Goal: Information Seeking & Learning: Learn about a topic

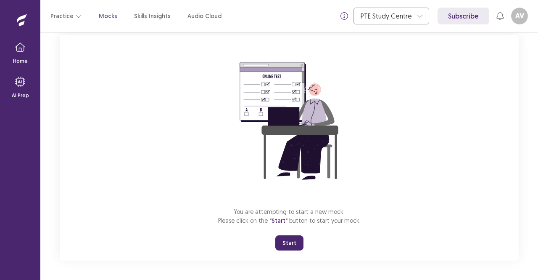
click at [287, 243] on button "Start" at bounding box center [289, 242] width 28 height 15
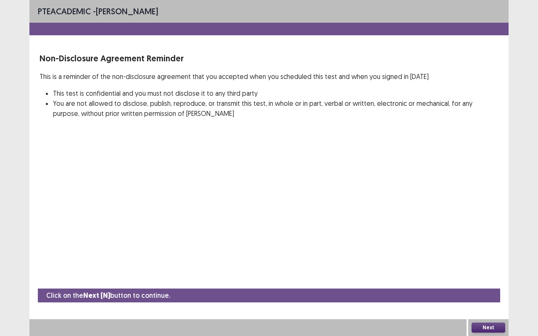
click at [494, 279] on button "Next" at bounding box center [489, 328] width 34 height 10
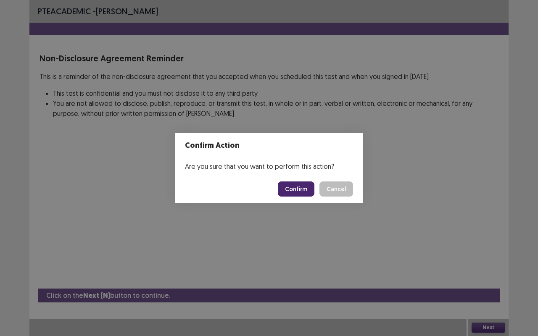
click at [302, 189] on button "Confirm" at bounding box center [296, 189] width 37 height 15
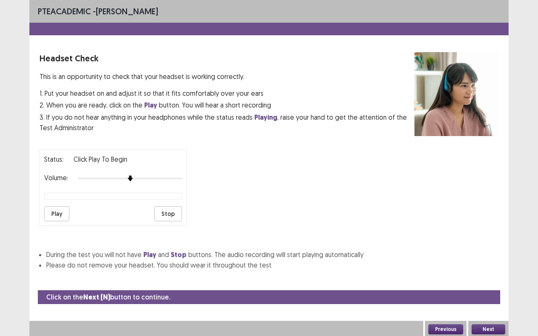
click at [488, 279] on button "Next" at bounding box center [489, 330] width 34 height 10
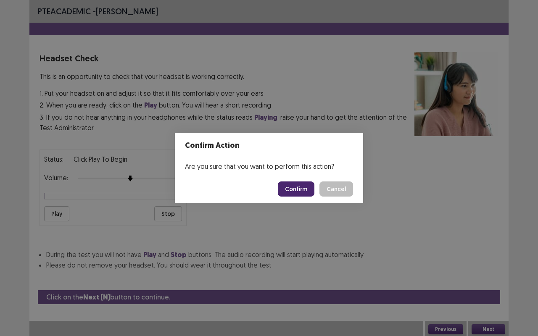
click at [306, 191] on button "Confirm" at bounding box center [296, 189] width 37 height 15
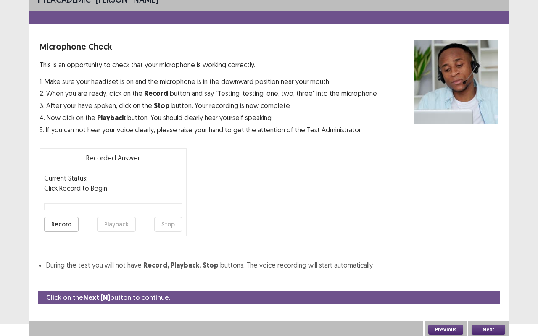
scroll to position [13, 0]
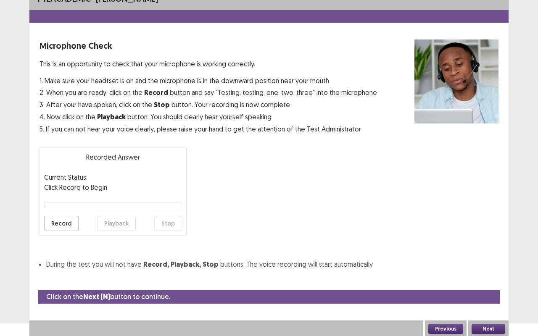
click at [491, 279] on button "Next" at bounding box center [489, 329] width 34 height 10
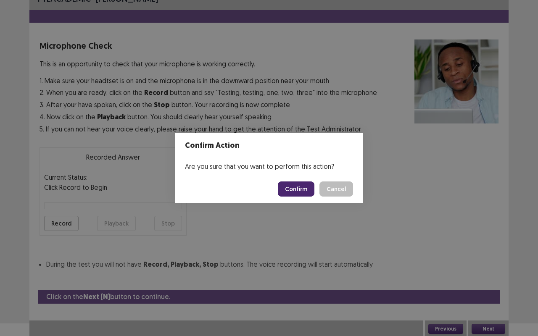
click at [296, 181] on footer "Confirm Cancel" at bounding box center [269, 189] width 188 height 29
click at [289, 187] on button "Confirm" at bounding box center [296, 189] width 37 height 15
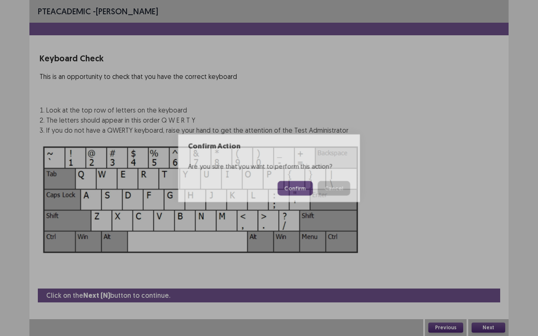
scroll to position [0, 0]
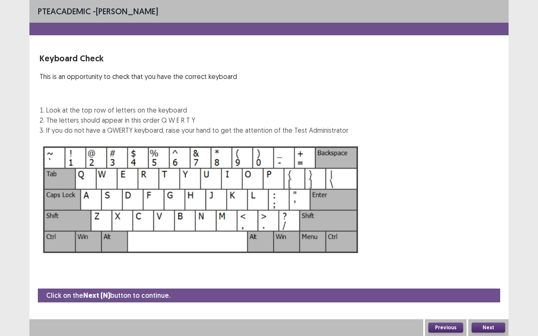
click at [482, 279] on button "Next" at bounding box center [489, 328] width 34 height 10
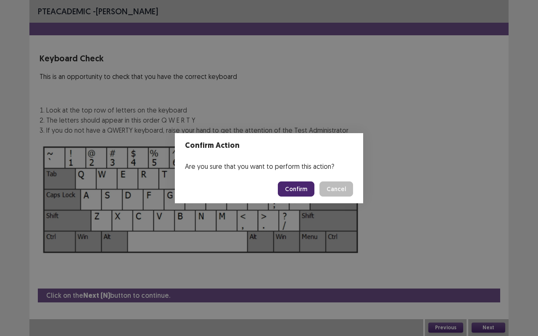
click at [297, 187] on button "Confirm" at bounding box center [296, 189] width 37 height 15
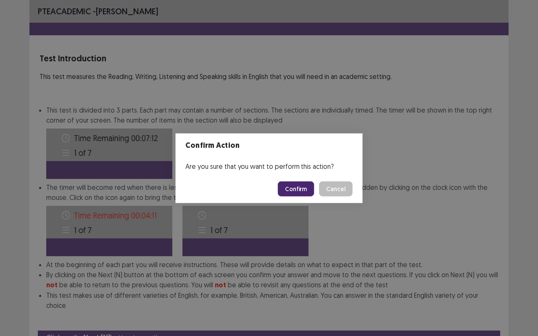
scroll to position [32, 0]
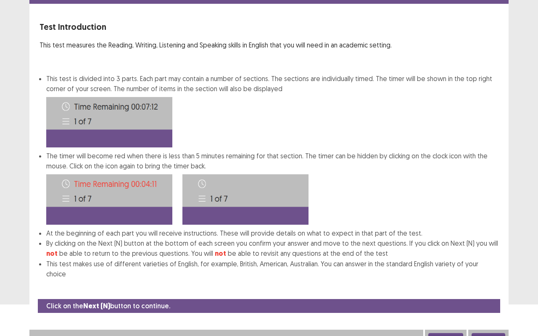
click at [491, 279] on button "Next" at bounding box center [489, 338] width 34 height 10
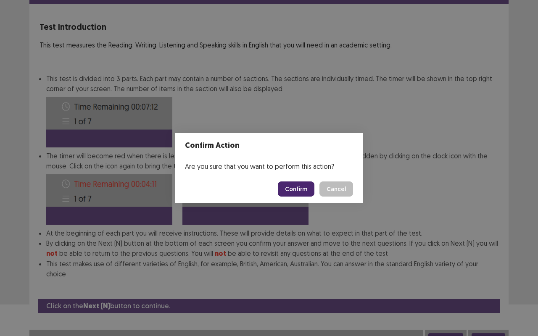
click at [305, 193] on button "Confirm" at bounding box center [296, 189] width 37 height 15
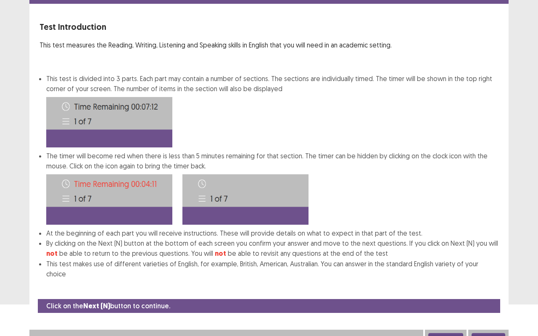
scroll to position [0, 0]
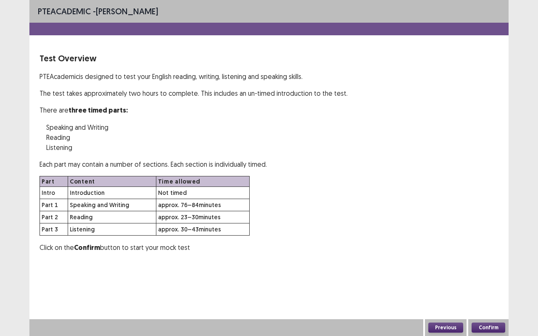
click at [483, 279] on button "Confirm" at bounding box center [489, 328] width 34 height 10
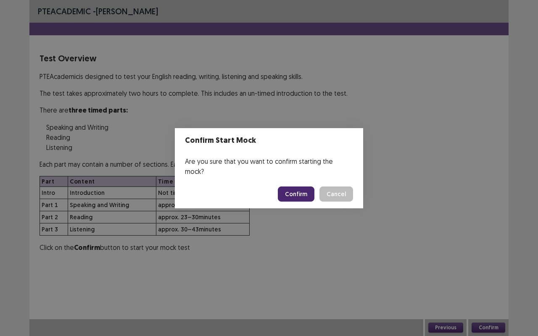
click at [307, 194] on button "Confirm" at bounding box center [296, 194] width 37 height 15
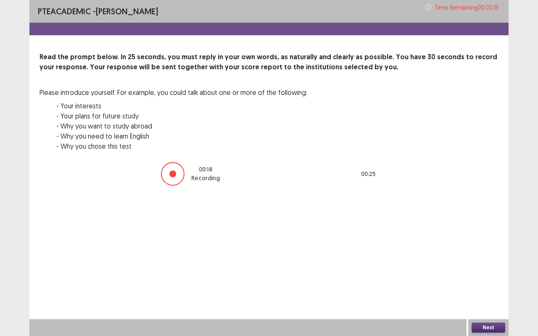
click at [493, 279] on button "Next" at bounding box center [489, 328] width 34 height 10
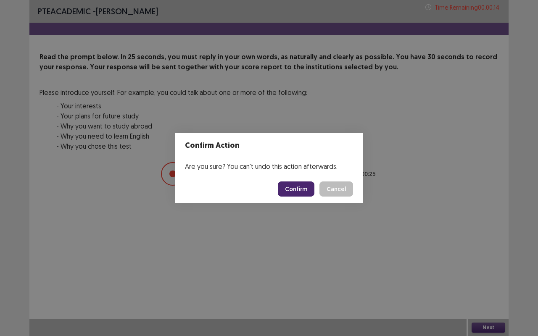
click at [291, 184] on button "Confirm" at bounding box center [296, 189] width 37 height 15
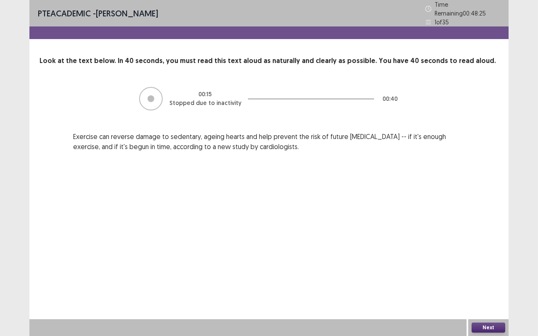
click at [500, 279] on button "Next" at bounding box center [489, 328] width 34 height 10
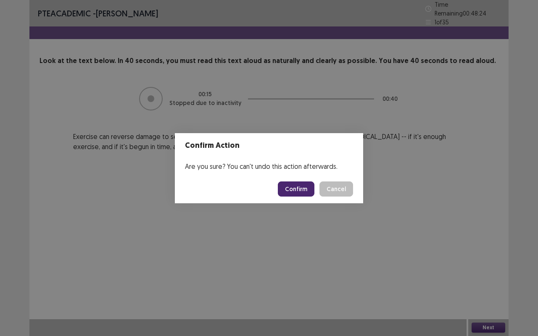
click at [300, 188] on button "Confirm" at bounding box center [296, 189] width 37 height 15
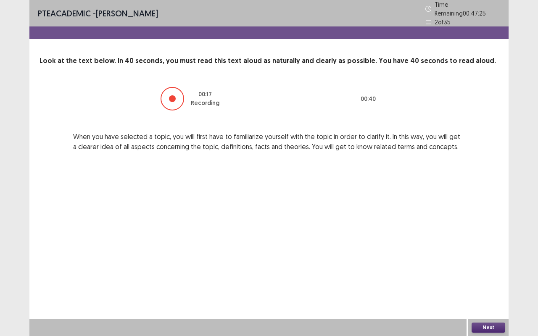
click at [489, 279] on button "Next" at bounding box center [489, 328] width 34 height 10
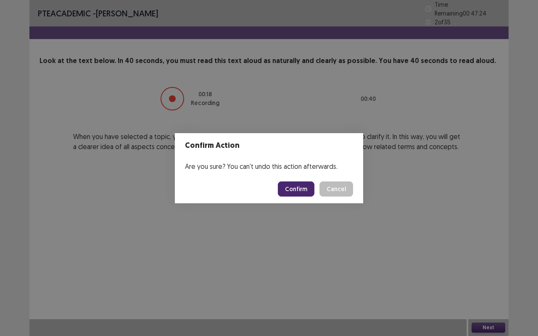
click at [294, 192] on button "Confirm" at bounding box center [296, 189] width 37 height 15
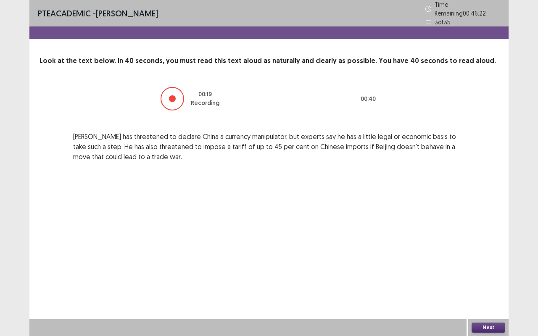
click at [480, 279] on button "Next" at bounding box center [489, 328] width 34 height 10
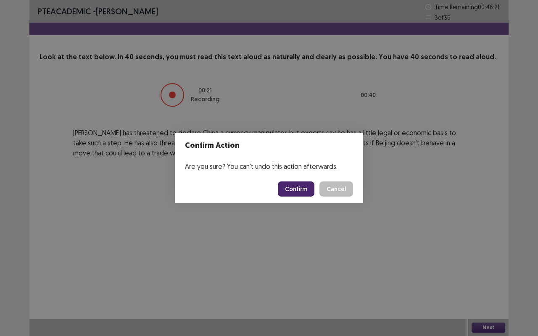
click at [297, 193] on button "Confirm" at bounding box center [296, 189] width 37 height 15
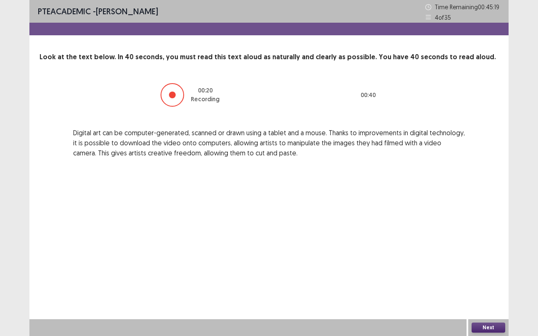
click at [481, 279] on button "Next" at bounding box center [489, 328] width 34 height 10
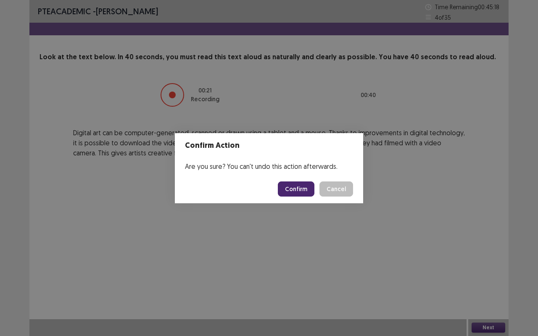
click at [297, 185] on button "Confirm" at bounding box center [296, 189] width 37 height 15
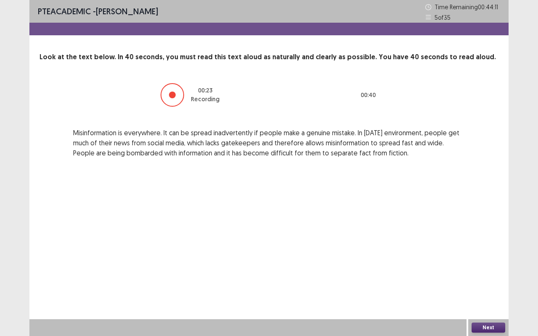
click at [474, 279] on button "Next" at bounding box center [489, 328] width 34 height 10
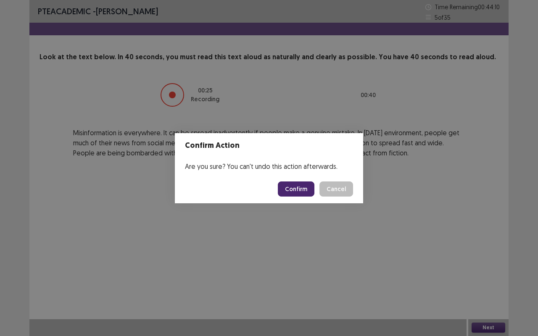
click at [299, 187] on button "Confirm" at bounding box center [296, 189] width 37 height 15
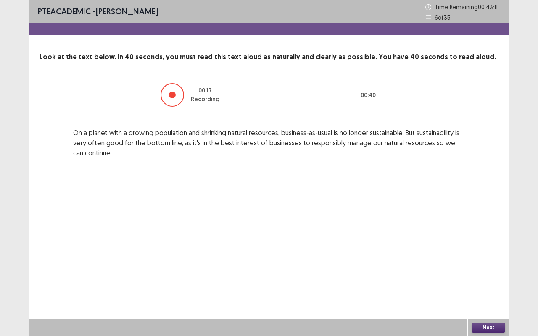
click at [481, 279] on button "Next" at bounding box center [489, 328] width 34 height 10
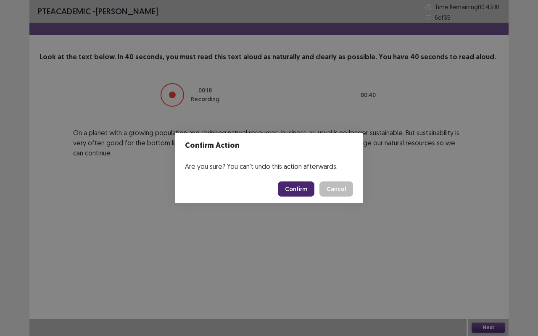
click at [293, 185] on button "Confirm" at bounding box center [296, 189] width 37 height 15
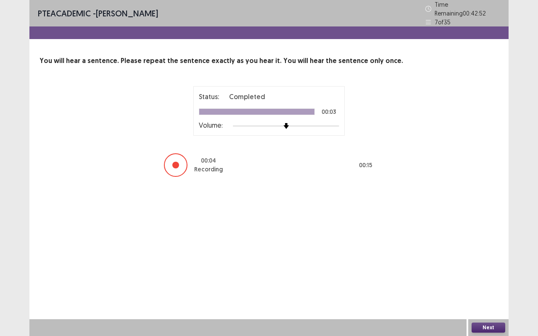
click at [487, 279] on button "Next" at bounding box center [489, 328] width 34 height 10
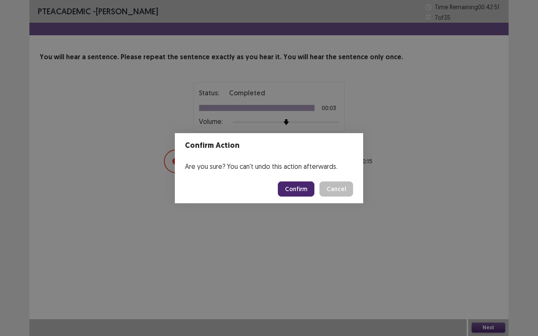
click at [296, 187] on button "Confirm" at bounding box center [296, 189] width 37 height 15
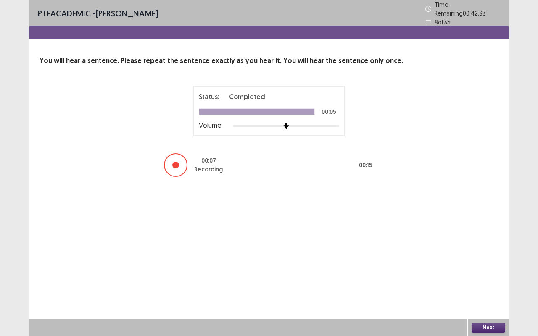
click at [488, 279] on button "Next" at bounding box center [489, 328] width 34 height 10
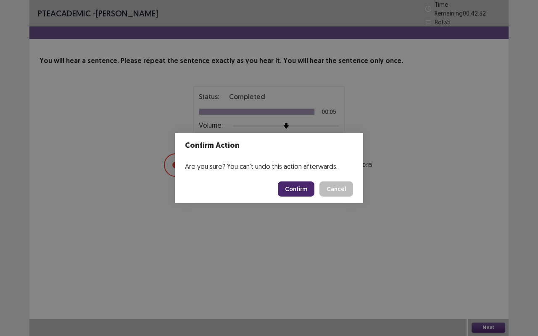
click at [307, 190] on button "Confirm" at bounding box center [296, 189] width 37 height 15
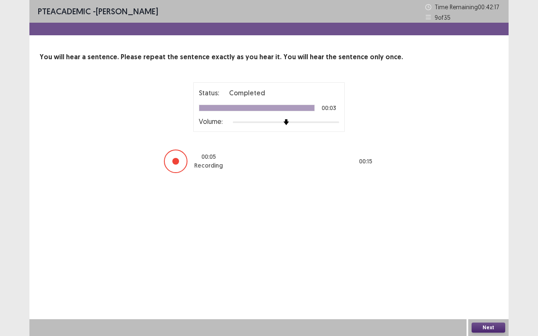
click at [501, 279] on button "Next" at bounding box center [489, 328] width 34 height 10
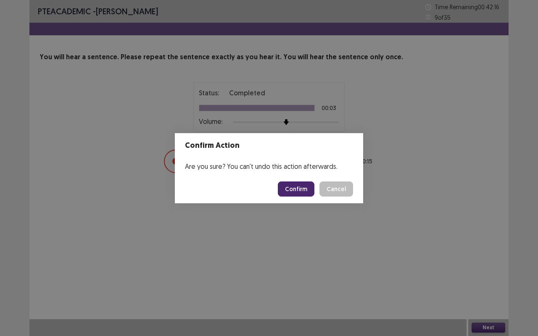
click at [306, 187] on button "Confirm" at bounding box center [296, 189] width 37 height 15
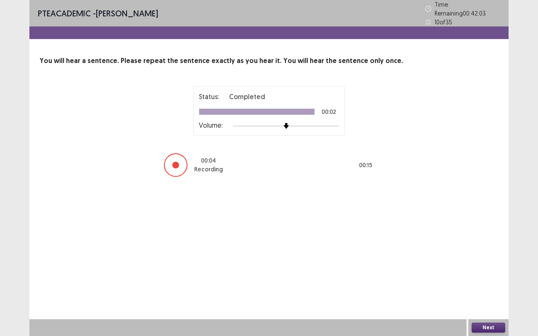
click at [487, 279] on button "Next" at bounding box center [489, 328] width 34 height 10
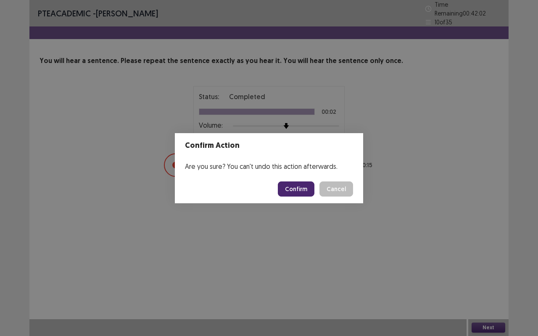
click at [293, 187] on button "Confirm" at bounding box center [296, 189] width 37 height 15
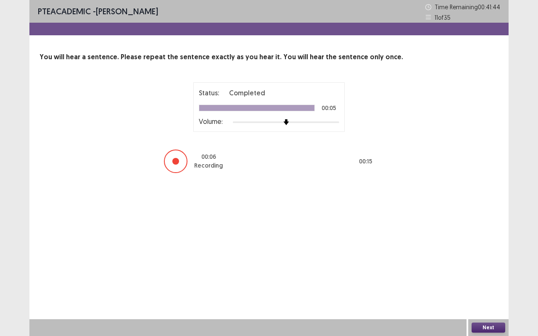
click at [487, 279] on button "Next" at bounding box center [489, 328] width 34 height 10
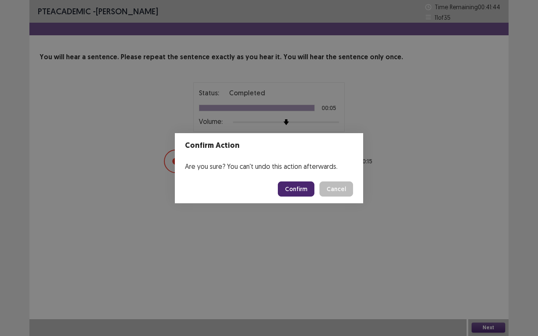
click at [294, 192] on button "Confirm" at bounding box center [296, 189] width 37 height 15
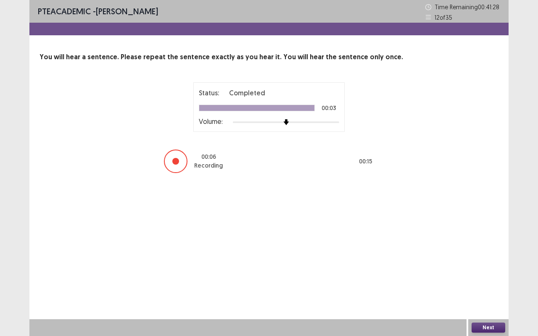
click at [491, 279] on button "Next" at bounding box center [489, 328] width 34 height 10
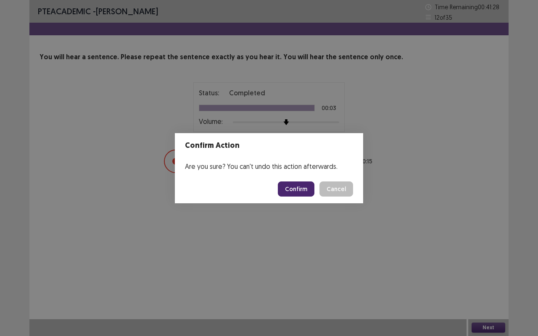
click at [309, 187] on button "Confirm" at bounding box center [296, 189] width 37 height 15
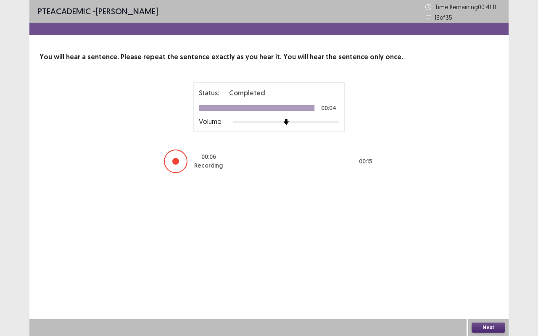
click at [493, 279] on button "Next" at bounding box center [489, 328] width 34 height 10
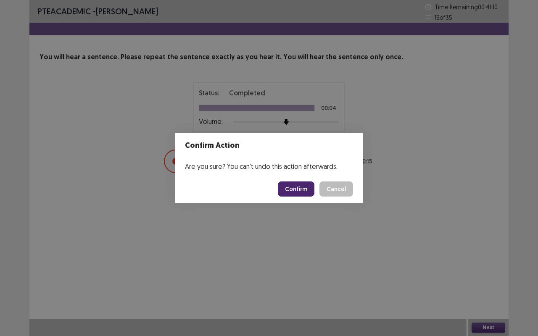
click at [303, 188] on button "Confirm" at bounding box center [296, 189] width 37 height 15
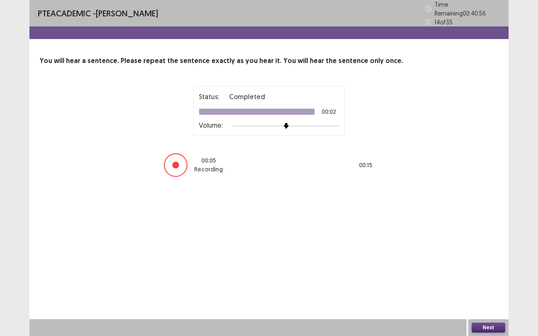
click at [483, 279] on button "Next" at bounding box center [489, 328] width 34 height 10
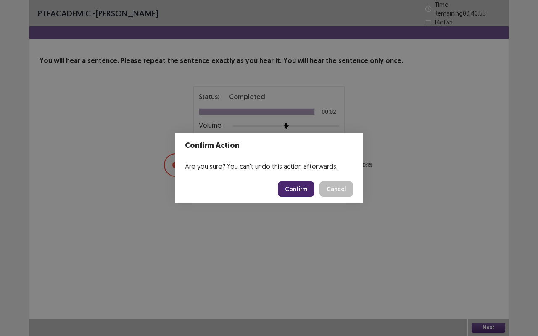
click at [298, 190] on button "Confirm" at bounding box center [296, 189] width 37 height 15
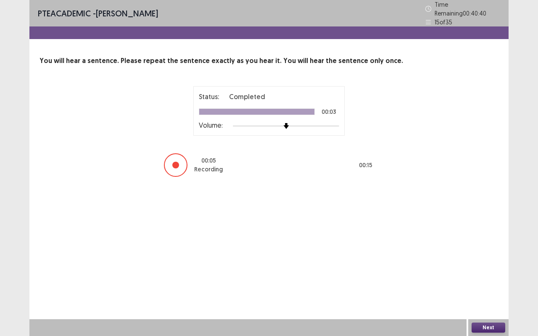
click at [489, 279] on button "Next" at bounding box center [489, 328] width 34 height 10
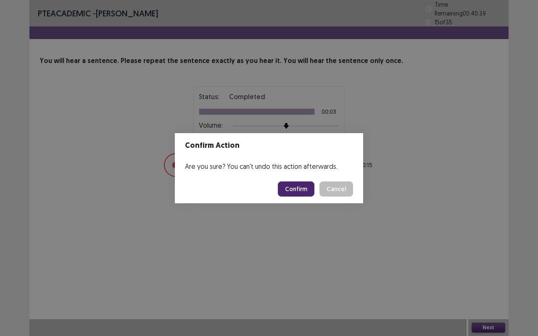
click at [301, 191] on button "Confirm" at bounding box center [296, 189] width 37 height 15
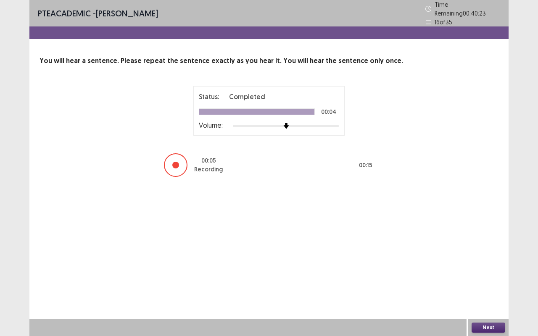
click at [494, 279] on button "Next" at bounding box center [489, 328] width 34 height 10
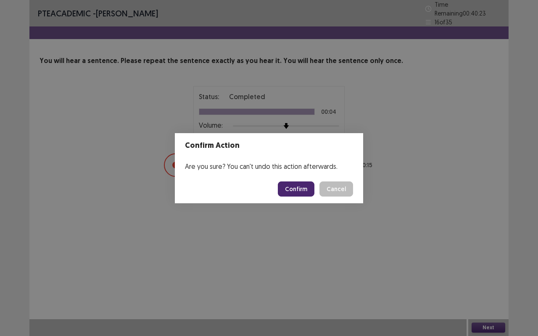
click at [300, 195] on button "Confirm" at bounding box center [296, 189] width 37 height 15
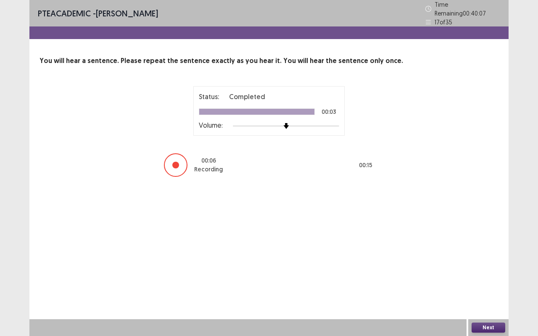
click at [490, 279] on button "Next" at bounding box center [489, 328] width 34 height 10
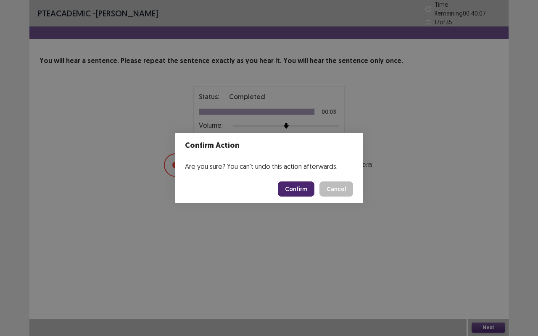
click at [301, 182] on button "Confirm" at bounding box center [296, 189] width 37 height 15
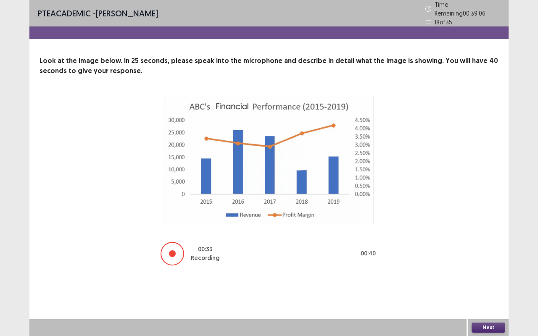
click at [490, 279] on button "Next" at bounding box center [489, 328] width 34 height 10
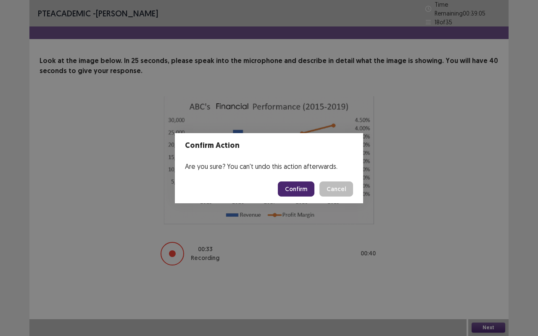
click at [297, 190] on button "Confirm" at bounding box center [296, 189] width 37 height 15
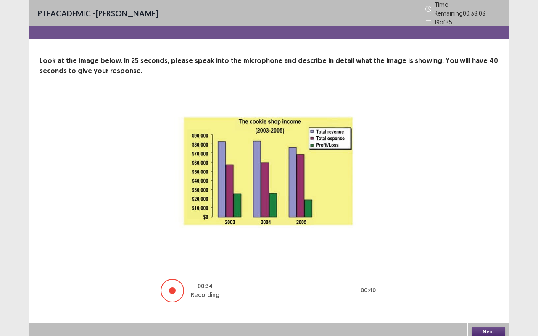
click at [478, 279] on button "Next" at bounding box center [489, 332] width 34 height 10
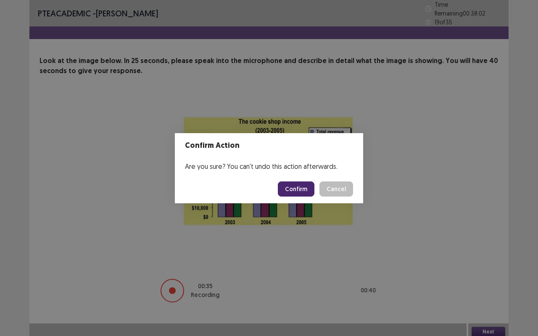
click at [295, 191] on button "Confirm" at bounding box center [296, 189] width 37 height 15
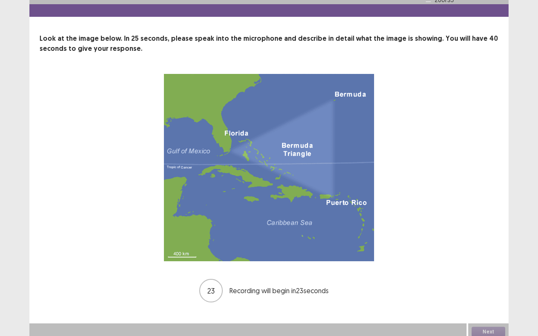
scroll to position [23, 0]
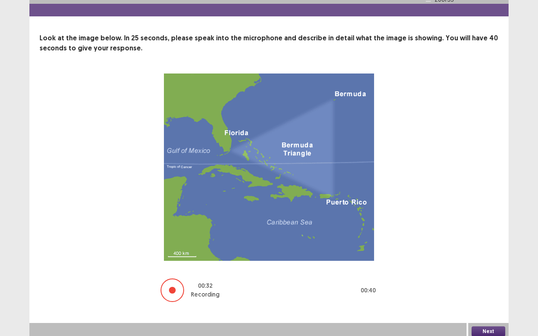
click at [488, 279] on button "Next" at bounding box center [489, 332] width 34 height 10
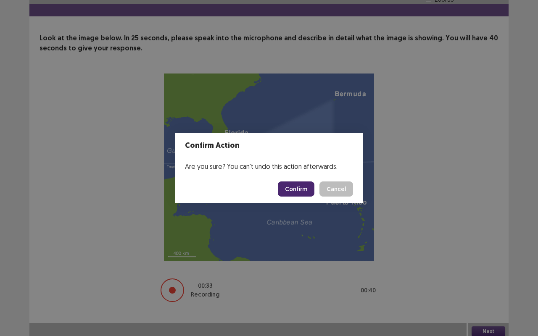
click at [291, 190] on button "Confirm" at bounding box center [296, 189] width 37 height 15
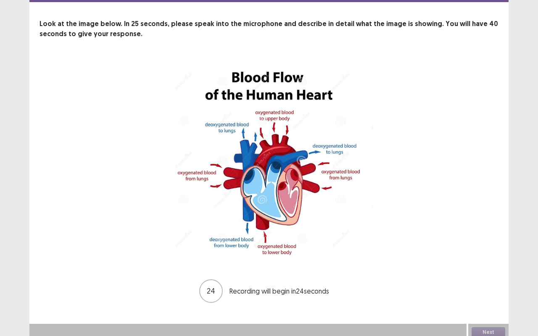
scroll to position [38, 0]
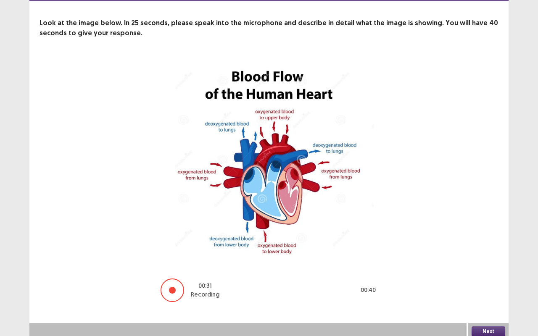
click at [483, 279] on button "Next" at bounding box center [489, 332] width 34 height 10
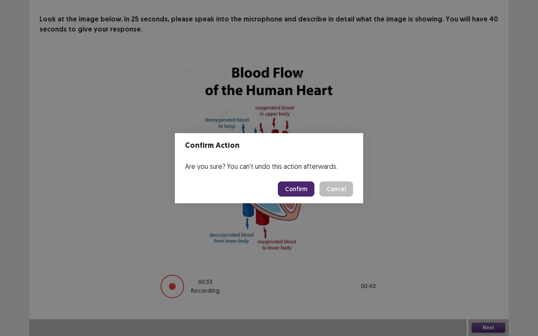
click at [296, 184] on button "Confirm" at bounding box center [296, 189] width 37 height 15
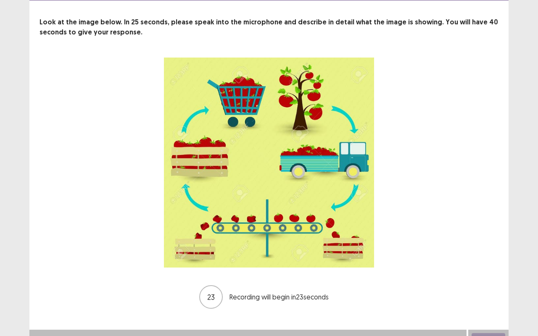
scroll to position [45, 0]
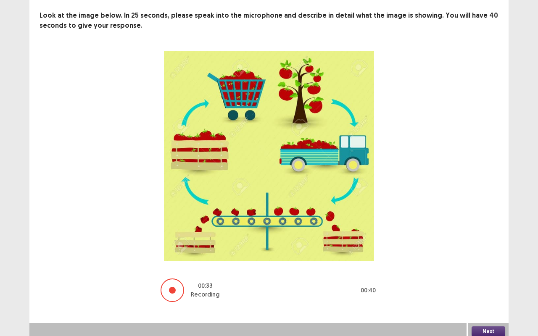
click at [488, 279] on button "Next" at bounding box center [489, 332] width 34 height 10
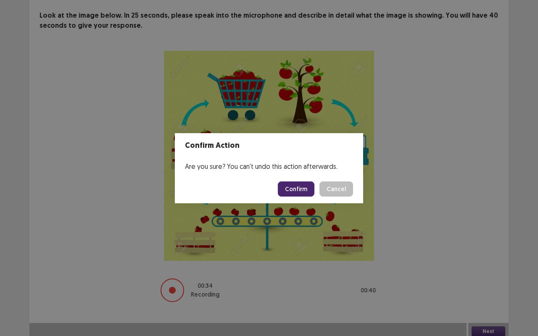
click at [313, 186] on button "Confirm" at bounding box center [296, 189] width 37 height 15
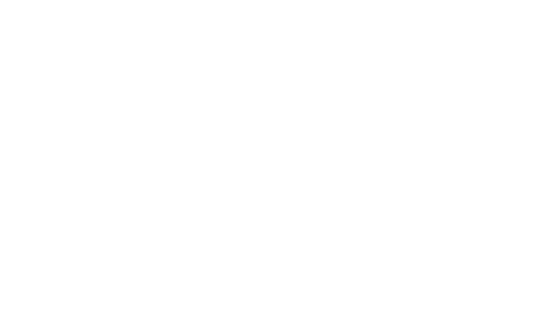
scroll to position [0, 0]
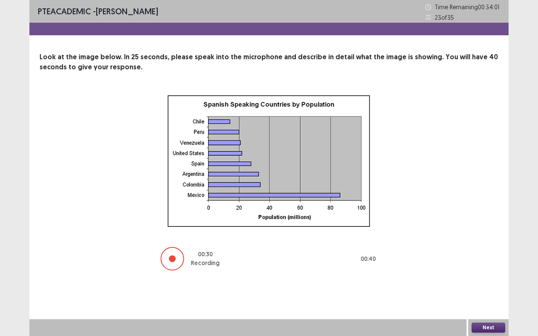
click at [484, 279] on button "Next" at bounding box center [489, 328] width 34 height 10
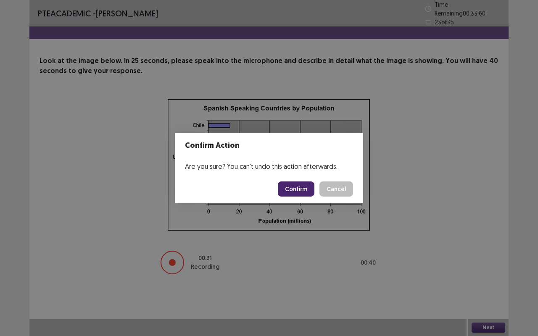
click at [308, 188] on button "Confirm" at bounding box center [296, 189] width 37 height 15
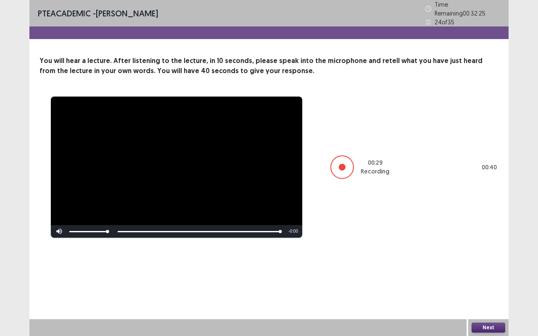
click at [488, 279] on button "Next" at bounding box center [489, 328] width 34 height 10
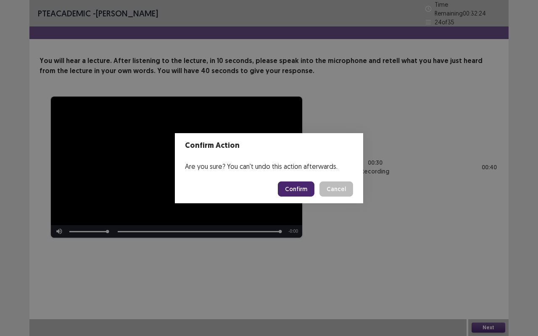
click at [302, 190] on button "Confirm" at bounding box center [296, 189] width 37 height 15
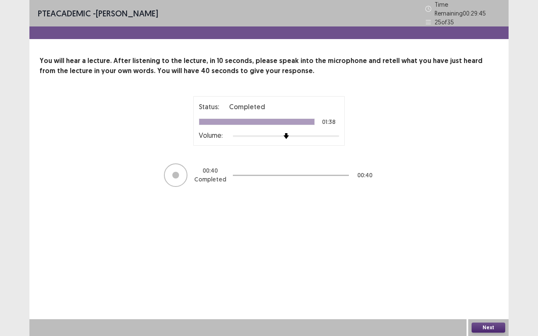
click at [490, 279] on div "Next" at bounding box center [488, 327] width 40 height 17
click at [483, 279] on button "Next" at bounding box center [489, 328] width 34 height 10
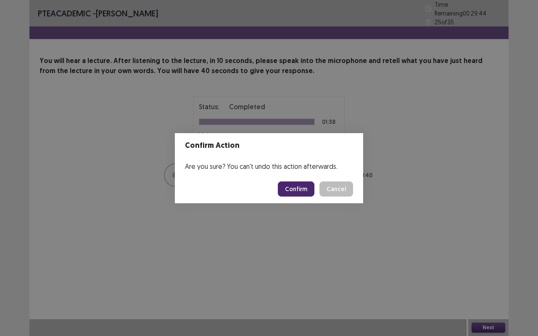
click at [303, 187] on button "Confirm" at bounding box center [296, 189] width 37 height 15
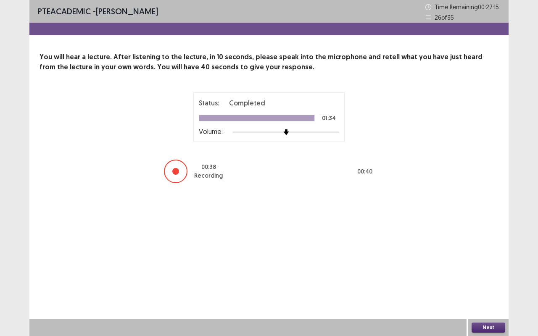
click at [475, 279] on button "Next" at bounding box center [489, 328] width 34 height 10
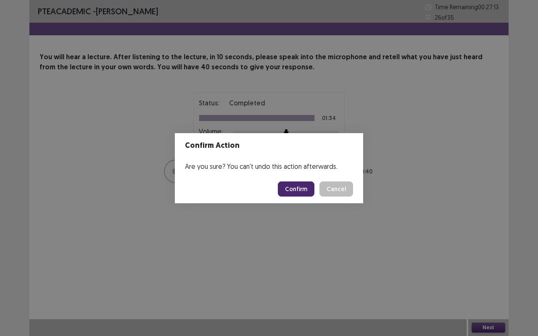
click at [306, 188] on button "Confirm" at bounding box center [296, 189] width 37 height 15
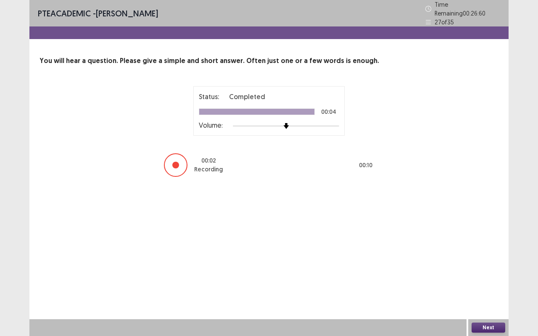
click at [486, 279] on button "Next" at bounding box center [489, 328] width 34 height 10
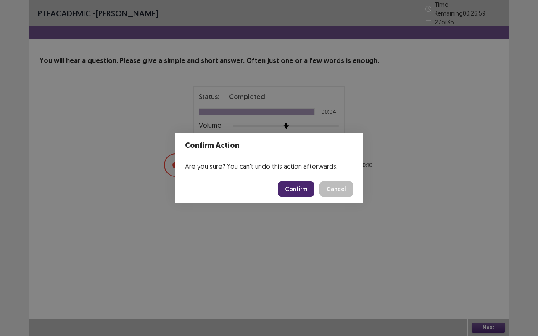
click at [296, 191] on button "Confirm" at bounding box center [296, 189] width 37 height 15
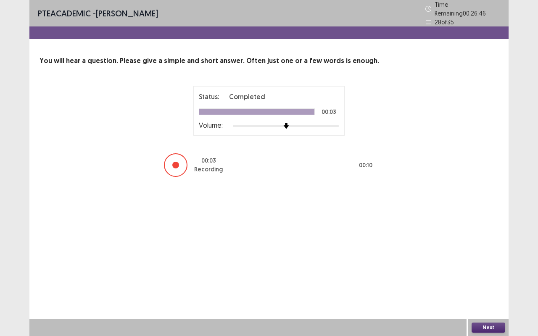
click at [489, 279] on button "Next" at bounding box center [489, 328] width 34 height 10
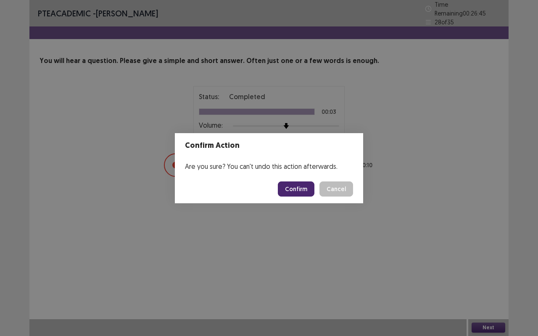
click at [298, 186] on button "Confirm" at bounding box center [296, 189] width 37 height 15
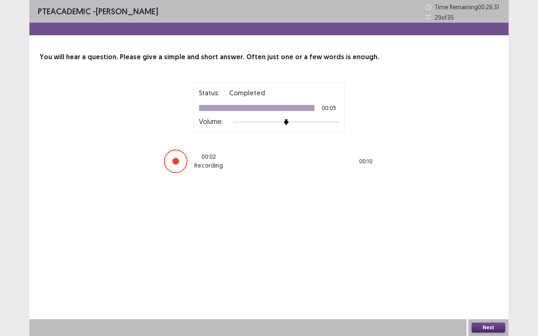
click at [483, 279] on button "Next" at bounding box center [489, 328] width 34 height 10
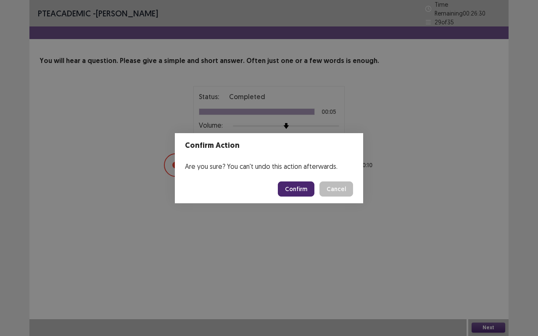
click at [301, 192] on button "Confirm" at bounding box center [296, 189] width 37 height 15
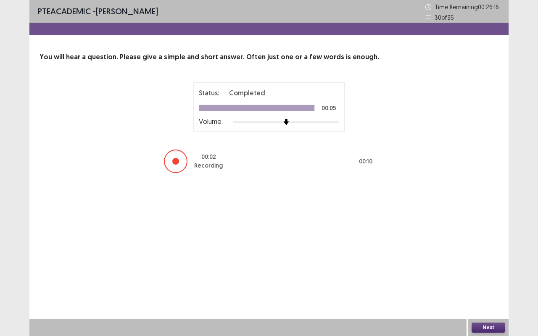
click at [492, 279] on button "Next" at bounding box center [489, 328] width 34 height 10
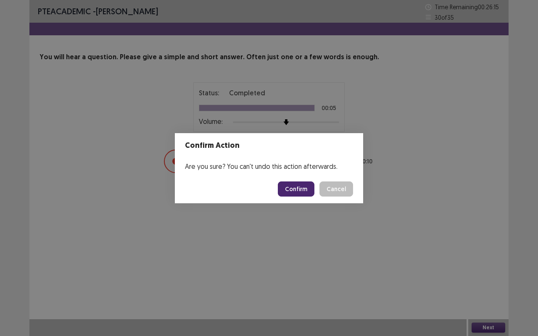
click at [295, 185] on button "Confirm" at bounding box center [296, 189] width 37 height 15
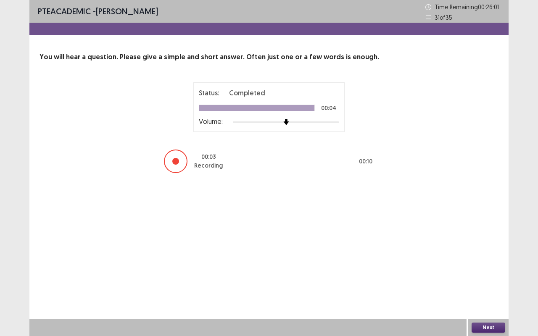
click at [490, 279] on button "Next" at bounding box center [489, 328] width 34 height 10
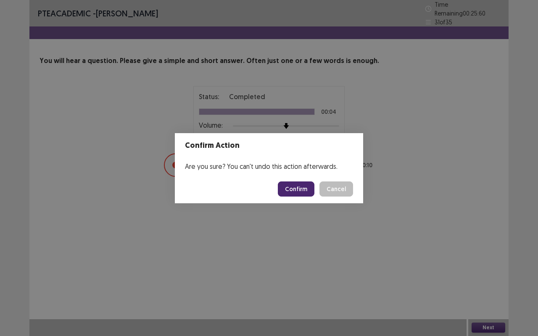
click at [306, 188] on button "Confirm" at bounding box center [296, 189] width 37 height 15
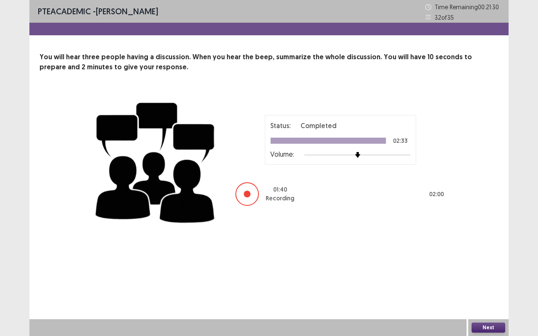
click at [491, 279] on button "Next" at bounding box center [489, 328] width 34 height 10
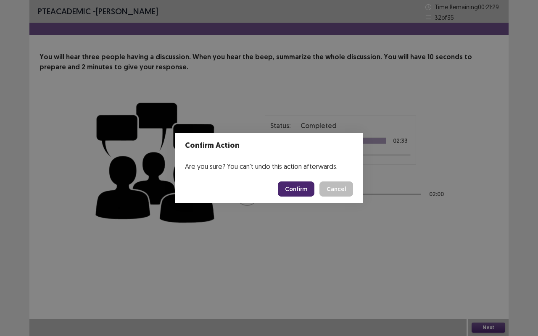
click at [297, 190] on button "Confirm" at bounding box center [296, 189] width 37 height 15
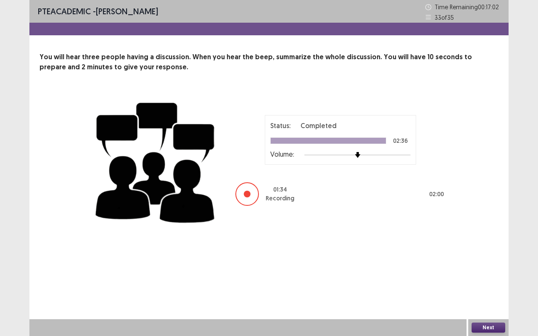
click at [497, 279] on button "Next" at bounding box center [489, 328] width 34 height 10
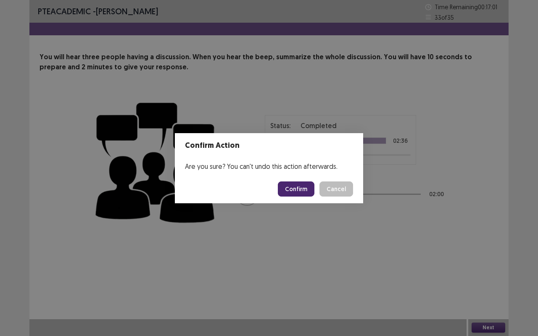
click at [302, 186] on button "Confirm" at bounding box center [296, 189] width 37 height 15
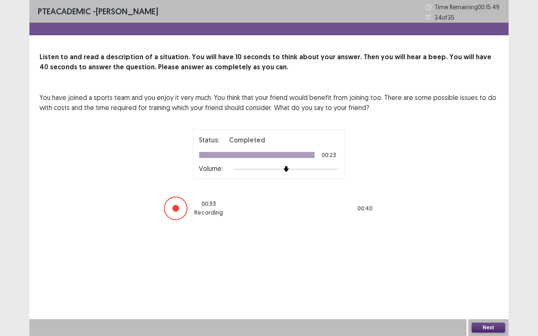
click at [490, 279] on button "Next" at bounding box center [489, 328] width 34 height 10
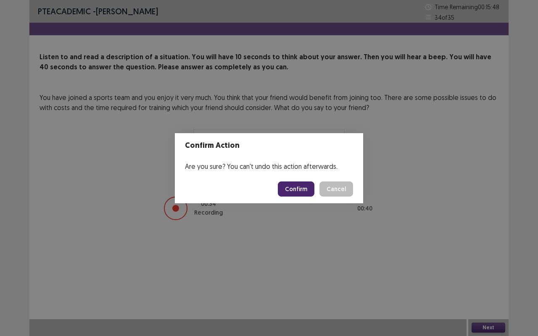
click at [296, 186] on button "Confirm" at bounding box center [296, 189] width 37 height 15
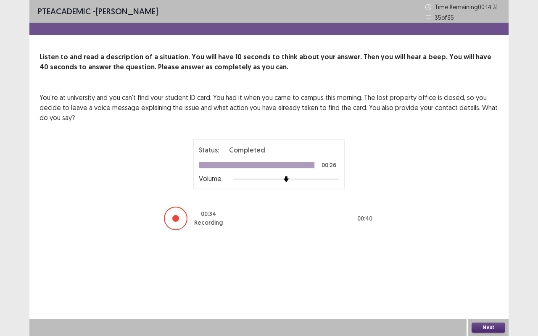
click at [501, 279] on button "Next" at bounding box center [489, 328] width 34 height 10
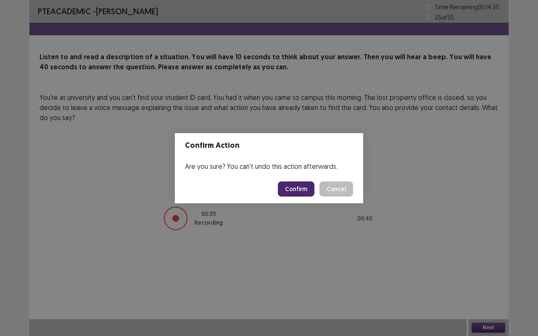
click at [298, 189] on button "Confirm" at bounding box center [296, 189] width 37 height 15
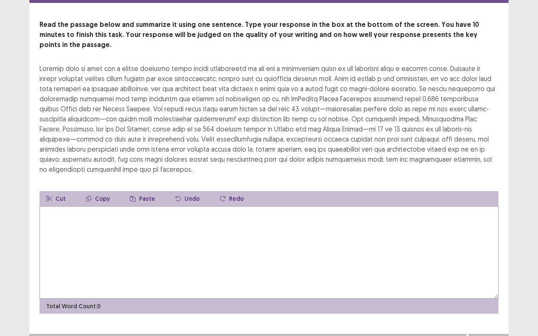
scroll to position [37, 0]
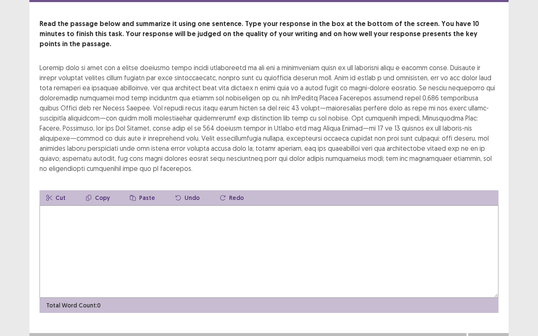
click at [167, 261] on textarea at bounding box center [269, 252] width 459 height 92
click at [234, 206] on textarea "**********" at bounding box center [269, 252] width 459 height 92
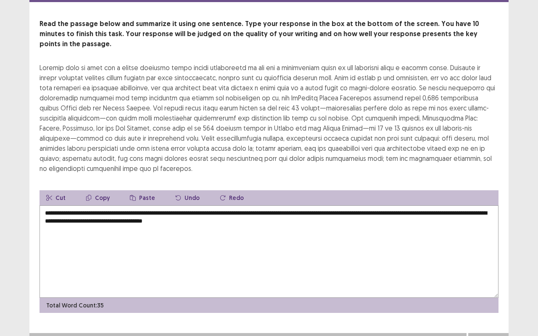
click at [343, 206] on textarea "**********" at bounding box center [269, 252] width 459 height 92
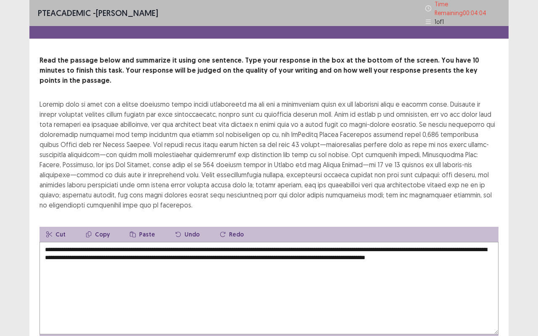
scroll to position [0, 0]
click at [92, 256] on textarea "**********" at bounding box center [269, 289] width 459 height 92
click at [125, 259] on textarea "**********" at bounding box center [269, 289] width 459 height 92
click at [98, 251] on textarea "**********" at bounding box center [269, 289] width 459 height 92
click at [96, 258] on textarea "**********" at bounding box center [269, 289] width 459 height 92
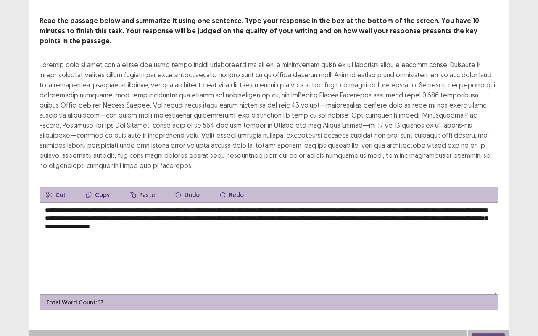
scroll to position [37, 0]
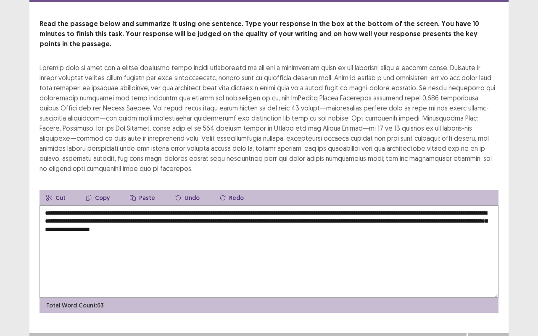
click at [334, 210] on textarea "**********" at bounding box center [269, 252] width 459 height 92
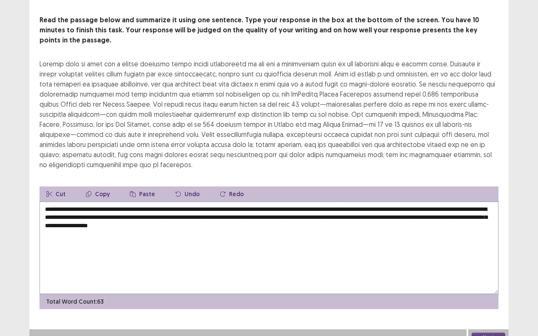
type textarea "**********"
click at [495, 279] on button "Next" at bounding box center [489, 338] width 34 height 10
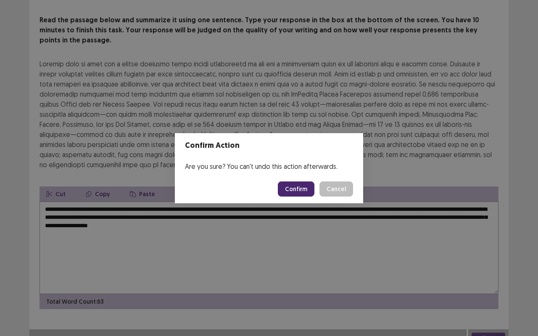
click at [305, 193] on button "Confirm" at bounding box center [296, 189] width 37 height 15
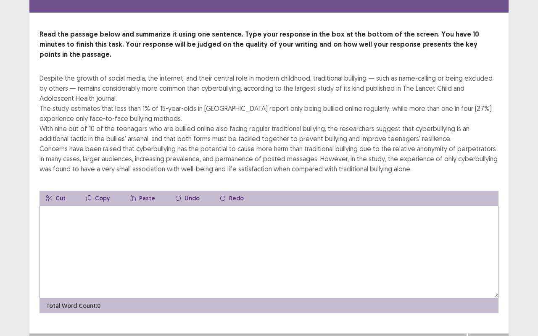
scroll to position [27, 0]
click at [191, 206] on textarea at bounding box center [269, 252] width 459 height 92
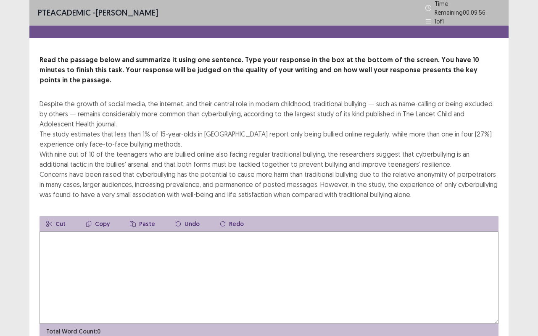
scroll to position [0, 0]
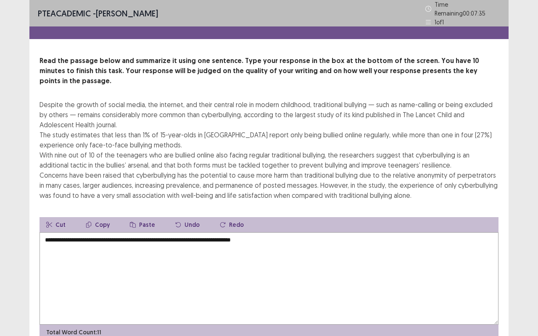
click at [45, 236] on textarea "**********" at bounding box center [269, 278] width 459 height 92
click at [76, 232] on textarea "**********" at bounding box center [269, 278] width 459 height 92
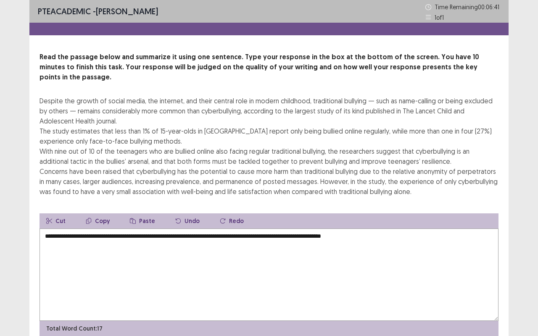
click at [92, 229] on textarea "**********" at bounding box center [269, 275] width 459 height 92
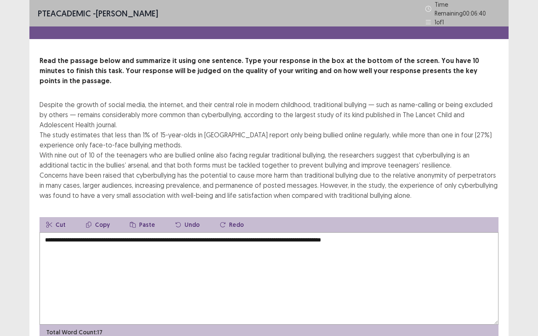
click at [86, 232] on textarea "**********" at bounding box center [269, 278] width 459 height 92
click at [433, 232] on textarea "**********" at bounding box center [269, 278] width 459 height 92
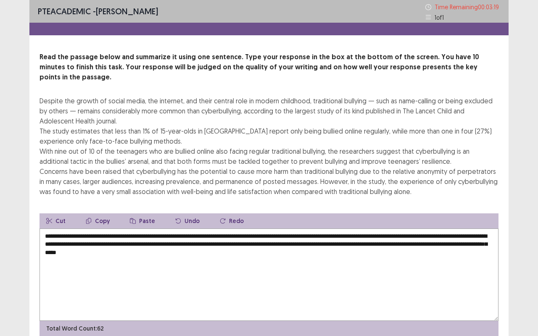
click at [363, 243] on textarea "**********" at bounding box center [269, 275] width 459 height 92
click at [384, 229] on textarea "**********" at bounding box center [269, 275] width 459 height 92
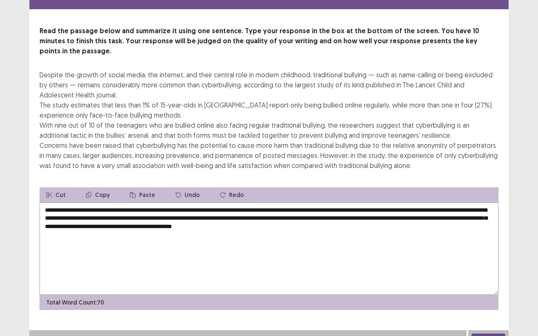
scroll to position [27, 0]
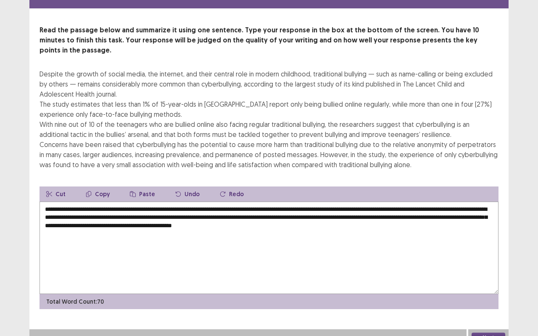
type textarea "**********"
click at [482, 279] on button "Next" at bounding box center [489, 338] width 34 height 10
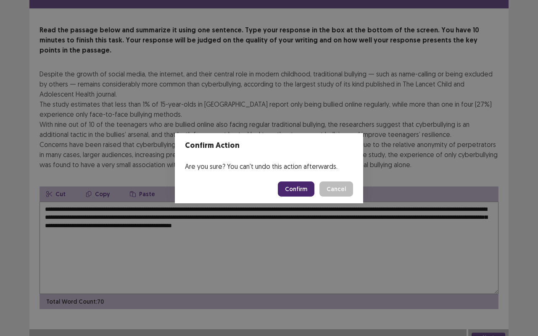
click at [299, 190] on button "Confirm" at bounding box center [296, 189] width 37 height 15
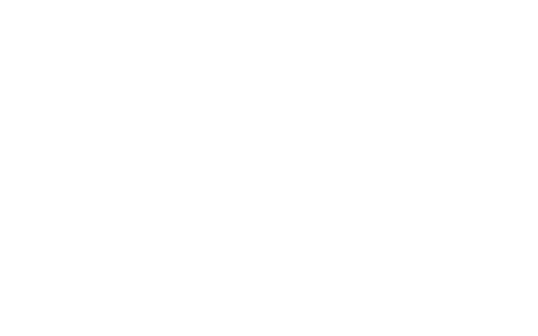
scroll to position [0, 0]
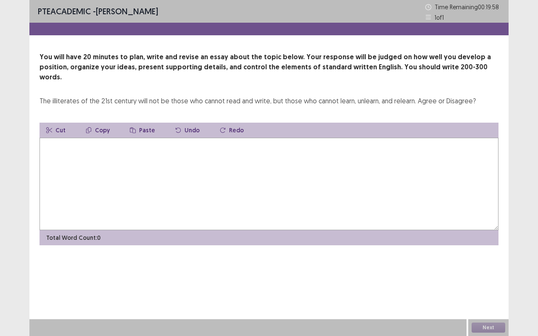
click at [235, 138] on textarea at bounding box center [269, 184] width 459 height 92
click at [226, 138] on textarea "**********" at bounding box center [269, 184] width 459 height 92
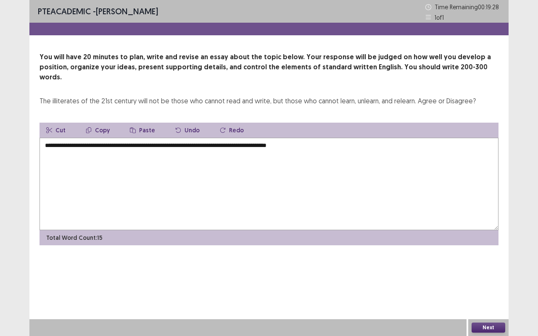
click at [98, 138] on textarea "**********" at bounding box center [269, 184] width 459 height 92
click at [329, 138] on textarea "**********" at bounding box center [269, 184] width 459 height 92
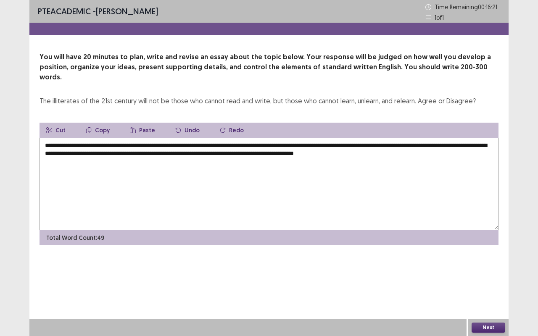
click at [308, 138] on textarea "**********" at bounding box center [269, 184] width 459 height 92
click at [353, 138] on textarea "**********" at bounding box center [269, 184] width 459 height 92
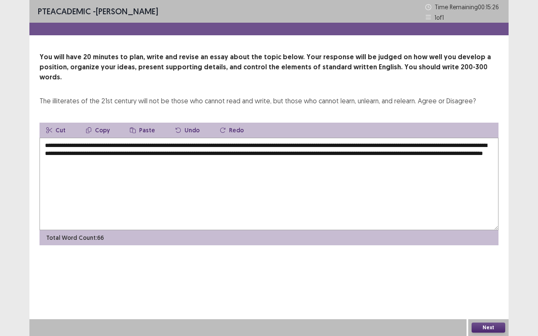
click at [293, 155] on textarea "**********" at bounding box center [269, 184] width 459 height 92
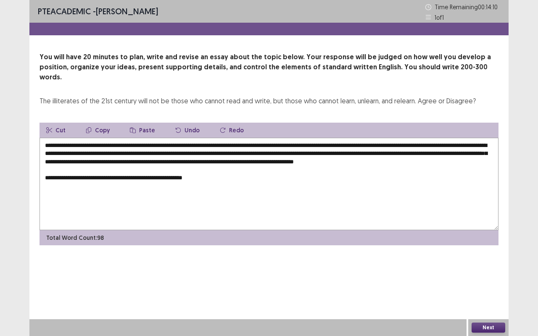
click at [354, 138] on textarea "**********" at bounding box center [269, 184] width 459 height 92
click at [351, 138] on textarea "**********" at bounding box center [269, 184] width 459 height 92
click at [352, 138] on textarea "**********" at bounding box center [269, 184] width 459 height 92
click at [296, 179] on textarea "**********" at bounding box center [269, 184] width 459 height 92
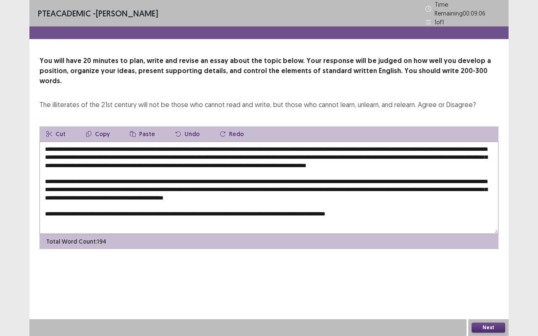
click at [317, 208] on textarea at bounding box center [269, 188] width 459 height 92
click at [421, 212] on textarea at bounding box center [269, 188] width 459 height 92
click at [130, 216] on textarea at bounding box center [269, 188] width 459 height 92
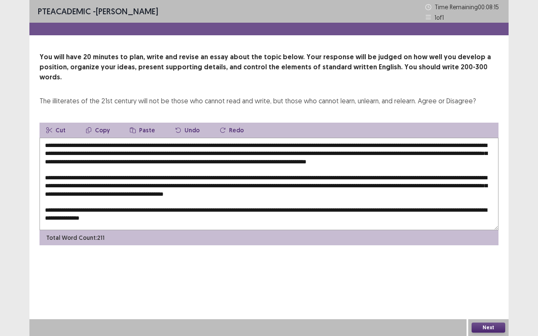
click at [193, 213] on textarea at bounding box center [269, 184] width 459 height 92
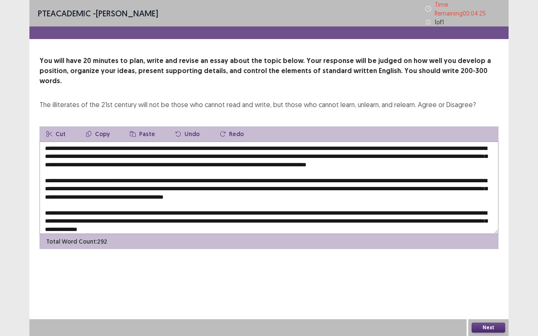
scroll to position [0, 0]
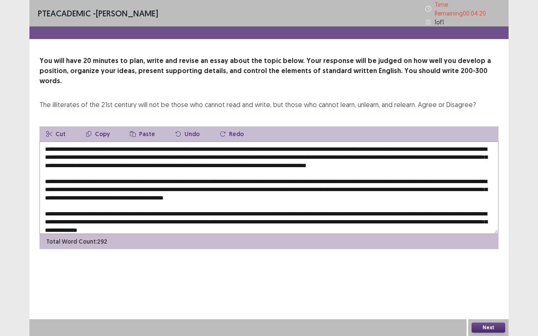
click at [97, 142] on textarea at bounding box center [269, 188] width 459 height 92
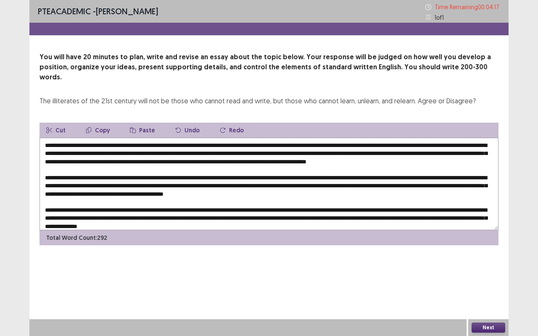
click at [131, 183] on textarea at bounding box center [269, 184] width 459 height 92
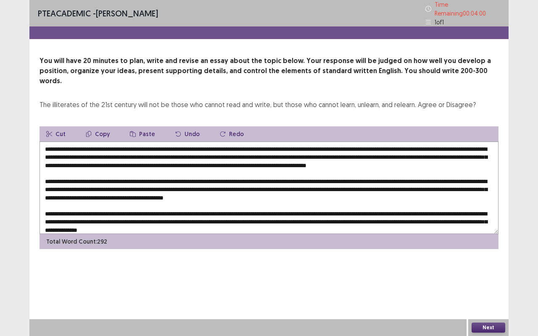
click at [82, 146] on textarea at bounding box center [269, 188] width 459 height 92
click at [106, 160] on textarea at bounding box center [269, 188] width 459 height 92
click at [382, 151] on textarea at bounding box center [269, 188] width 459 height 92
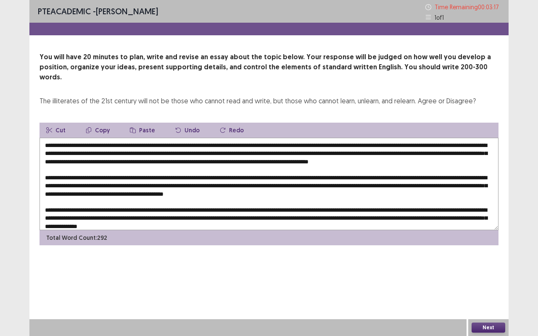
click at [464, 177] on textarea at bounding box center [269, 184] width 459 height 92
click at [465, 177] on textarea at bounding box center [269, 184] width 459 height 92
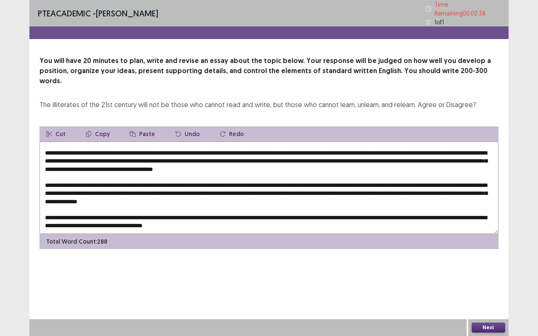
scroll to position [36, 0]
click at [396, 171] on textarea at bounding box center [269, 188] width 459 height 92
click at [322, 142] on textarea at bounding box center [269, 188] width 459 height 92
click at [186, 206] on textarea at bounding box center [269, 188] width 459 height 92
click at [182, 206] on textarea at bounding box center [269, 188] width 459 height 92
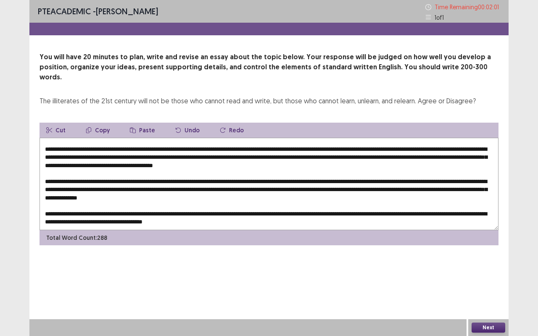
click at [259, 214] on textarea at bounding box center [269, 184] width 459 height 92
click at [201, 212] on textarea at bounding box center [269, 184] width 459 height 92
click at [203, 212] on textarea at bounding box center [269, 184] width 459 height 92
click at [211, 214] on textarea at bounding box center [269, 184] width 459 height 92
click at [209, 214] on textarea at bounding box center [269, 184] width 459 height 92
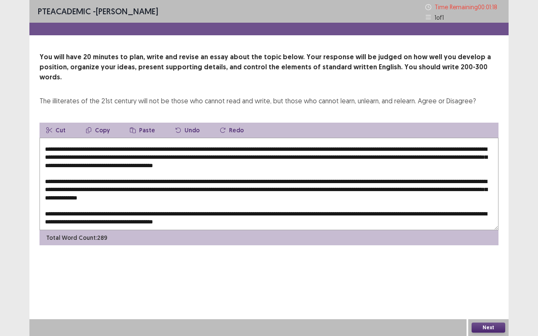
type textarea "**********"
click at [478, 279] on button "Next" at bounding box center [489, 328] width 34 height 10
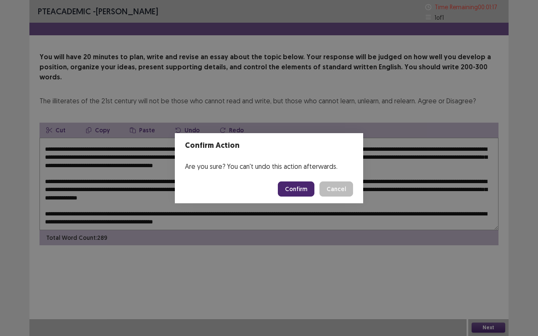
click at [296, 190] on button "Confirm" at bounding box center [296, 189] width 37 height 15
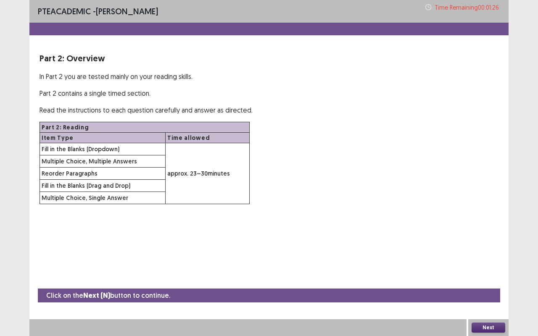
click at [487, 279] on button "Next" at bounding box center [489, 328] width 34 height 10
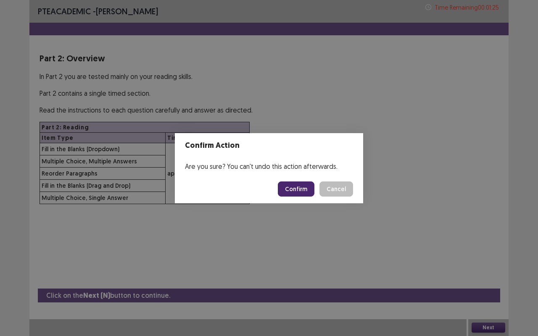
click at [298, 187] on button "Confirm" at bounding box center [296, 189] width 37 height 15
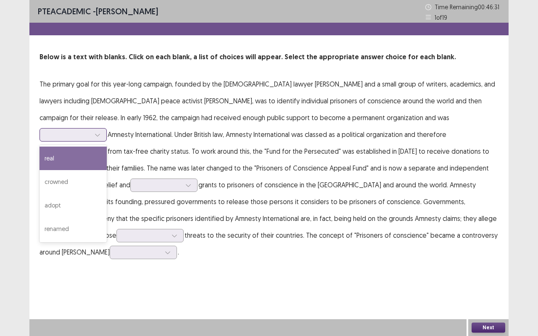
click at [90, 131] on div at bounding box center [69, 135] width 44 height 8
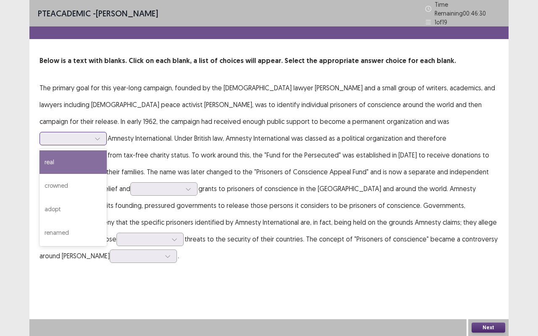
click at [90, 135] on div at bounding box center [69, 139] width 44 height 8
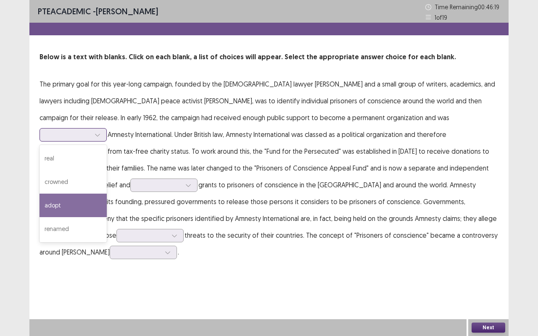
click at [107, 194] on div "adopt" at bounding box center [73, 206] width 67 height 24
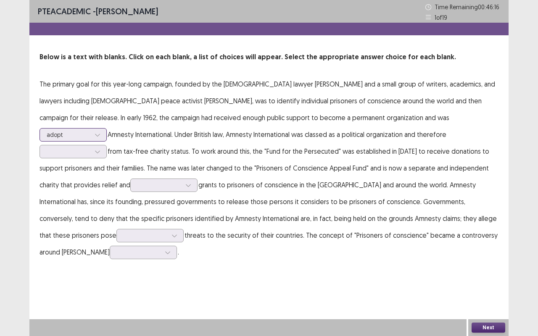
click at [90, 131] on div at bounding box center [69, 135] width 44 height 8
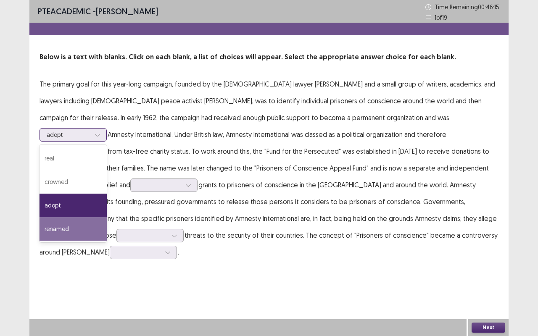
click at [107, 217] on div "renamed" at bounding box center [73, 229] width 67 height 24
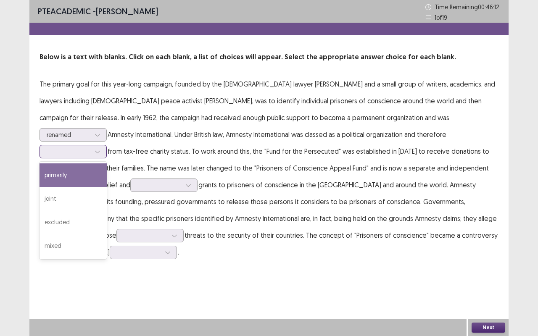
click at [90, 148] on div at bounding box center [69, 152] width 44 height 8
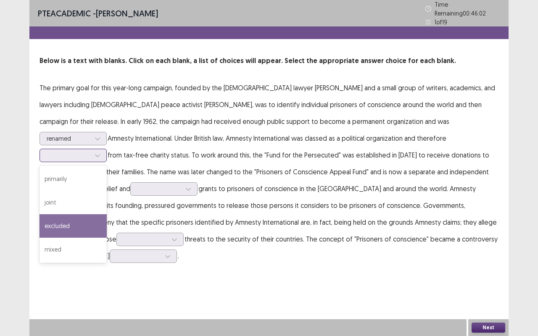
click at [107, 214] on div "excluded" at bounding box center [73, 226] width 67 height 24
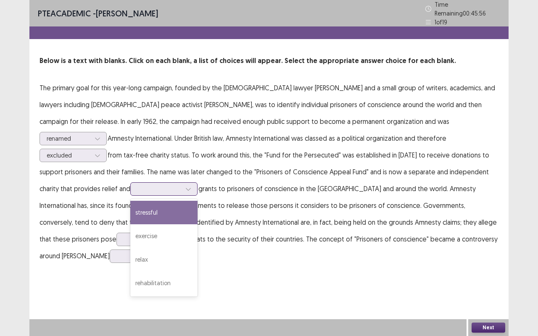
click at [139, 186] on input "text" at bounding box center [138, 189] width 2 height 6
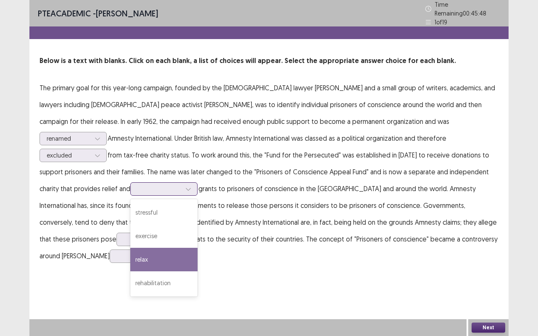
click at [198, 248] on div "relax" at bounding box center [163, 260] width 67 height 24
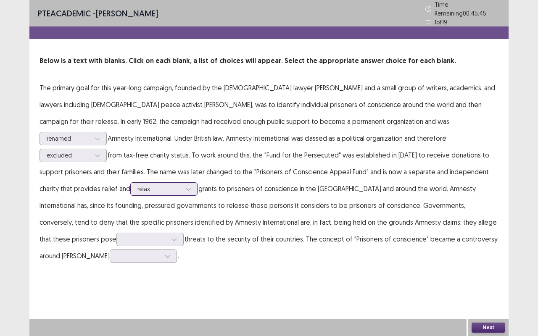
click at [181, 185] on div at bounding box center [159, 189] width 44 height 8
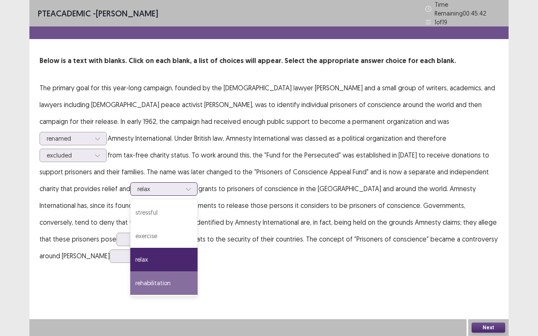
click at [198, 272] on div "rehabilitation" at bounding box center [163, 284] width 67 height 24
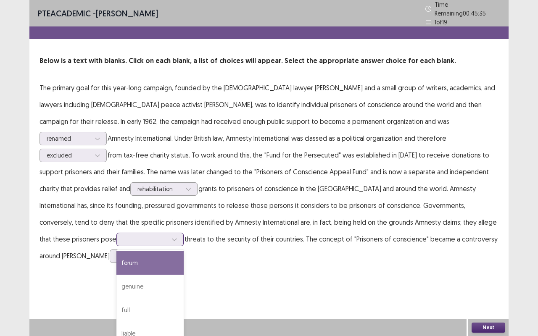
click at [167, 235] on div at bounding box center [146, 239] width 44 height 8
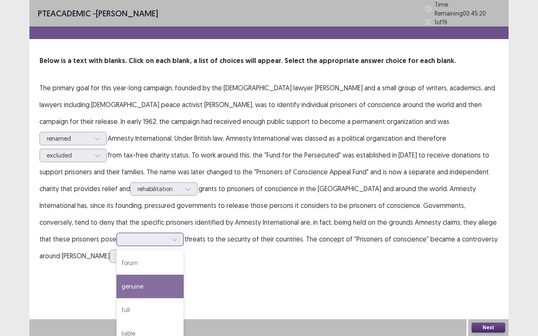
click at [184, 275] on div "genuine" at bounding box center [149, 287] width 67 height 24
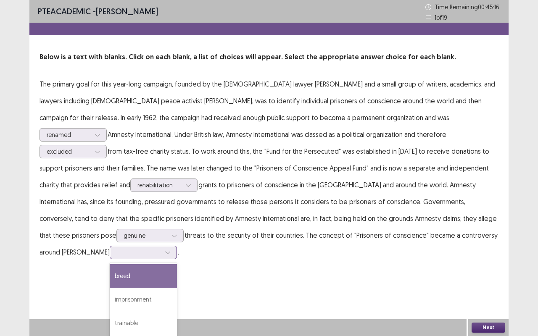
click at [161, 248] on div at bounding box center [139, 252] width 44 height 8
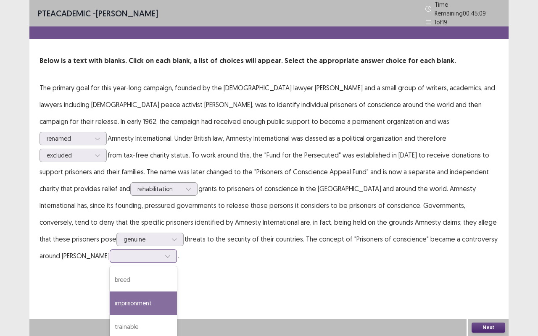
click at [177, 279] on div "imprisonment" at bounding box center [143, 304] width 67 height 24
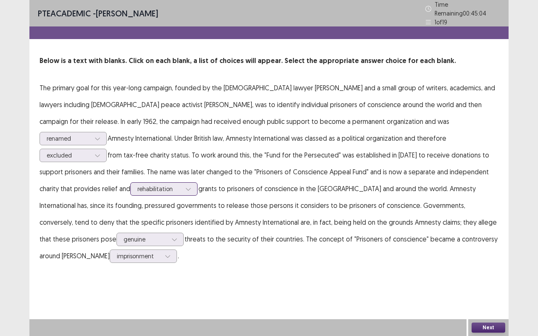
click at [181, 185] on div at bounding box center [159, 189] width 44 height 8
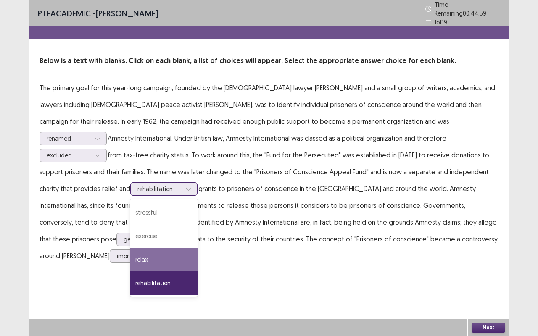
click at [198, 248] on div "relax" at bounding box center [163, 260] width 67 height 24
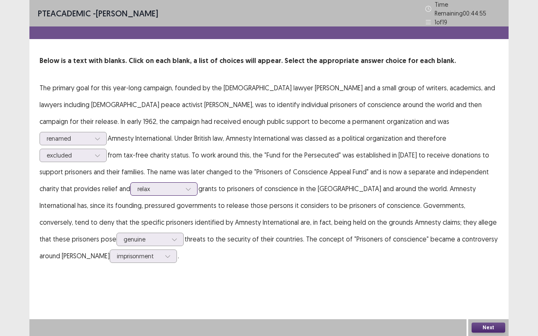
click at [181, 185] on div at bounding box center [159, 189] width 44 height 8
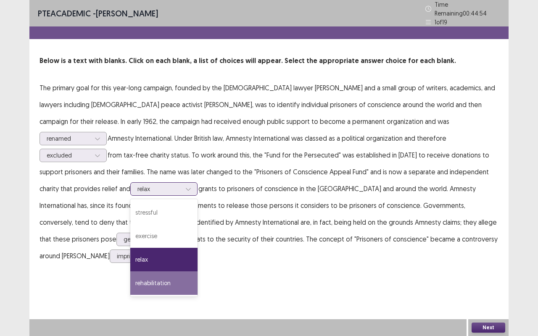
click at [198, 272] on div "rehabilitation" at bounding box center [163, 284] width 67 height 24
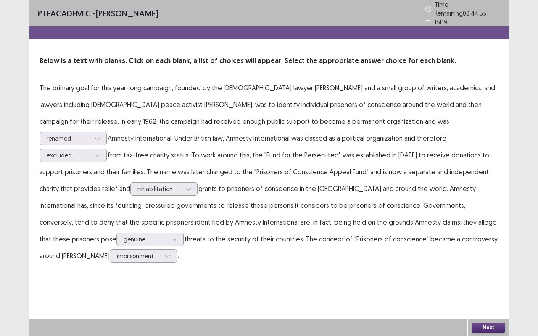
click at [478, 279] on button "Next" at bounding box center [489, 328] width 34 height 10
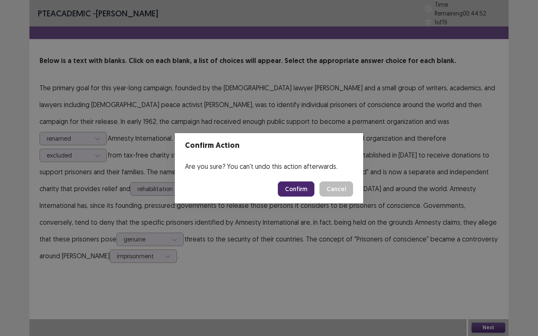
click at [296, 194] on button "Confirm" at bounding box center [296, 189] width 37 height 15
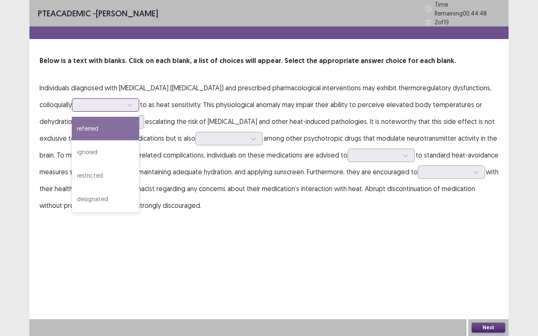
click at [123, 101] on div at bounding box center [101, 105] width 44 height 8
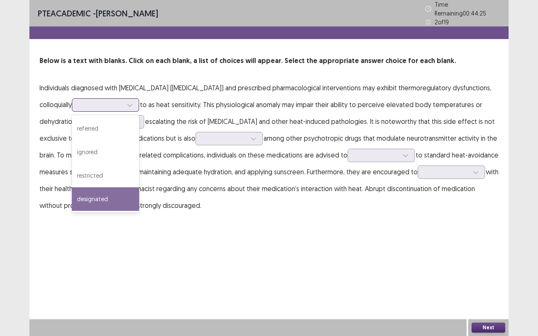
click at [139, 191] on div "designated" at bounding box center [105, 199] width 67 height 24
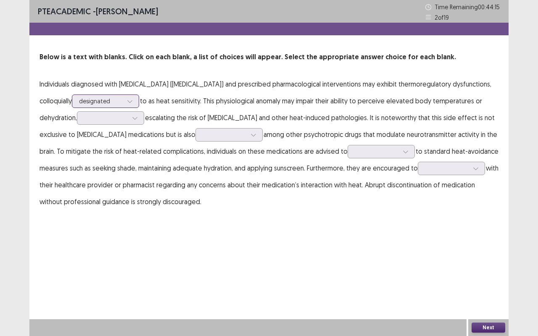
click at [123, 102] on div at bounding box center [101, 101] width 44 height 8
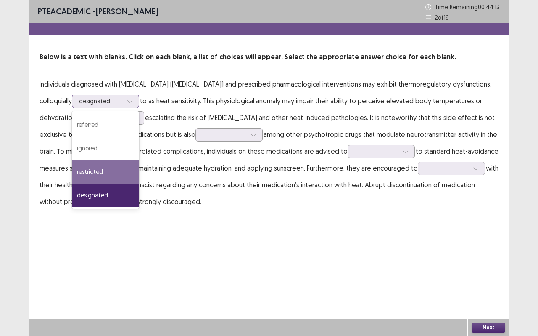
click at [139, 164] on div "restricted" at bounding box center [105, 172] width 67 height 24
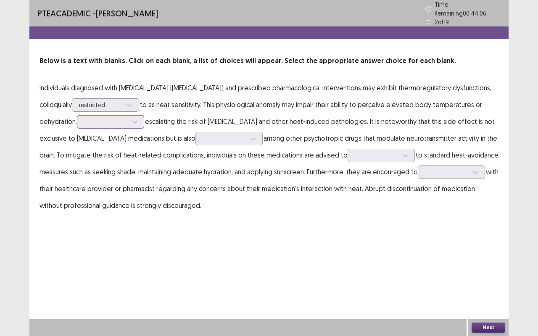
click at [128, 118] on div at bounding box center [106, 122] width 44 height 8
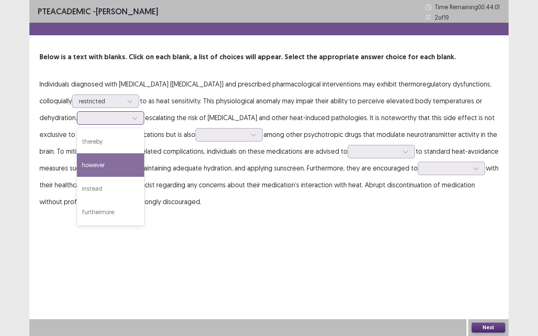
click at [144, 161] on div "however" at bounding box center [110, 165] width 67 height 24
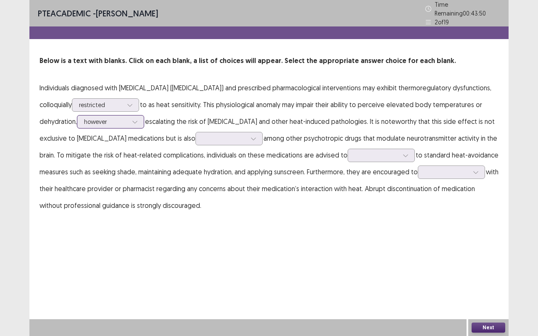
click at [128, 118] on div at bounding box center [106, 122] width 44 height 8
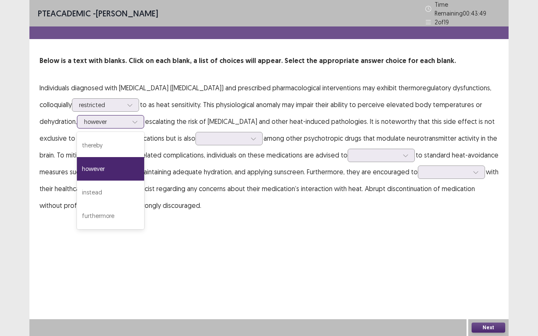
click at [128, 118] on div at bounding box center [106, 122] width 44 height 8
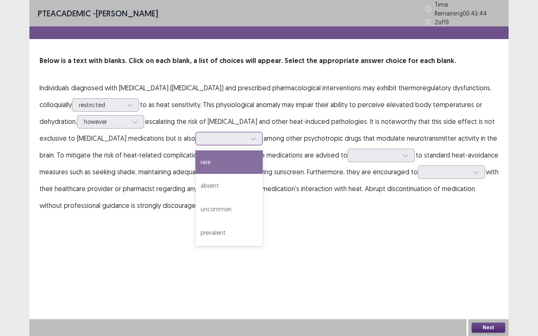
click at [234, 137] on div at bounding box center [225, 139] width 44 height 8
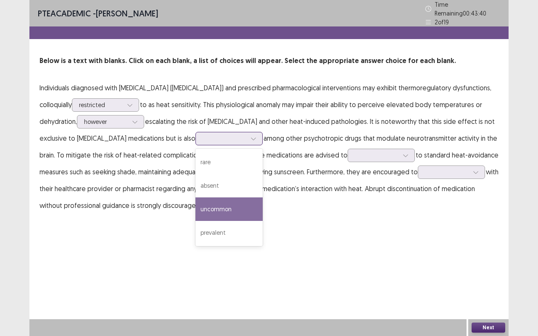
click at [252, 203] on div "uncommon" at bounding box center [228, 210] width 67 height 24
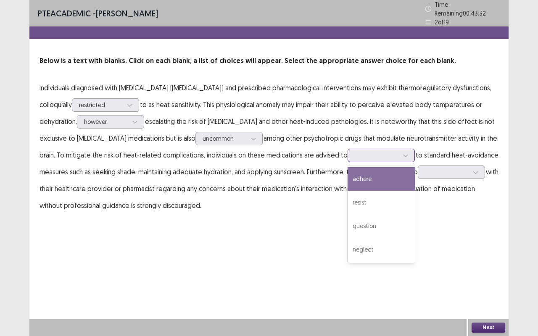
click at [377, 153] on div at bounding box center [377, 155] width 44 height 8
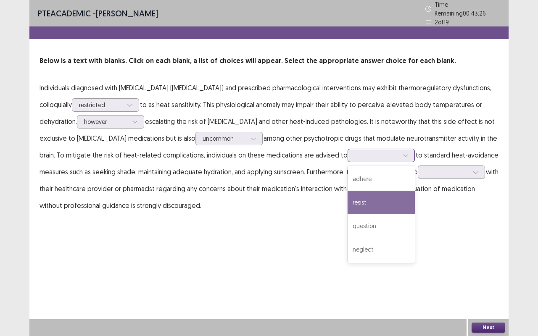
click at [392, 198] on div "resist" at bounding box center [381, 203] width 67 height 24
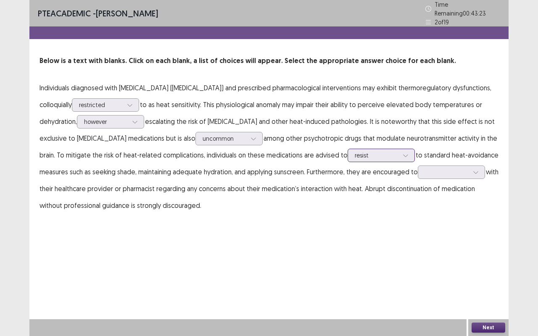
click at [382, 151] on div at bounding box center [377, 155] width 44 height 8
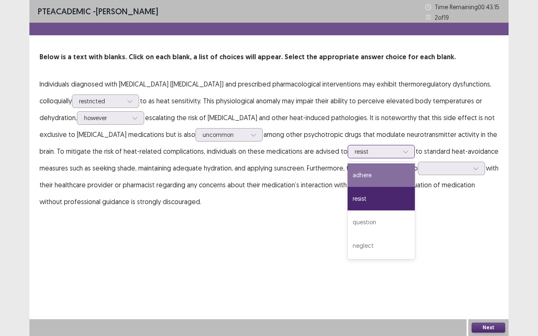
click at [387, 174] on div "adhere" at bounding box center [381, 176] width 67 height 24
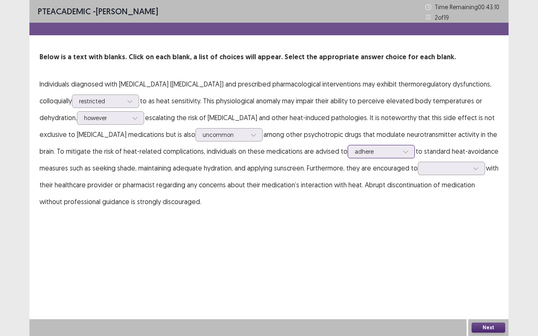
click at [393, 154] on div at bounding box center [377, 152] width 44 height 8
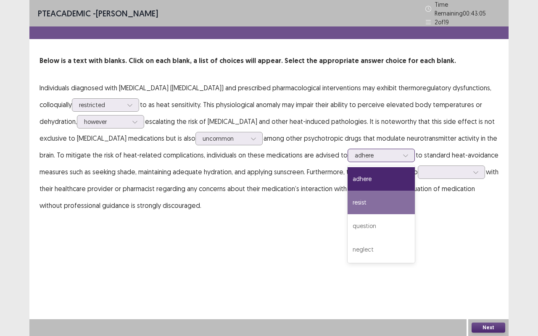
click at [385, 192] on div "resist" at bounding box center [381, 203] width 67 height 24
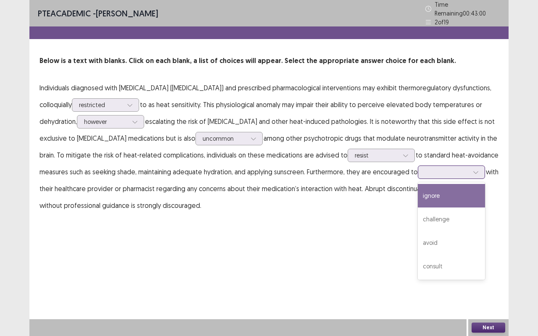
click at [425, 176] on div at bounding box center [447, 172] width 44 height 8
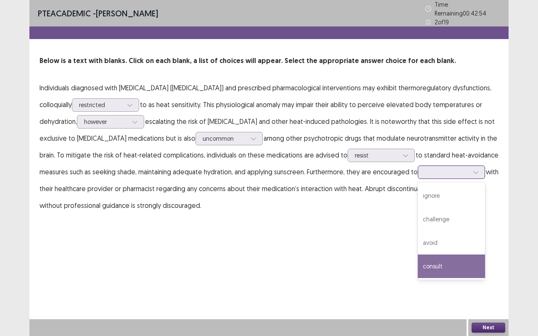
click at [418, 278] on div "consult" at bounding box center [451, 267] width 67 height 24
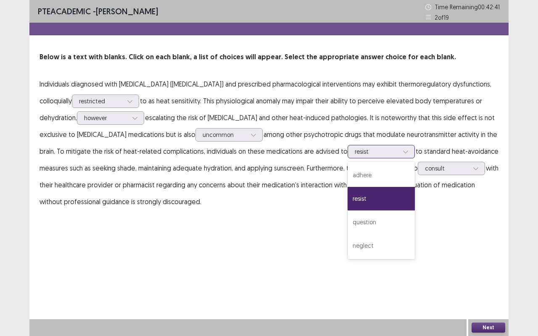
click at [384, 155] on div at bounding box center [377, 152] width 44 height 8
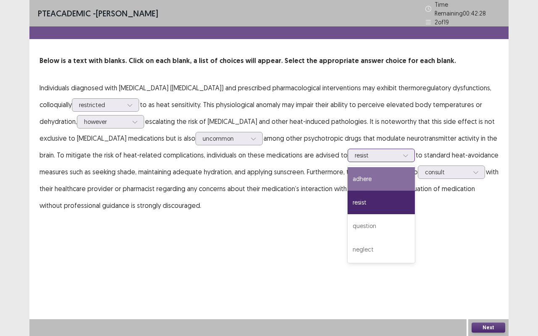
click at [383, 182] on div "adhere" at bounding box center [381, 179] width 67 height 24
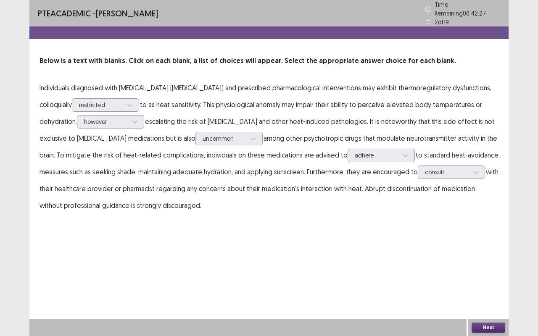
click at [482, 279] on button "Next" at bounding box center [489, 328] width 34 height 10
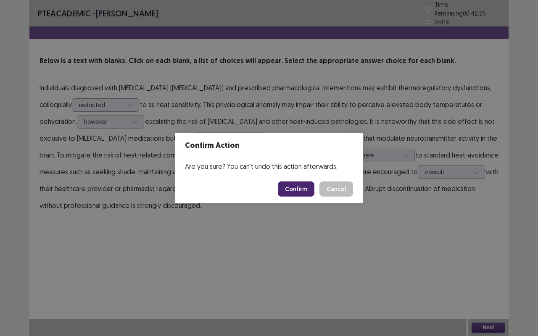
click at [296, 192] on button "Confirm" at bounding box center [296, 189] width 37 height 15
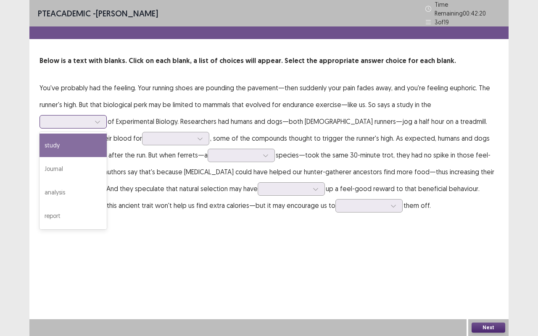
click at [83, 119] on div at bounding box center [69, 122] width 44 height 8
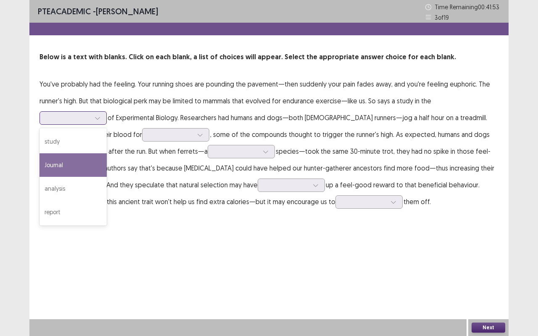
click at [69, 169] on div "Journal" at bounding box center [73, 165] width 67 height 24
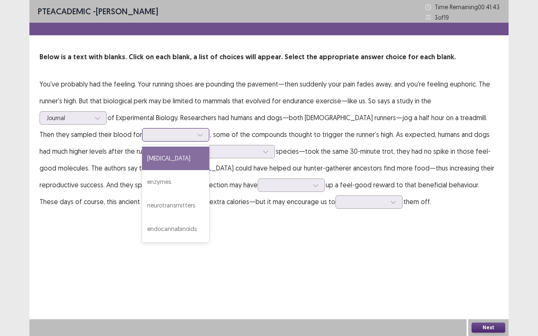
click at [149, 136] on div at bounding box center [171, 135] width 44 height 8
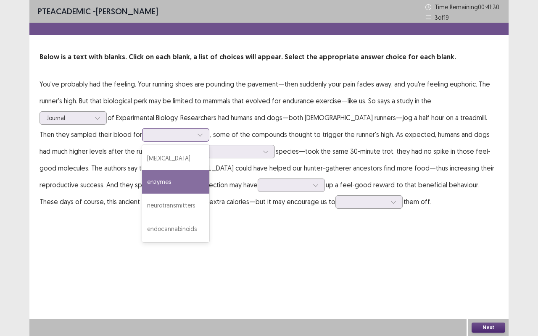
click at [144, 181] on div "enzymes" at bounding box center [175, 182] width 67 height 24
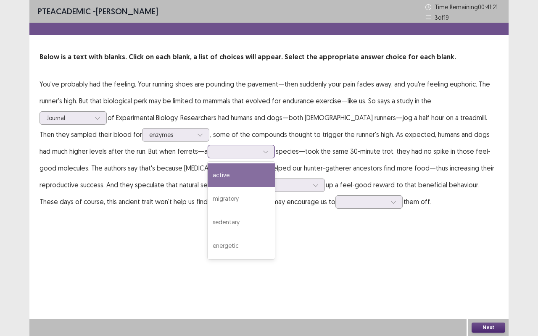
click at [215, 151] on div at bounding box center [237, 152] width 44 height 8
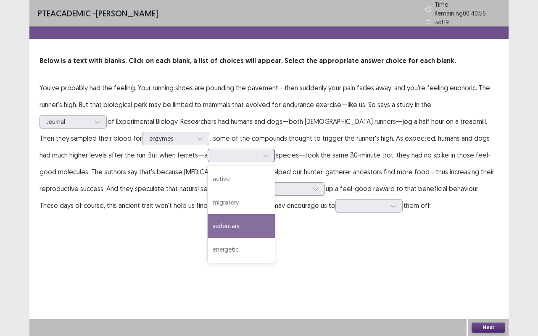
click at [219, 225] on div "sedentary" at bounding box center [241, 226] width 67 height 24
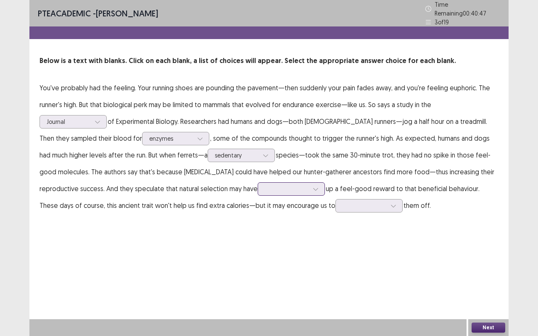
click at [274, 185] on div at bounding box center [287, 189] width 44 height 8
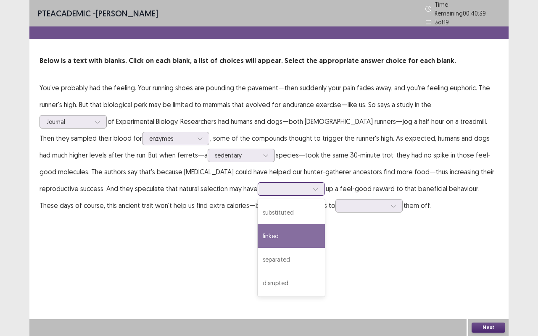
click at [275, 235] on div "linked" at bounding box center [291, 236] width 67 height 24
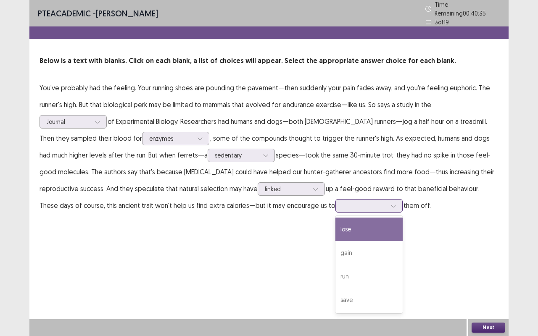
click at [343, 202] on div at bounding box center [365, 206] width 44 height 8
click at [335, 227] on div "lose" at bounding box center [368, 230] width 67 height 24
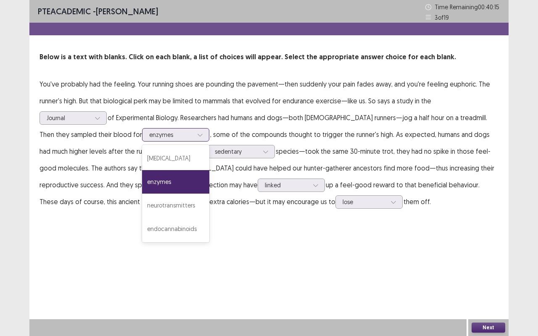
click at [149, 136] on div at bounding box center [171, 135] width 44 height 8
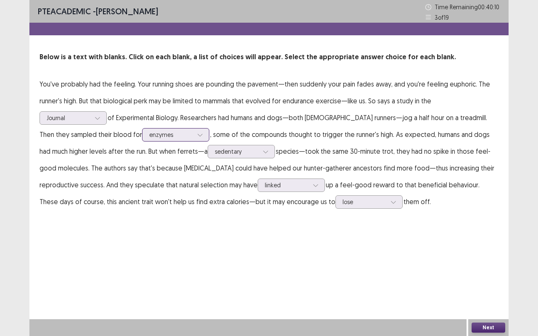
click at [149, 136] on div at bounding box center [171, 135] width 44 height 8
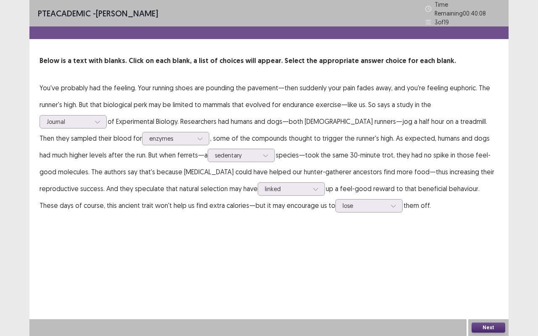
click at [477, 279] on button "Next" at bounding box center [489, 328] width 34 height 10
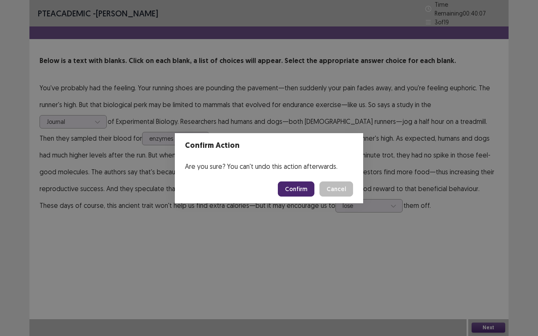
click at [295, 187] on button "Confirm" at bounding box center [296, 189] width 37 height 15
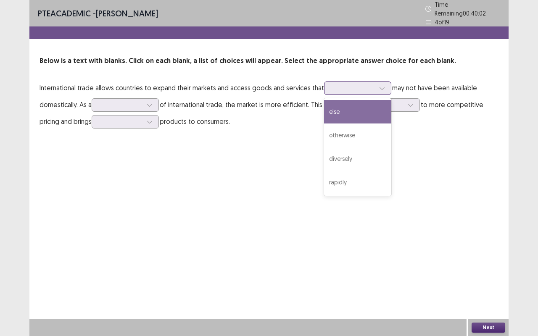
click at [340, 84] on div at bounding box center [353, 88] width 44 height 8
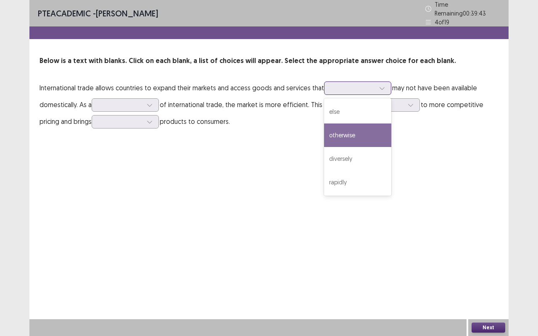
click at [348, 130] on div "otherwise" at bounding box center [357, 136] width 67 height 24
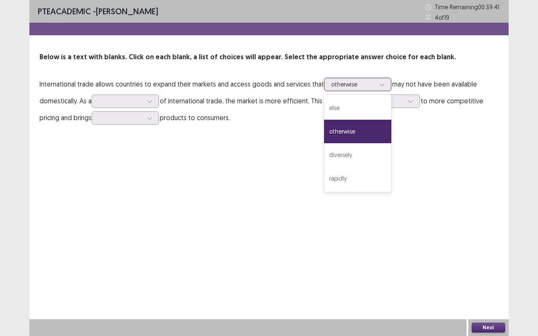
click at [361, 88] on div at bounding box center [353, 84] width 44 height 8
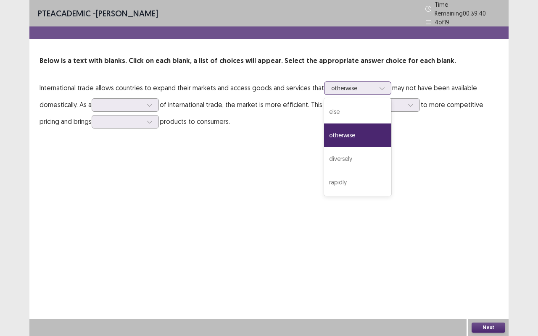
click at [361, 89] on div at bounding box center [353, 88] width 44 height 8
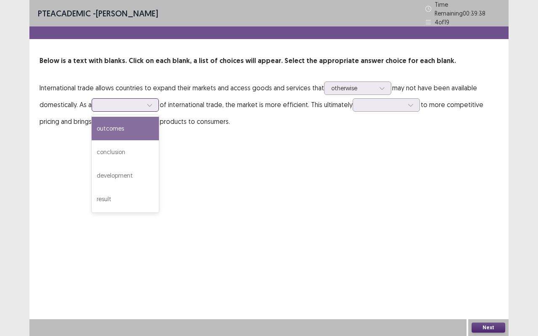
click at [134, 101] on div at bounding box center [121, 105] width 44 height 8
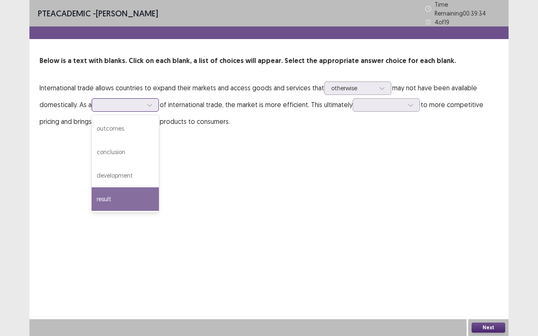
click at [117, 197] on div "result" at bounding box center [125, 199] width 67 height 24
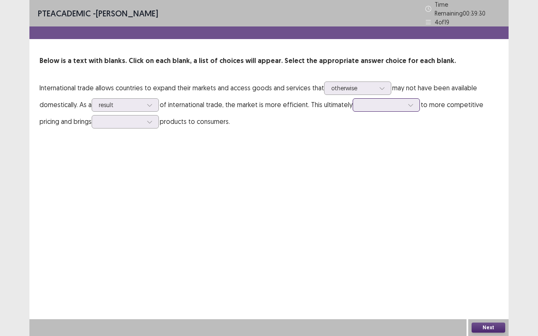
click at [369, 103] on div at bounding box center [382, 105] width 44 height 8
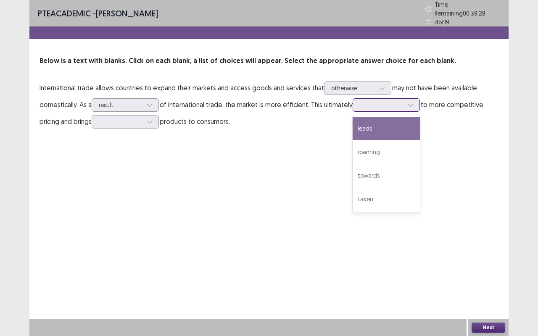
click at [381, 124] on div "leads" at bounding box center [386, 129] width 67 height 24
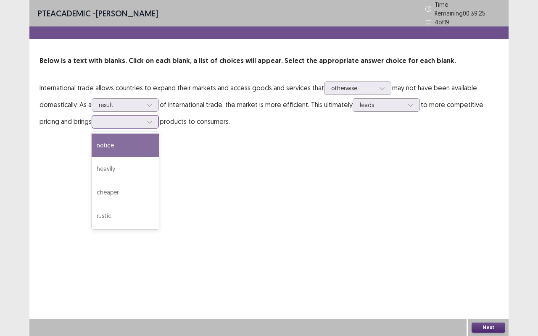
click at [122, 119] on div at bounding box center [121, 122] width 44 height 8
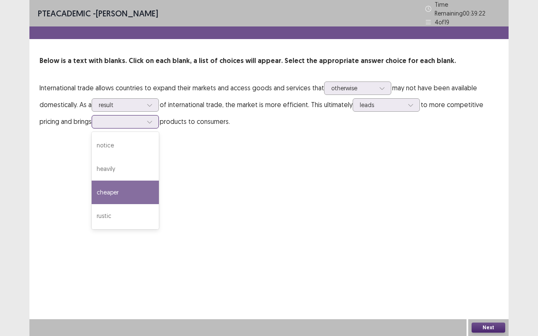
click at [116, 182] on div "cheaper" at bounding box center [125, 193] width 67 height 24
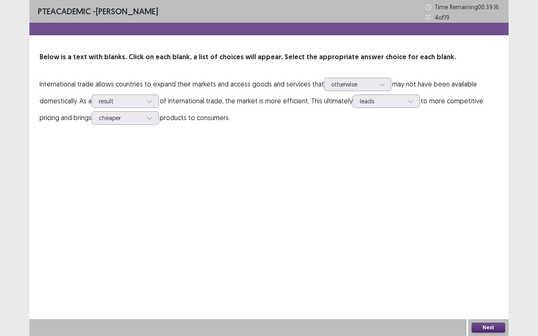
click at [490, 279] on button "Next" at bounding box center [489, 328] width 34 height 10
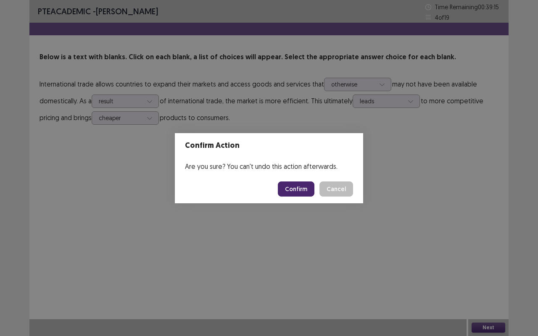
click at [296, 190] on button "Confirm" at bounding box center [296, 189] width 37 height 15
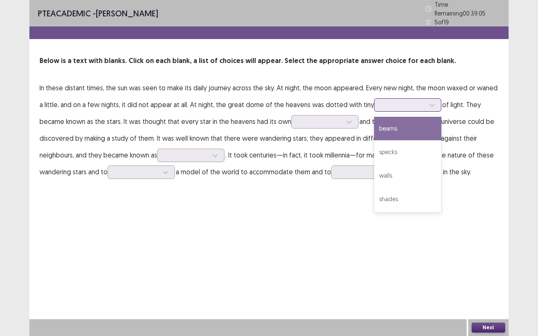
click at [382, 103] on div at bounding box center [403, 105] width 44 height 8
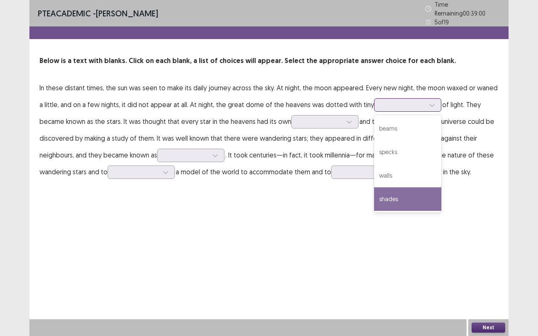
click at [388, 191] on div "shades" at bounding box center [407, 199] width 67 height 24
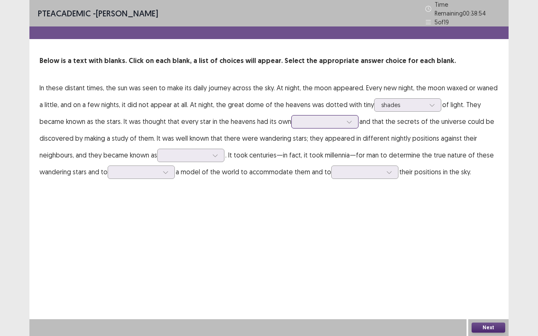
click at [298, 118] on div at bounding box center [320, 122] width 44 height 8
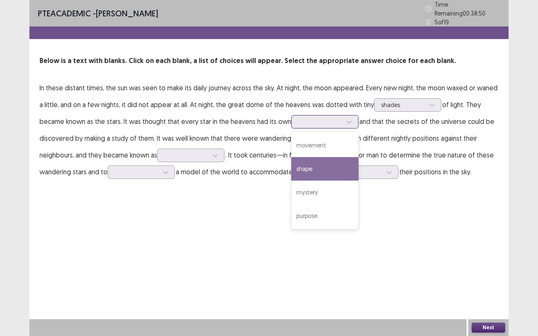
click at [296, 162] on div "shape" at bounding box center [324, 169] width 67 height 24
click at [298, 118] on div at bounding box center [320, 122] width 44 height 8
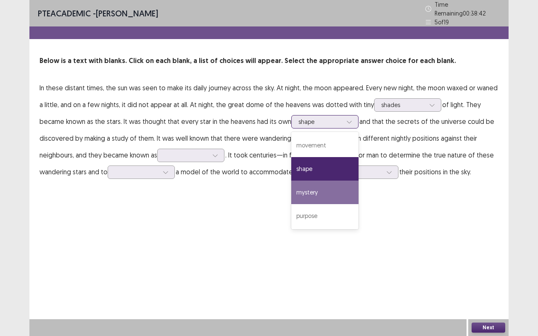
click at [296, 192] on div "mystery" at bounding box center [324, 193] width 67 height 24
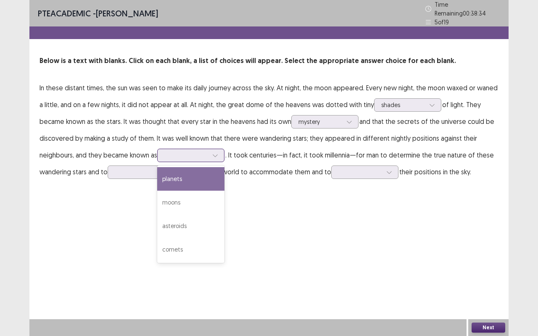
click at [171, 151] on div at bounding box center [186, 155] width 44 height 8
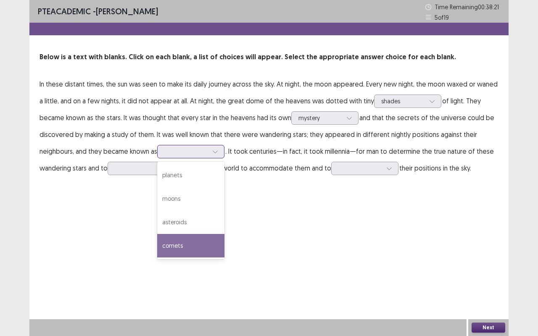
click at [172, 242] on div "comets" at bounding box center [190, 246] width 67 height 24
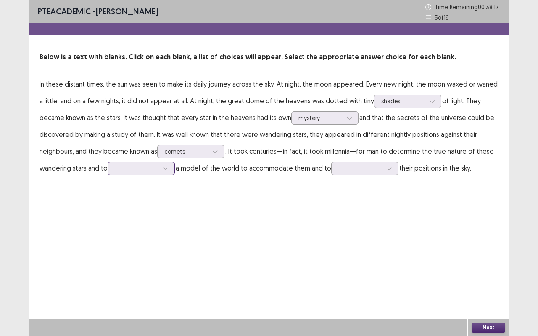
click at [150, 169] on div at bounding box center [137, 168] width 44 height 8
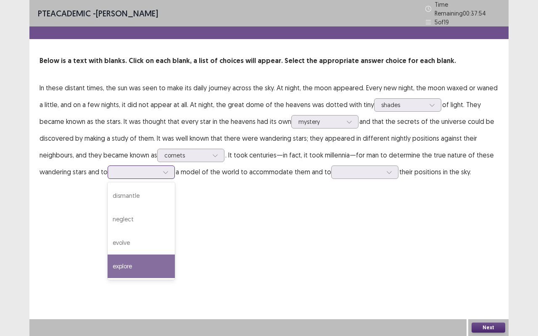
click at [135, 261] on div "explore" at bounding box center [141, 267] width 67 height 24
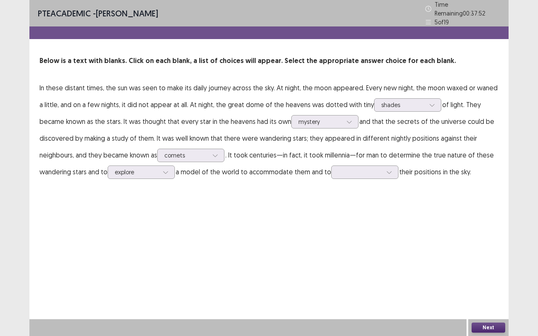
click at [147, 160] on p "In these distant times, the sun was seen to make its daily journey across the s…" at bounding box center [269, 129] width 459 height 101
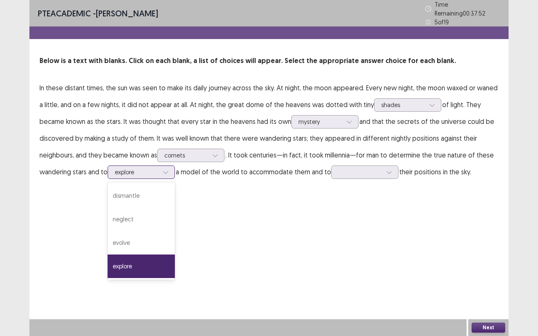
click at [147, 168] on div at bounding box center [137, 172] width 44 height 8
click at [277, 237] on div "PTE academic - [PERSON_NAME] Time Remaining 00 : 37 : 43 5 of 19 Below is a tex…" at bounding box center [268, 168] width 479 height 336
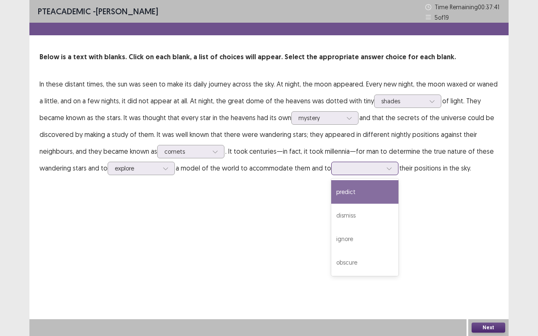
click at [353, 171] on div at bounding box center [360, 168] width 44 height 8
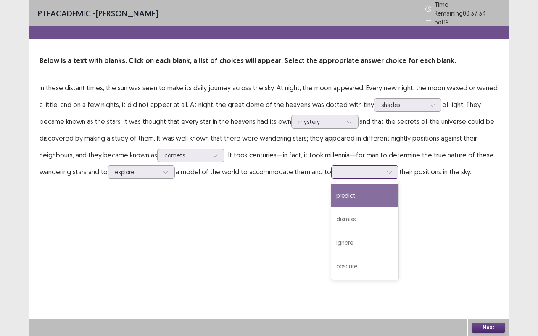
click at [360, 195] on div "predict" at bounding box center [364, 196] width 67 height 24
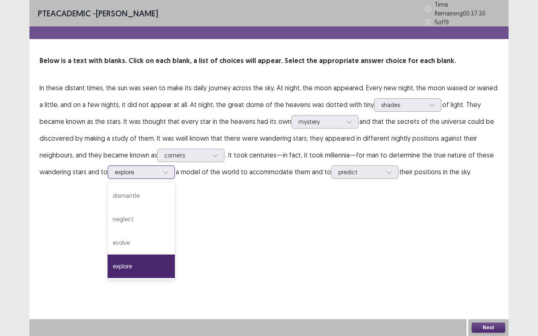
click at [149, 170] on div at bounding box center [137, 172] width 44 height 8
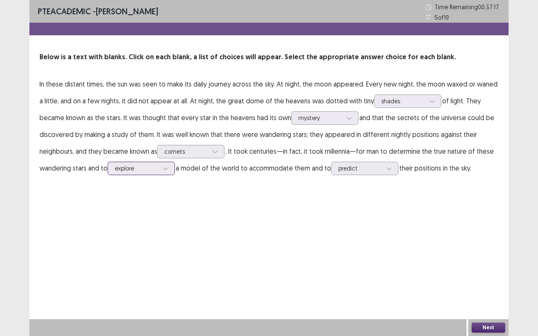
click at [149, 170] on div at bounding box center [137, 168] width 44 height 8
click at [492, 279] on button "Next" at bounding box center [489, 328] width 34 height 10
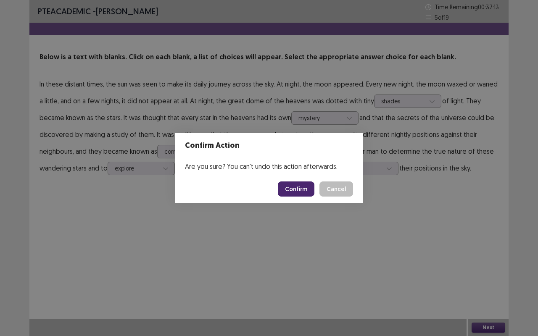
click at [302, 187] on button "Confirm" at bounding box center [296, 189] width 37 height 15
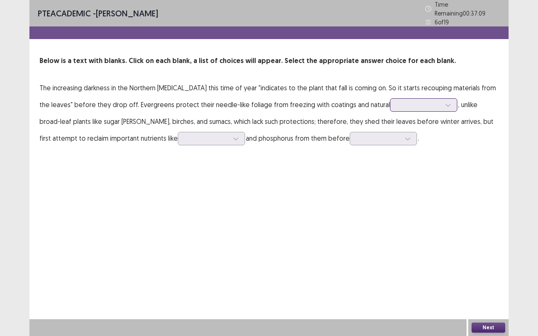
click at [397, 101] on div at bounding box center [419, 105] width 44 height 8
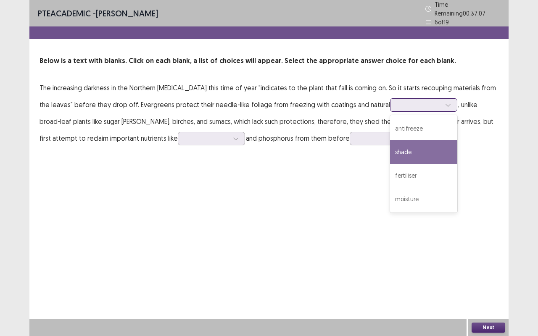
click at [390, 150] on div "shade" at bounding box center [423, 152] width 67 height 24
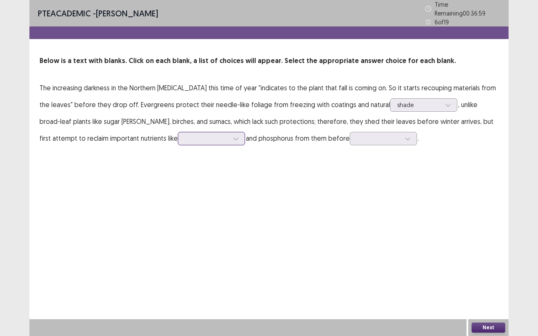
click at [185, 135] on div at bounding box center [207, 139] width 44 height 8
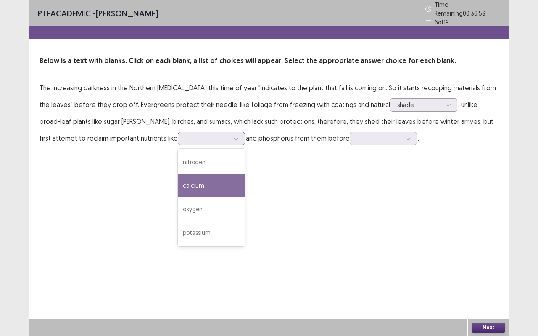
click at [178, 183] on div "calcium" at bounding box center [211, 186] width 67 height 24
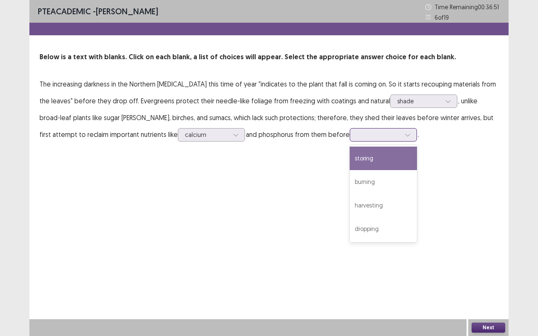
click at [357, 132] on div at bounding box center [379, 135] width 44 height 8
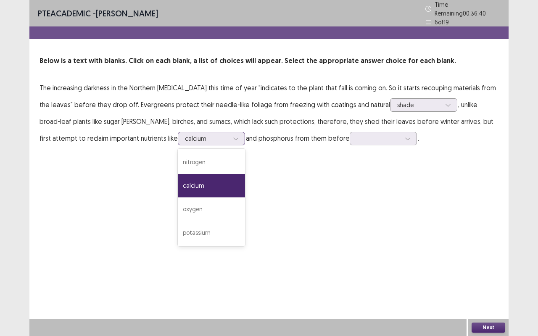
click at [185, 135] on div at bounding box center [207, 139] width 44 height 8
click at [178, 222] on div "potassium" at bounding box center [211, 233] width 67 height 24
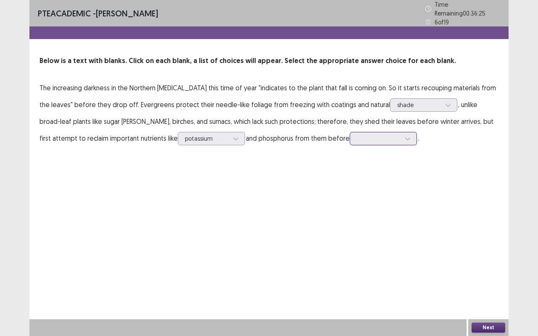
click at [356, 135] on div at bounding box center [378, 139] width 45 height 10
click at [350, 225] on div "dropping" at bounding box center [383, 233] width 67 height 24
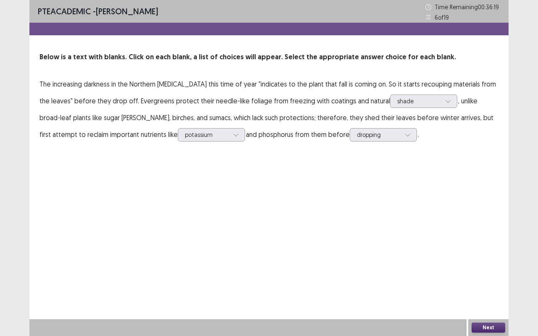
click at [489, 279] on button "Next" at bounding box center [489, 328] width 34 height 10
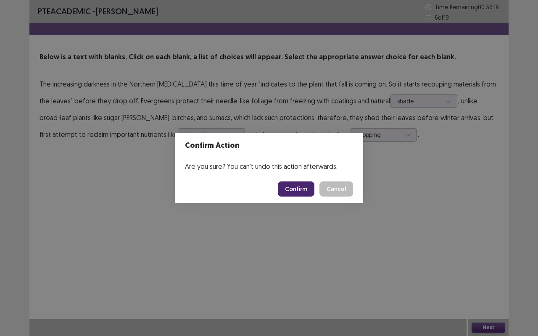
click at [289, 193] on button "Confirm" at bounding box center [296, 189] width 37 height 15
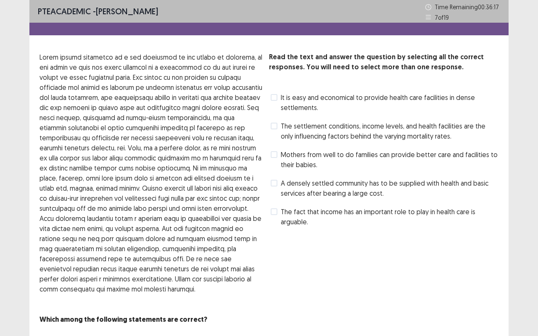
click at [275, 156] on span at bounding box center [274, 154] width 7 height 7
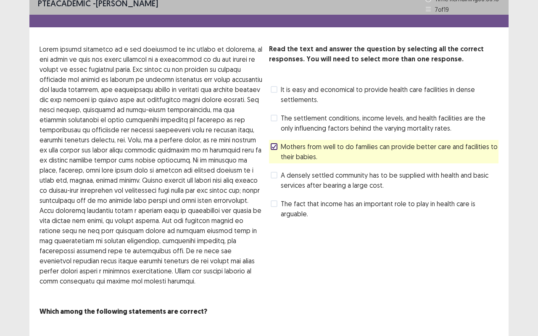
scroll to position [15, 0]
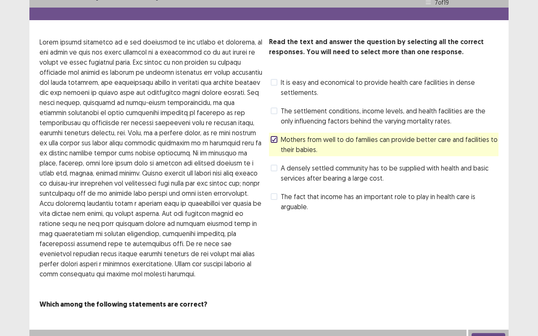
click at [482, 279] on button "Next" at bounding box center [489, 338] width 34 height 10
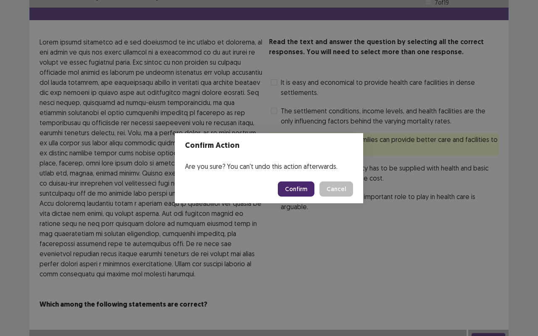
click at [298, 189] on button "Confirm" at bounding box center [296, 189] width 37 height 15
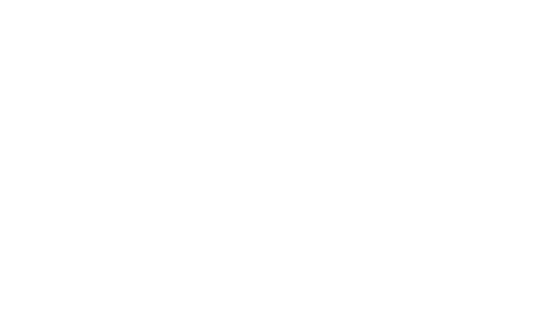
scroll to position [0, 0]
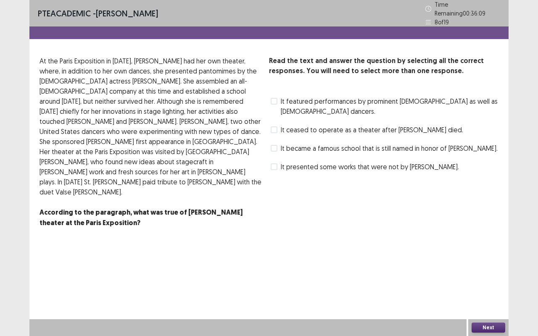
click at [274, 127] on span at bounding box center [274, 130] width 7 height 7
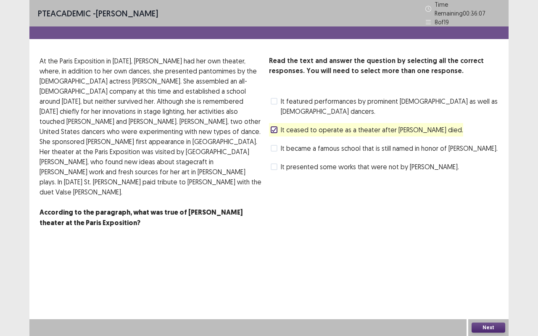
click at [492, 279] on div "Next" at bounding box center [488, 327] width 40 height 17
click at [490, 279] on button "Next" at bounding box center [489, 328] width 34 height 10
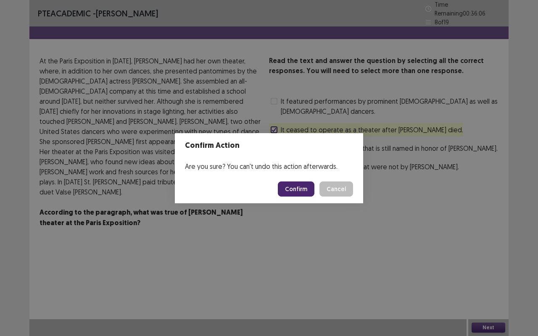
click at [302, 191] on button "Confirm" at bounding box center [296, 189] width 37 height 15
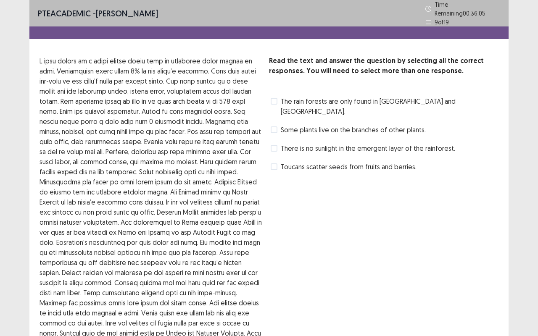
click at [274, 127] on span at bounding box center [274, 130] width 7 height 7
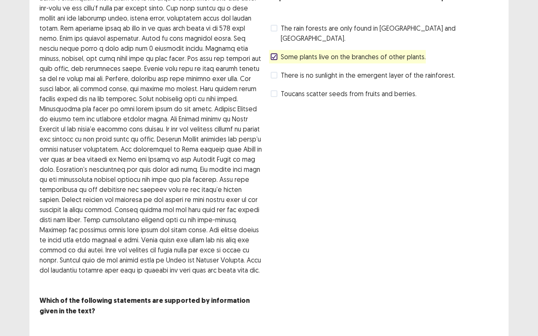
scroll to position [76, 0]
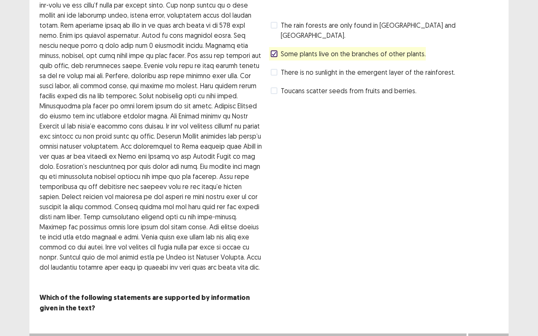
click at [495, 279] on button "Next" at bounding box center [489, 342] width 34 height 10
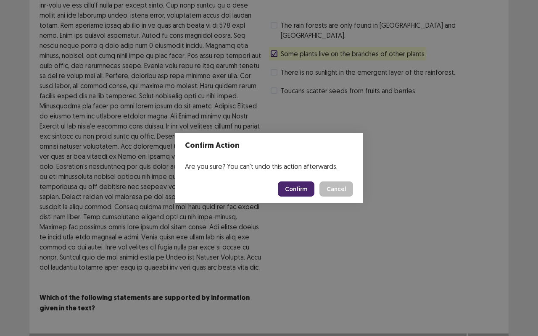
click at [300, 189] on button "Confirm" at bounding box center [296, 189] width 37 height 15
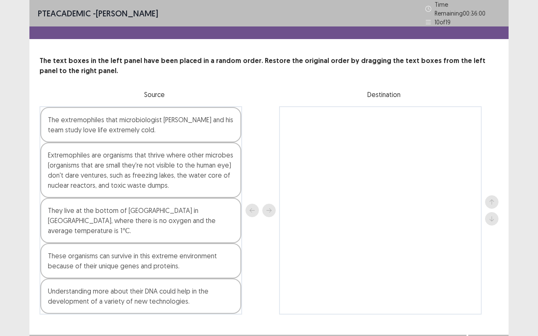
scroll to position [2, 0]
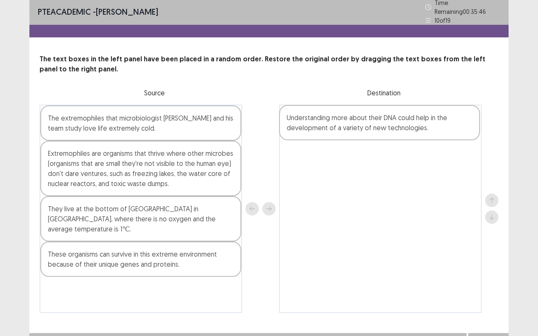
drag, startPoint x: 121, startPoint y: 288, endPoint x: 361, endPoint y: 127, distance: 289.6
click at [361, 127] on div "The extremophiles that microbiologist [PERSON_NAME] and his team study love lif…" at bounding box center [269, 209] width 459 height 208
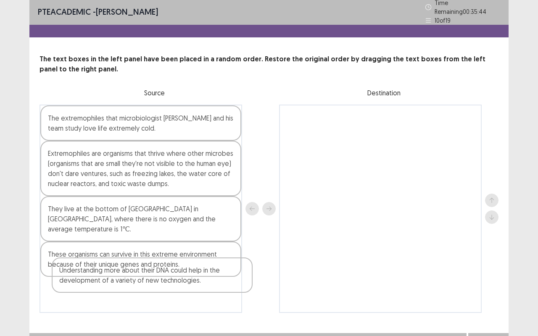
drag, startPoint x: 387, startPoint y: 120, endPoint x: 158, endPoint y: 280, distance: 278.3
click at [158, 279] on div "The extremophiles that microbiologist [PERSON_NAME] and his team study love lif…" at bounding box center [269, 209] width 459 height 208
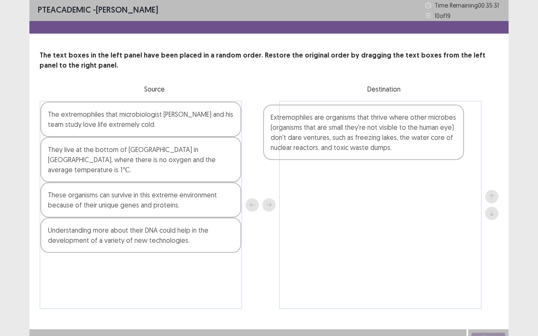
drag, startPoint x: 125, startPoint y: 172, endPoint x: 350, endPoint y: 140, distance: 227.2
click at [350, 140] on div "The extremophiles that microbiologist [PERSON_NAME] and his team study love lif…" at bounding box center [269, 205] width 459 height 208
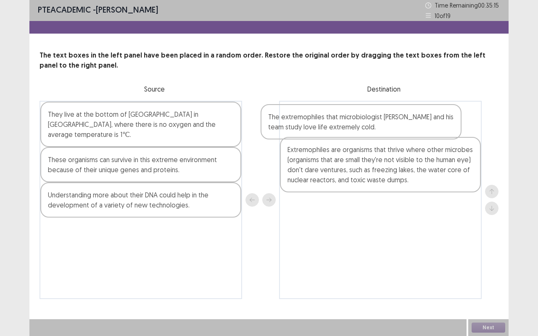
drag, startPoint x: 152, startPoint y: 132, endPoint x: 375, endPoint y: 133, distance: 222.4
click at [375, 133] on div "The extremophiles that microbiologist [PERSON_NAME] and his team study love lif…" at bounding box center [269, 200] width 459 height 198
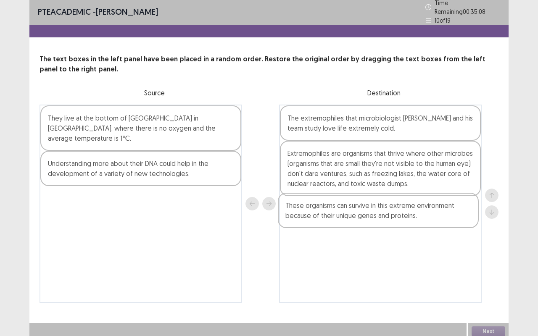
drag, startPoint x: 90, startPoint y: 163, endPoint x: 330, endPoint y: 219, distance: 246.9
click at [330, 219] on div "They live at the bottom of [GEOGRAPHIC_DATA] in [GEOGRAPHIC_DATA], where there …" at bounding box center [269, 204] width 459 height 198
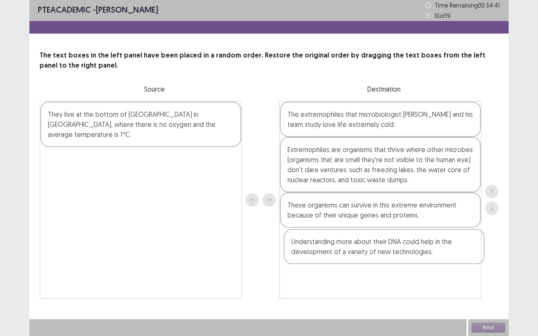
drag, startPoint x: 92, startPoint y: 157, endPoint x: 337, endPoint y: 253, distance: 263.5
click at [337, 253] on div "They live at the bottom of [GEOGRAPHIC_DATA] in [GEOGRAPHIC_DATA], where there …" at bounding box center [269, 200] width 459 height 198
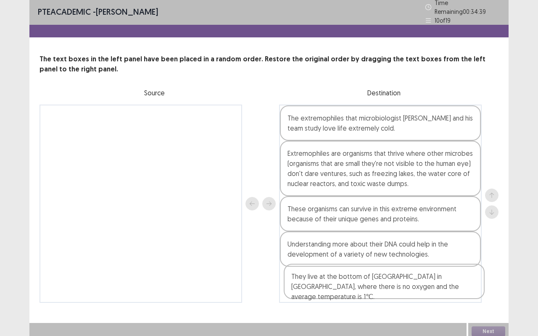
drag, startPoint x: 177, startPoint y: 132, endPoint x: 424, endPoint y: 298, distance: 297.4
click at [424, 279] on div "They live at the bottom of [GEOGRAPHIC_DATA] in [GEOGRAPHIC_DATA], where there …" at bounding box center [269, 204] width 459 height 198
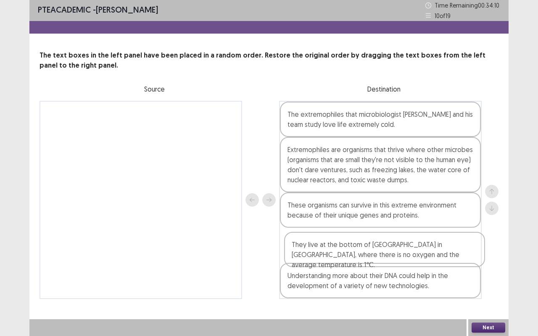
drag, startPoint x: 335, startPoint y: 282, endPoint x: 339, endPoint y: 249, distance: 33.5
click at [339, 249] on div "The extremophiles that microbiologist [PERSON_NAME] and his team study love lif…" at bounding box center [380, 200] width 203 height 198
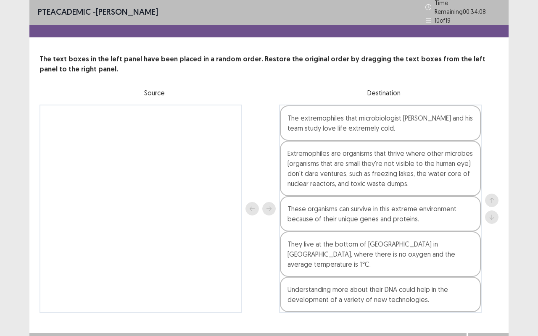
click at [494, 279] on button "Next" at bounding box center [489, 342] width 34 height 10
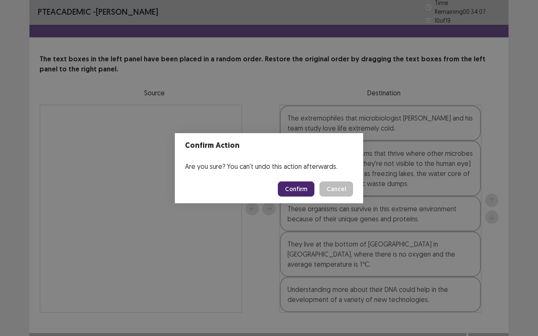
click at [287, 188] on button "Confirm" at bounding box center [296, 189] width 37 height 15
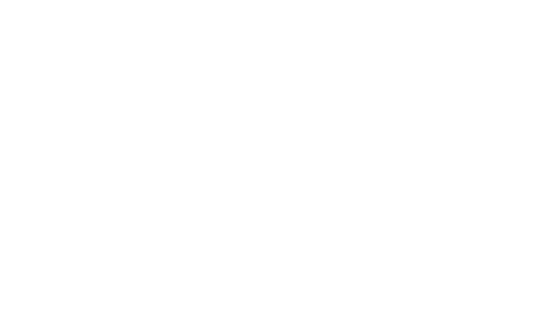
scroll to position [0, 0]
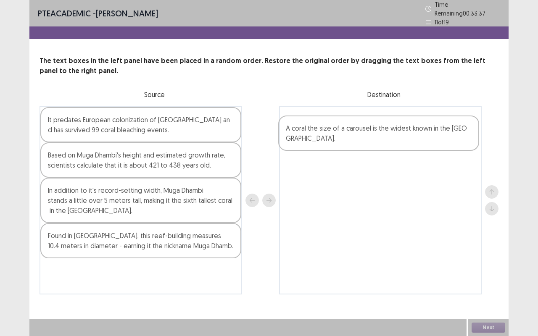
drag, startPoint x: 87, startPoint y: 196, endPoint x: 327, endPoint y: 137, distance: 246.9
click at [327, 137] on div "It predates European colonization of [GEOGRAPHIC_DATA] and has survived 99 cora…" at bounding box center [269, 200] width 459 height 188
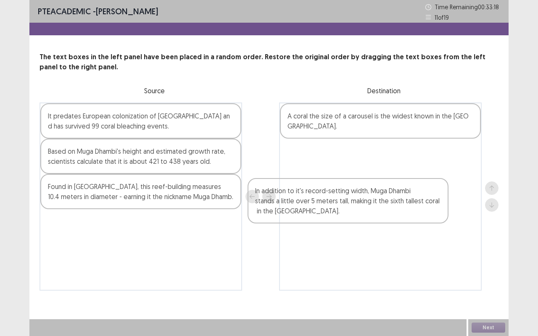
drag, startPoint x: 150, startPoint y: 197, endPoint x: 364, endPoint y: 199, distance: 213.1
click at [364, 199] on div "It predates European colonization of [GEOGRAPHIC_DATA] and has survived 99 cora…" at bounding box center [269, 197] width 459 height 188
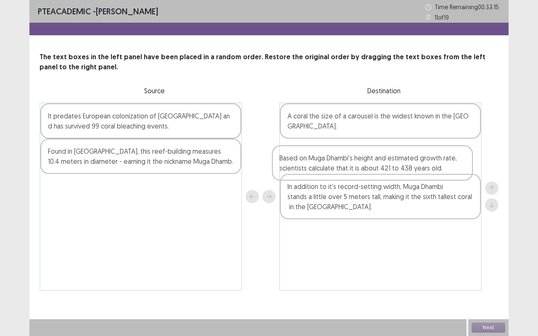
drag, startPoint x: 191, startPoint y: 153, endPoint x: 425, endPoint y: 159, distance: 234.2
click at [425, 159] on div "It predates European colonization of [GEOGRAPHIC_DATA] and has survived 99 cora…" at bounding box center [269, 197] width 459 height 188
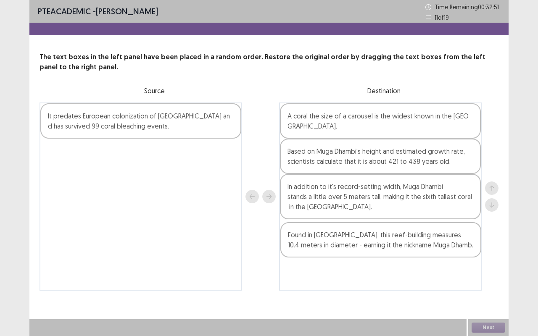
drag, startPoint x: 190, startPoint y: 161, endPoint x: 430, endPoint y: 246, distance: 254.5
click at [430, 246] on div "It predates European colonization of [GEOGRAPHIC_DATA] and has survived 99 cora…" at bounding box center [269, 197] width 459 height 188
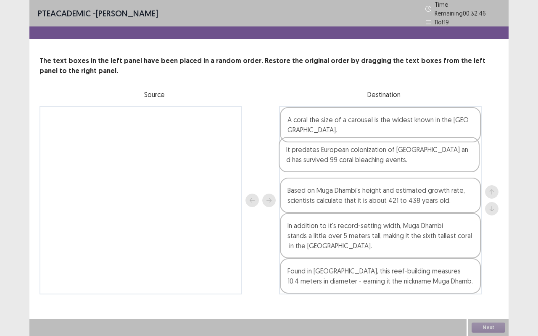
drag, startPoint x: 165, startPoint y: 121, endPoint x: 406, endPoint y: 158, distance: 244.6
click at [406, 158] on div "It predates European colonization of [GEOGRAPHIC_DATA] and has survived 99 cora…" at bounding box center [269, 200] width 459 height 188
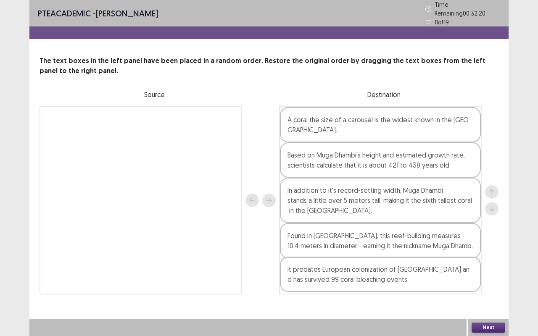
drag, startPoint x: 314, startPoint y: 158, endPoint x: 312, endPoint y: 276, distance: 118.1
click at [312, 276] on div "A coral the size of a carousel is the widest known in the [GEOGRAPHIC_DATA]. It…" at bounding box center [380, 200] width 203 height 188
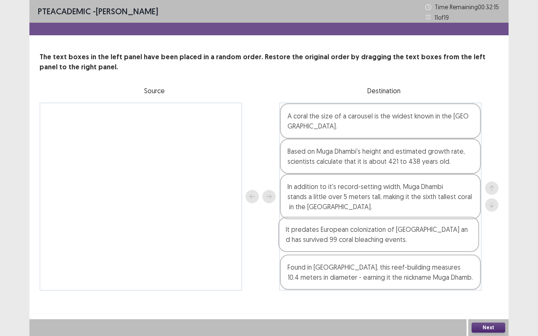
drag, startPoint x: 409, startPoint y: 282, endPoint x: 406, endPoint y: 240, distance: 41.7
click at [406, 240] on div "A coral the size of a carousel is the widest known in the [GEOGRAPHIC_DATA]. Ba…" at bounding box center [380, 197] width 203 height 188
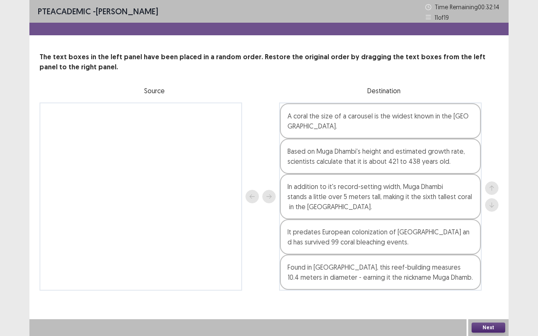
click at [495, 279] on button "Next" at bounding box center [489, 328] width 34 height 10
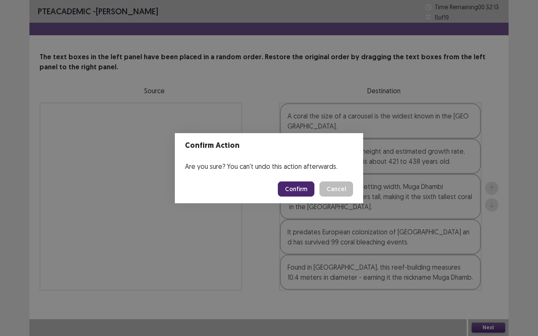
click at [298, 187] on button "Confirm" at bounding box center [296, 189] width 37 height 15
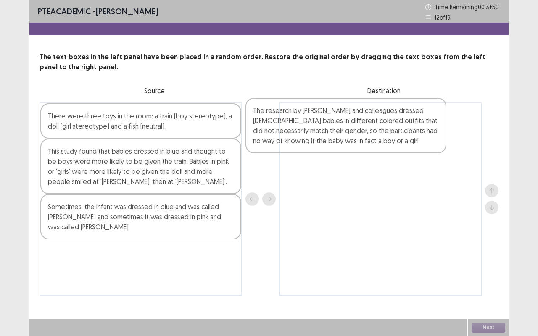
drag, startPoint x: 133, startPoint y: 279, endPoint x: 341, endPoint y: 135, distance: 253.1
click at [341, 135] on div "There were three toys in the room: a train (boy stereotype), a doll (girl stere…" at bounding box center [269, 199] width 459 height 193
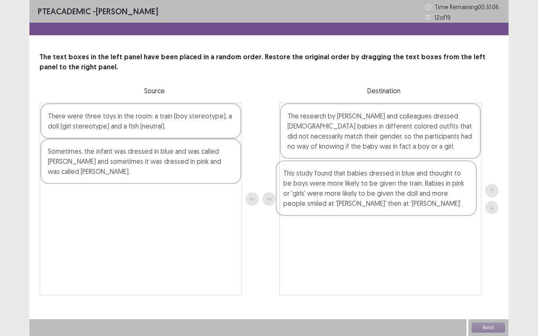
drag, startPoint x: 78, startPoint y: 163, endPoint x: 322, endPoint y: 185, distance: 244.8
click at [322, 185] on div "There were three toys in the room: a train (boy stereotype), a doll (girl stere…" at bounding box center [269, 199] width 459 height 193
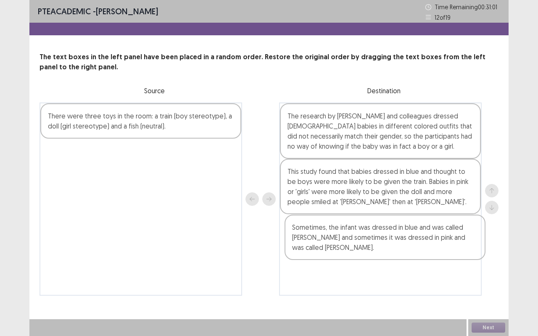
drag, startPoint x: 150, startPoint y: 158, endPoint x: 396, endPoint y: 237, distance: 257.4
click at [396, 237] on div "There were three toys in the room: a train (boy stereotype), a doll (girl stere…" at bounding box center [269, 199] width 459 height 193
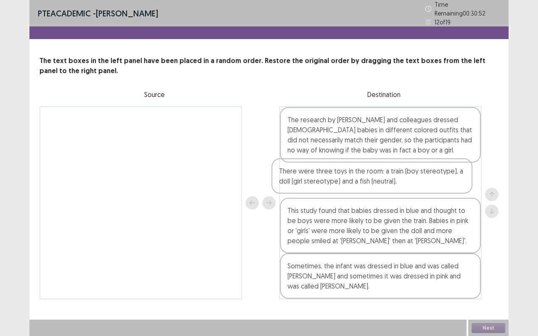
drag, startPoint x: 125, startPoint y: 119, endPoint x: 360, endPoint y: 177, distance: 241.7
click at [360, 177] on div "There were three toys in the room: a train (boy stereotype), a doll (girl stere…" at bounding box center [269, 202] width 459 height 193
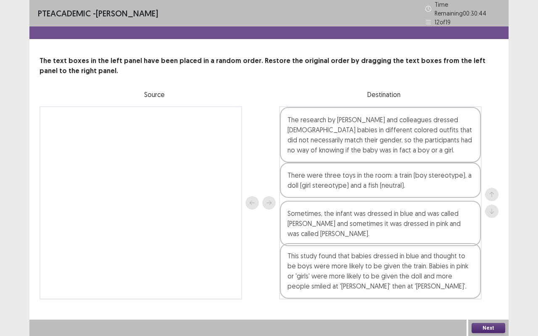
drag, startPoint x: 334, startPoint y: 277, endPoint x: 335, endPoint y: 225, distance: 52.1
click at [335, 225] on div "The research by [PERSON_NAME] and colleagues dressed [DEMOGRAPHIC_DATA] babies …" at bounding box center [380, 202] width 203 height 193
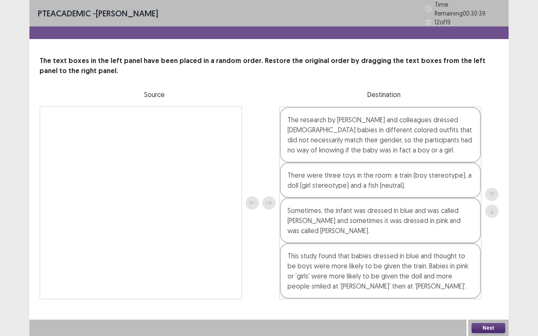
click at [498, 279] on button "Next" at bounding box center [489, 328] width 34 height 10
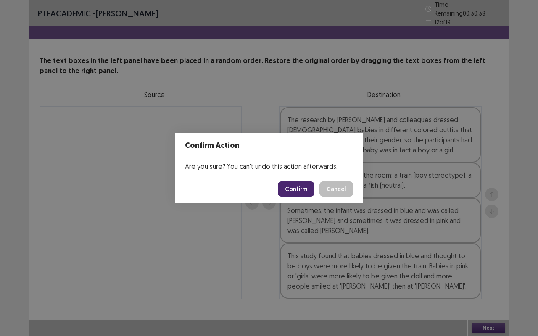
click at [293, 190] on button "Confirm" at bounding box center [296, 189] width 37 height 15
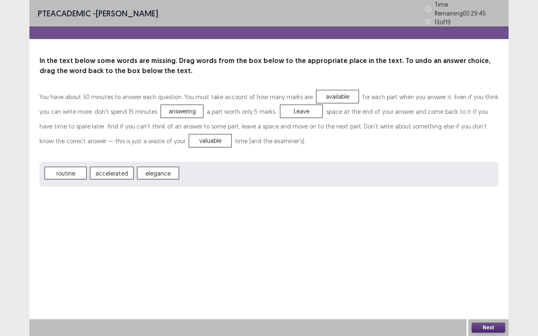
click at [491, 279] on button "Next" at bounding box center [489, 328] width 34 height 10
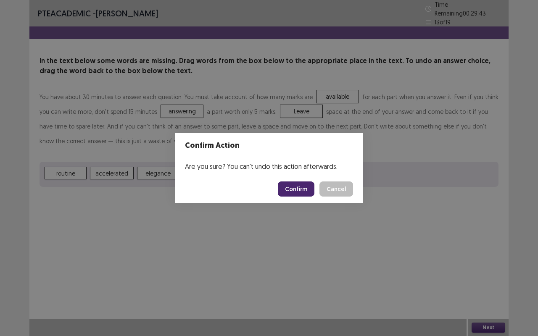
click at [293, 185] on button "Confirm" at bounding box center [296, 189] width 37 height 15
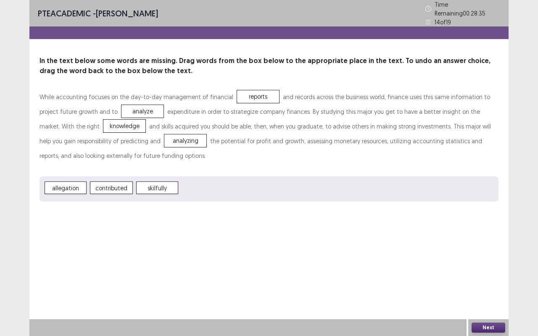
click at [489, 279] on button "Next" at bounding box center [489, 328] width 34 height 10
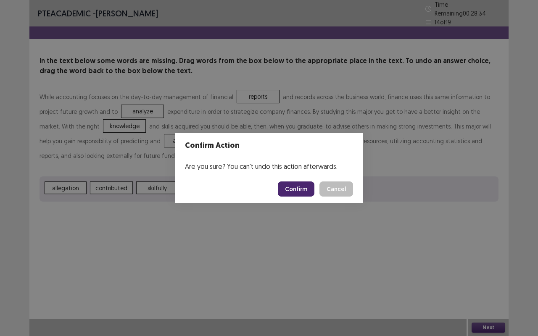
click at [295, 186] on button "Confirm" at bounding box center [296, 189] width 37 height 15
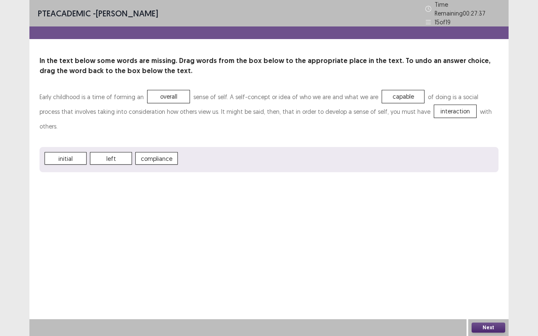
click at [484, 279] on button "Next" at bounding box center [489, 328] width 34 height 10
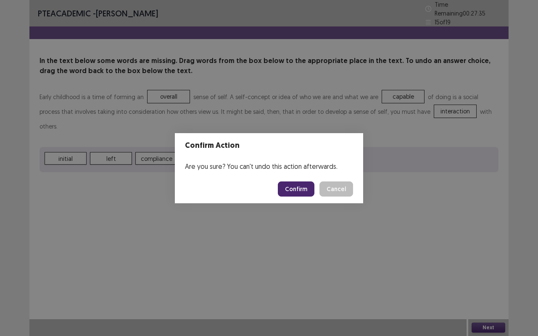
click at [293, 186] on button "Confirm" at bounding box center [296, 189] width 37 height 15
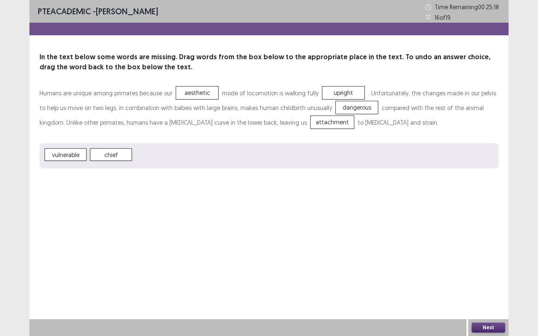
click at [490, 279] on button "Next" at bounding box center [489, 328] width 34 height 10
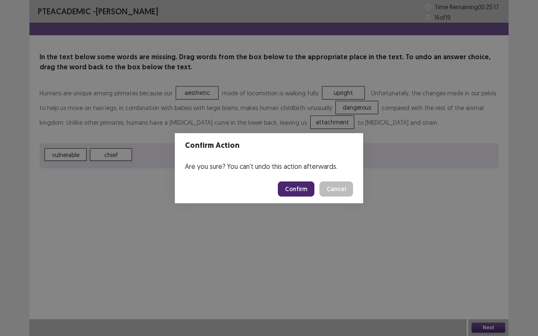
click at [301, 190] on button "Confirm" at bounding box center [296, 189] width 37 height 15
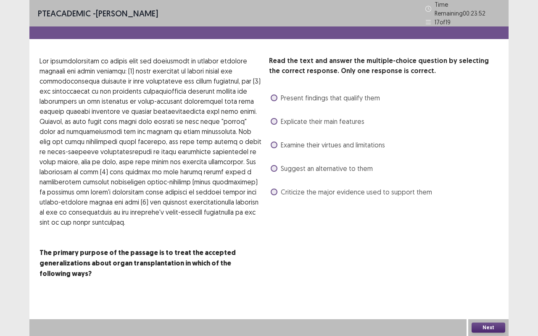
click at [274, 142] on span at bounding box center [274, 145] width 7 height 7
click at [495, 279] on button "Next" at bounding box center [489, 328] width 34 height 10
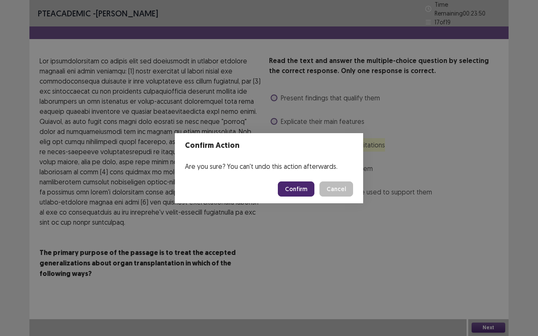
click at [303, 194] on button "Confirm" at bounding box center [296, 189] width 37 height 15
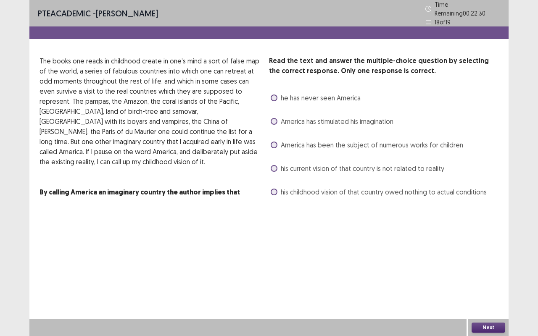
click at [272, 189] on span at bounding box center [274, 192] width 7 height 7
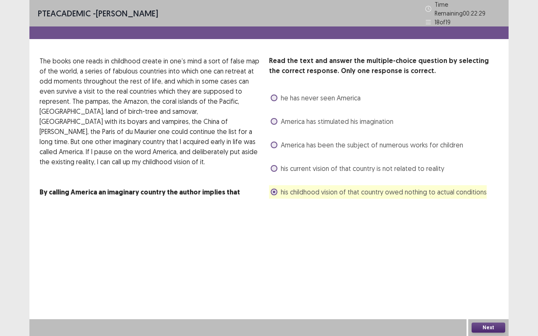
click at [483, 279] on button "Next" at bounding box center [489, 328] width 34 height 10
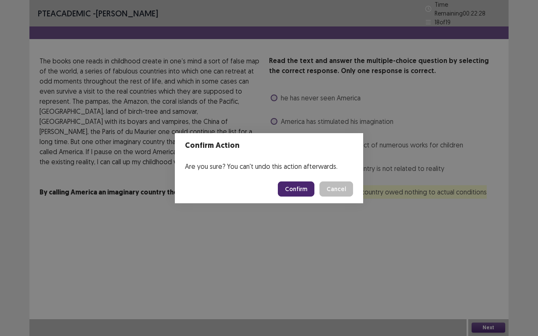
click at [305, 189] on button "Confirm" at bounding box center [296, 189] width 37 height 15
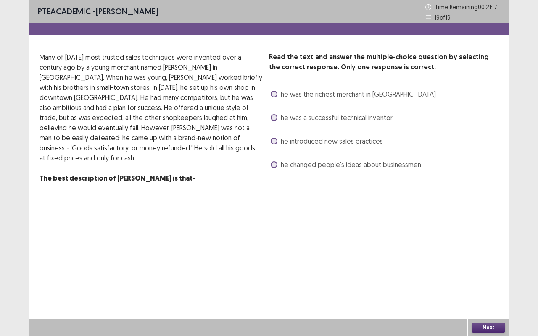
click at [276, 141] on span at bounding box center [274, 141] width 7 height 7
click at [484, 279] on button "Next" at bounding box center [489, 328] width 34 height 10
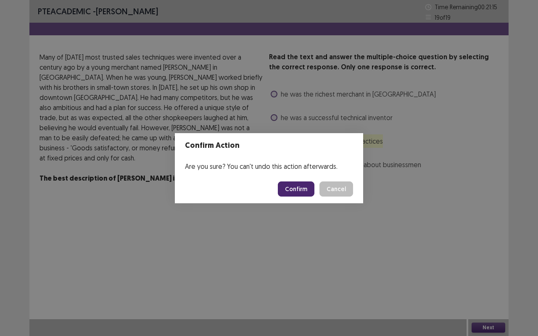
click at [301, 182] on button "Confirm" at bounding box center [296, 189] width 37 height 15
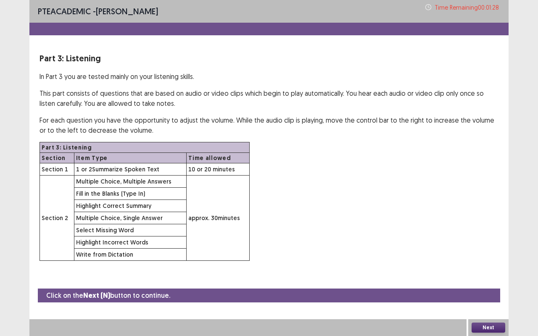
click at [488, 279] on button "Next" at bounding box center [489, 328] width 34 height 10
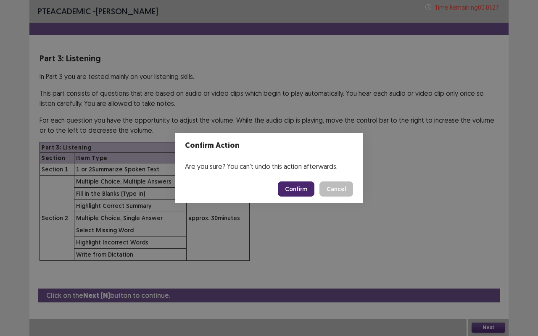
click at [297, 188] on button "Confirm" at bounding box center [296, 189] width 37 height 15
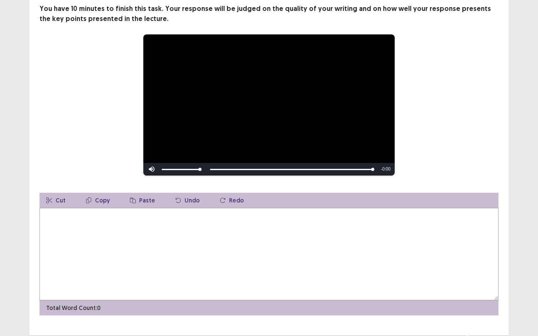
scroll to position [82, 0]
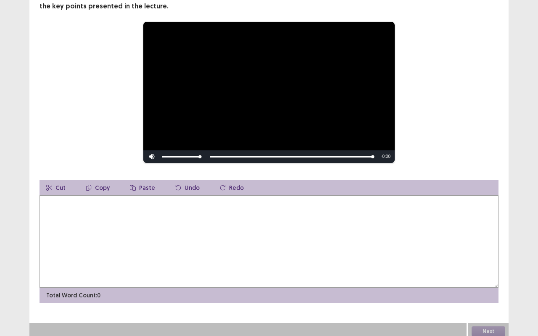
click at [62, 279] on div at bounding box center [247, 331] width 437 height 17
click at [97, 220] on textarea at bounding box center [269, 241] width 459 height 92
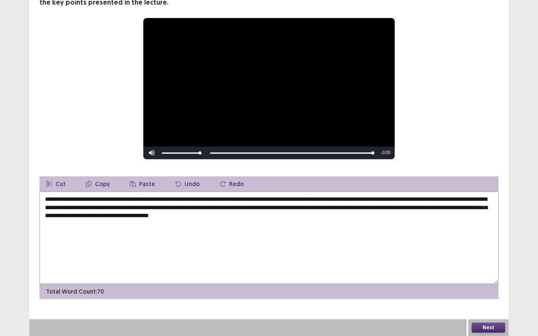
click at [424, 209] on textarea "**********" at bounding box center [269, 238] width 459 height 92
click at [464, 208] on textarea "**********" at bounding box center [269, 238] width 459 height 92
drag, startPoint x: 282, startPoint y: 208, endPoint x: 296, endPoint y: 219, distance: 17.7
click at [281, 208] on textarea "**********" at bounding box center [269, 238] width 459 height 92
drag, startPoint x: 214, startPoint y: 208, endPoint x: 234, endPoint y: 225, distance: 26.2
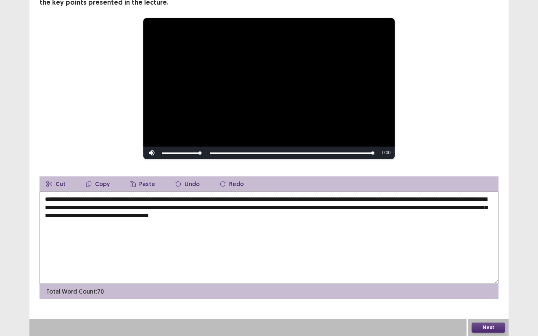
click at [214, 208] on textarea "**********" at bounding box center [269, 238] width 459 height 92
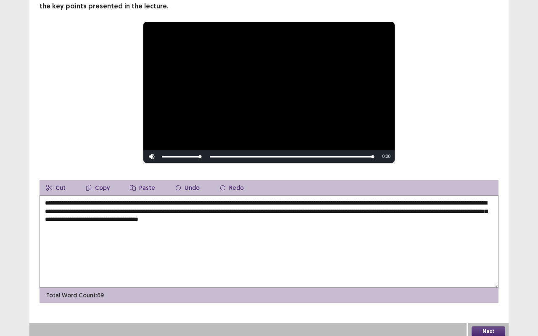
click at [261, 210] on textarea "**********" at bounding box center [269, 241] width 459 height 92
type textarea "**********"
click at [491, 279] on button "Next" at bounding box center [489, 332] width 34 height 10
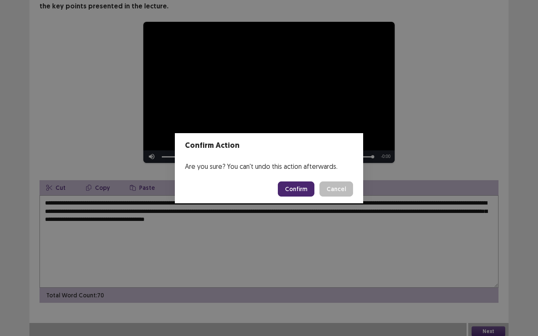
click at [297, 193] on button "Confirm" at bounding box center [296, 189] width 37 height 15
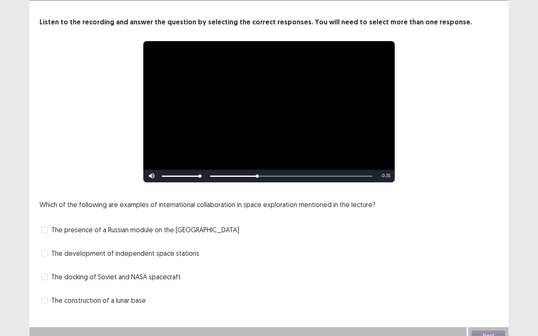
scroll to position [43, 0]
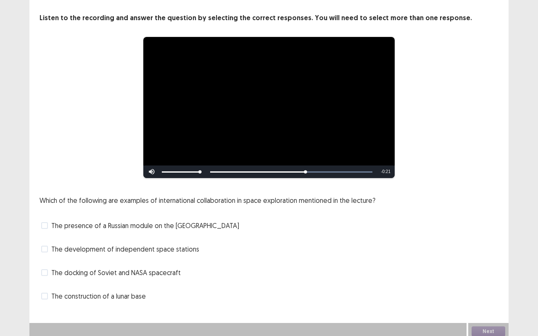
click at [45, 270] on span at bounding box center [44, 272] width 7 height 7
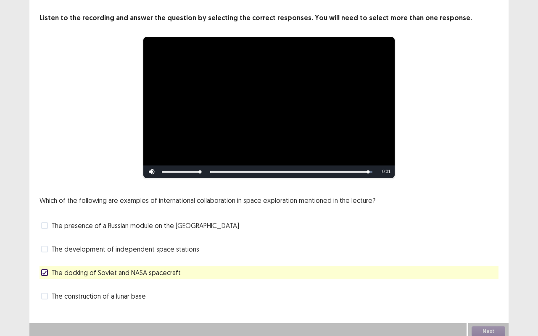
click at [45, 222] on span at bounding box center [44, 225] width 7 height 7
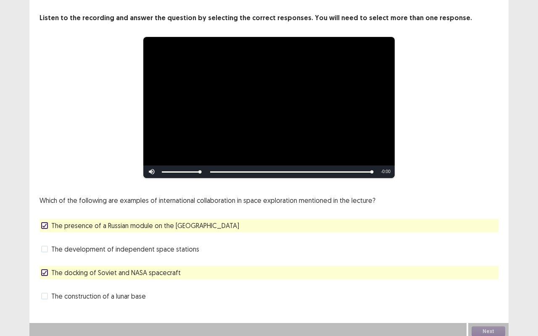
click at [44, 271] on polyline at bounding box center [45, 272] width 4 height 3
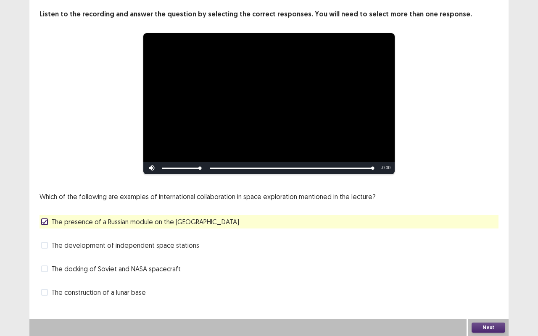
click at [480, 279] on div "Next" at bounding box center [488, 327] width 40 height 17
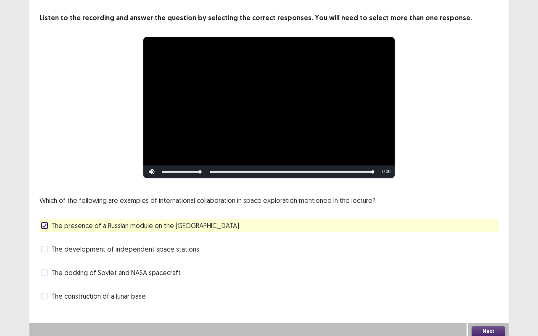
click at [480, 279] on button "Next" at bounding box center [489, 332] width 34 height 10
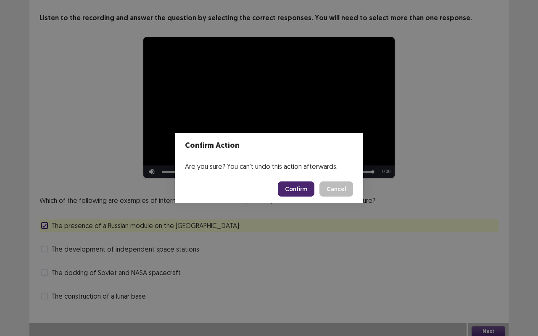
click at [296, 187] on button "Confirm" at bounding box center [296, 189] width 37 height 15
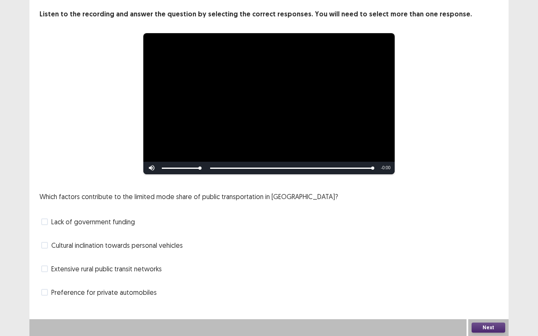
click at [44, 268] on span at bounding box center [44, 269] width 7 height 7
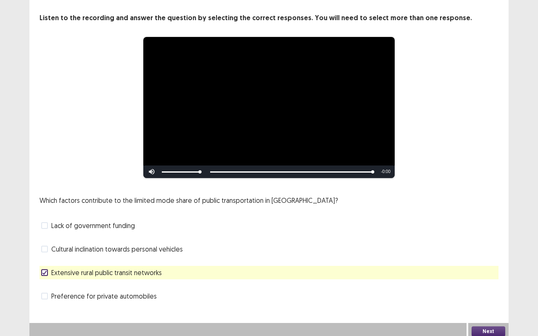
click at [488, 279] on button "Next" at bounding box center [489, 332] width 34 height 10
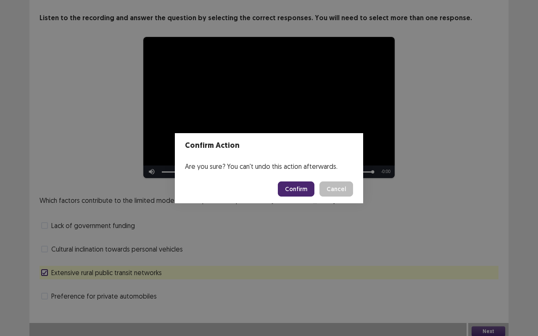
click at [301, 183] on button "Confirm" at bounding box center [296, 189] width 37 height 15
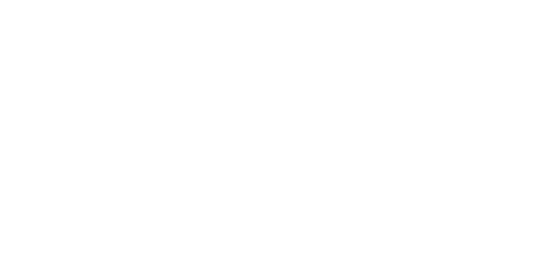
scroll to position [0, 0]
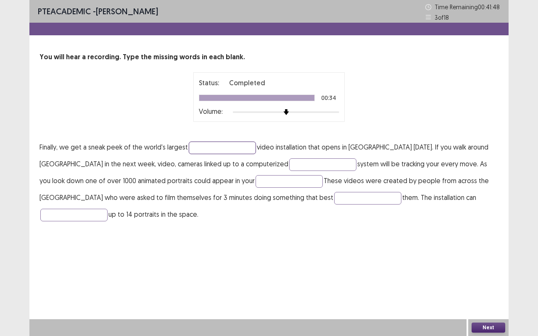
click at [208, 152] on input "text" at bounding box center [222, 148] width 67 height 13
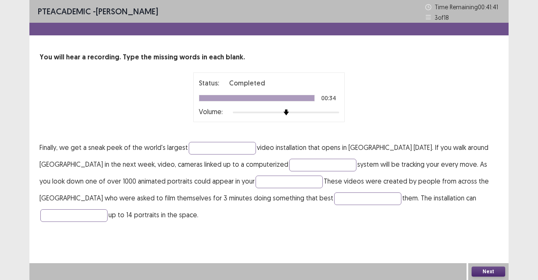
click at [257, 250] on div "PTE academic - [PERSON_NAME] Time Remaining 00 : 41 : 41 3 of 18 You will hear …" at bounding box center [268, 140] width 479 height 280
click at [220, 148] on input "text" at bounding box center [222, 148] width 67 height 13
type input "**********"
click at [289, 164] on input "text" at bounding box center [322, 164] width 67 height 13
type input "**********"
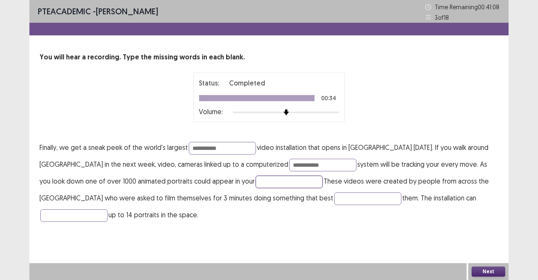
click at [256, 178] on input "text" at bounding box center [289, 181] width 67 height 13
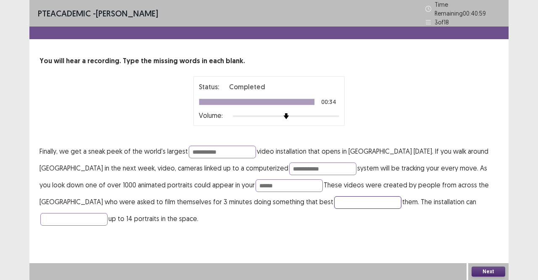
click at [334, 200] on input "text" at bounding box center [367, 202] width 67 height 13
click at [108, 213] on input "text" at bounding box center [73, 219] width 67 height 13
click at [256, 182] on input "******" at bounding box center [289, 185] width 67 height 13
click at [334, 198] on input "text" at bounding box center [367, 202] width 67 height 13
click at [256, 179] on input "******" at bounding box center [289, 185] width 67 height 13
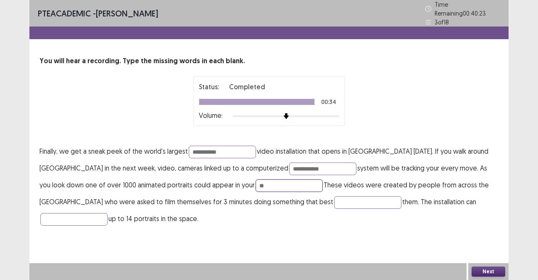
type input "*"
type input "****"
click at [334, 196] on input "text" at bounding box center [367, 202] width 67 height 13
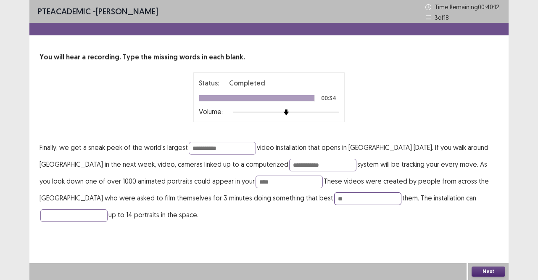
type input "*"
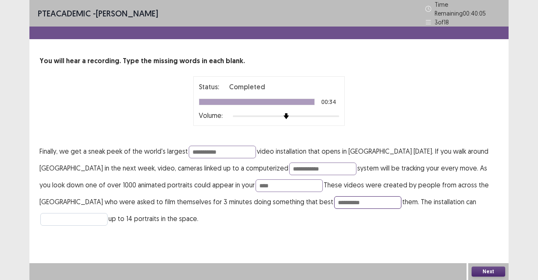
type input "**********"
click at [108, 213] on input "text" at bounding box center [73, 219] width 67 height 13
type input "*"
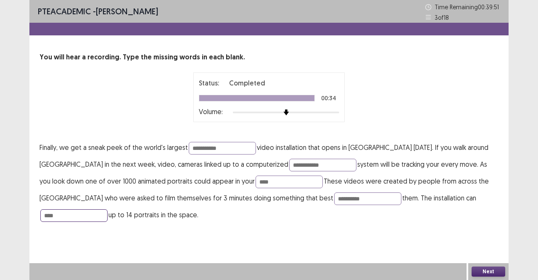
type input "****"
click at [499, 274] on button "Next" at bounding box center [489, 271] width 34 height 10
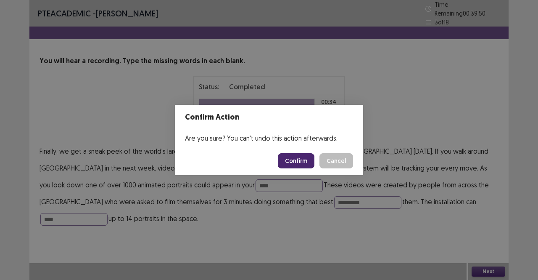
click at [299, 158] on button "Confirm" at bounding box center [296, 160] width 37 height 15
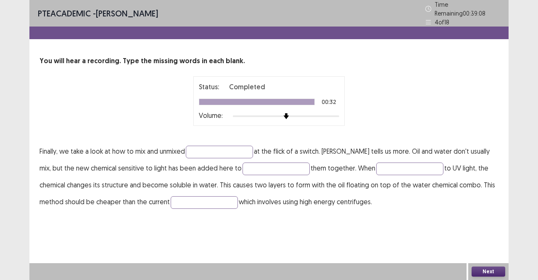
click at [233, 154] on p "Finally, we take a look at how to mix and unmixed at the flick of a switch. [PE…" at bounding box center [269, 175] width 459 height 67
click at [245, 147] on input "text" at bounding box center [219, 151] width 67 height 13
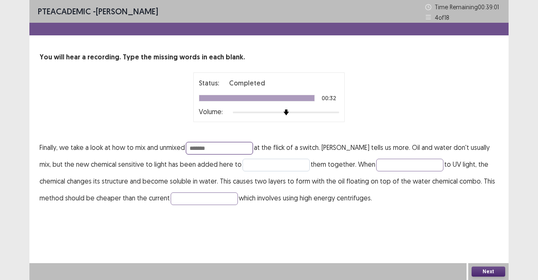
type input "*******"
click at [271, 164] on input "text" at bounding box center [276, 164] width 67 height 13
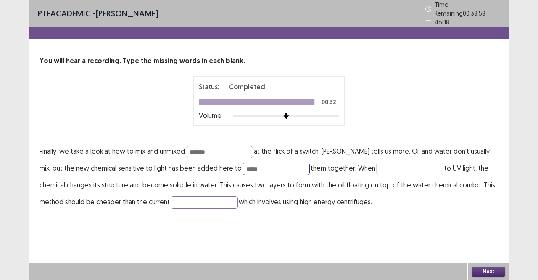
type input "*****"
click at [396, 162] on input "text" at bounding box center [409, 168] width 67 height 13
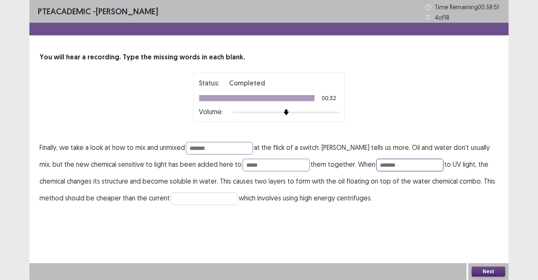
type input "*******"
click at [171, 200] on input "text" at bounding box center [204, 198] width 67 height 13
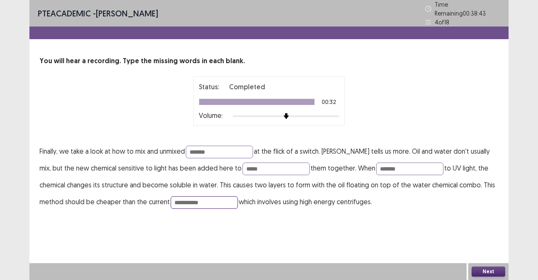
type input "**********"
click at [480, 272] on button "Next" at bounding box center [489, 271] width 34 height 10
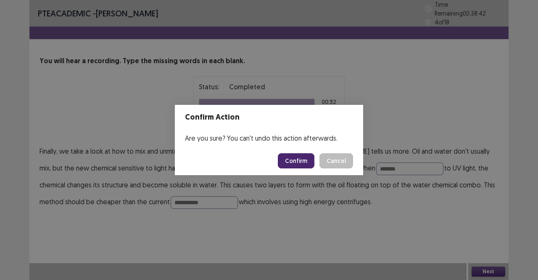
click at [301, 164] on button "Confirm" at bounding box center [296, 160] width 37 height 15
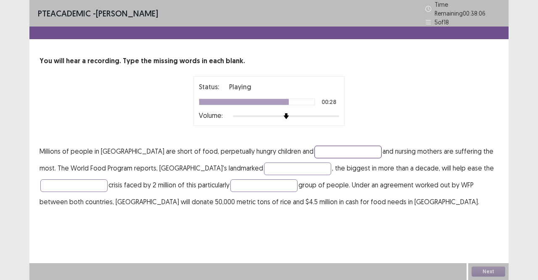
click at [324, 145] on input "text" at bounding box center [347, 151] width 67 height 13
type input "********"
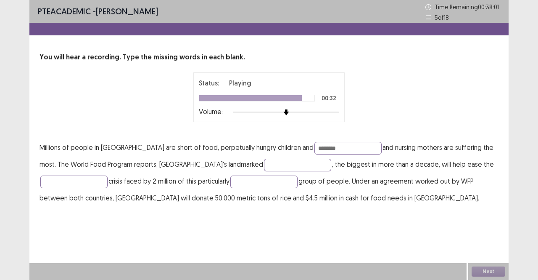
click at [264, 165] on input "text" at bounding box center [297, 164] width 67 height 13
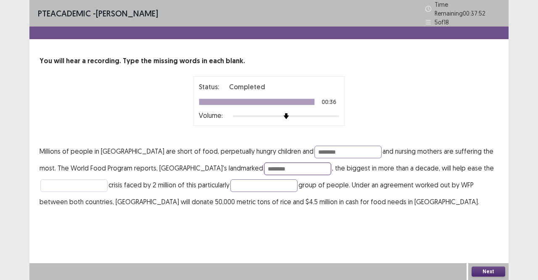
type input "********"
click at [66, 179] on input "text" at bounding box center [73, 185] width 67 height 13
type input "**********"
click at [283, 184] on input "text" at bounding box center [263, 185] width 67 height 13
type input "**********"
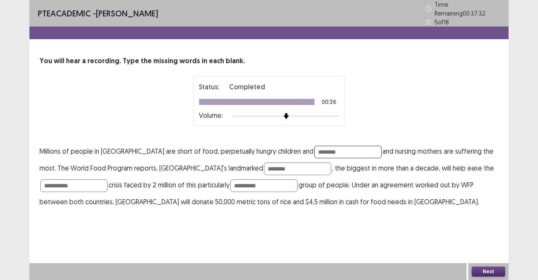
click at [332, 147] on input "********" at bounding box center [347, 151] width 67 height 13
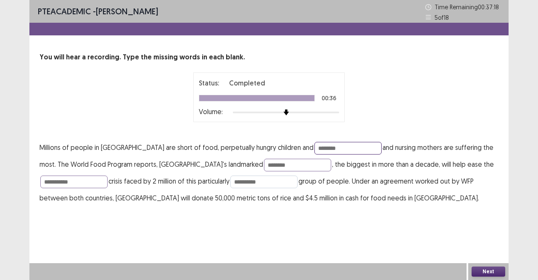
type input "********"
click at [249, 184] on input "**********" at bounding box center [263, 181] width 67 height 13
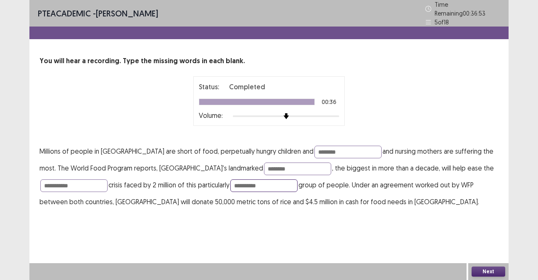
type input "**********"
click at [488, 267] on button "Next" at bounding box center [489, 271] width 34 height 10
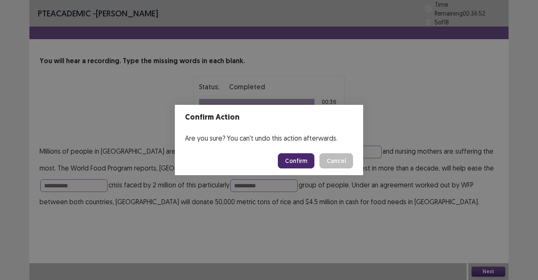
click at [303, 160] on button "Confirm" at bounding box center [296, 160] width 37 height 15
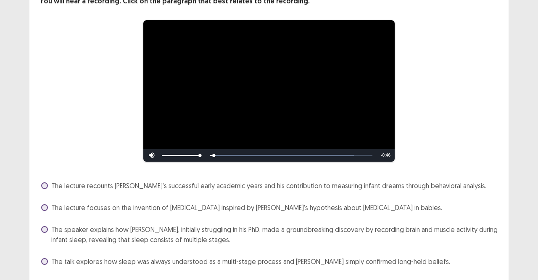
scroll to position [81, 0]
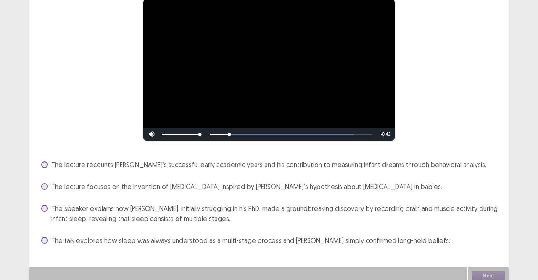
click at [370, 218] on span "The speaker explains how [PERSON_NAME], initially struggling in his PhD, made a…" at bounding box center [274, 213] width 447 height 20
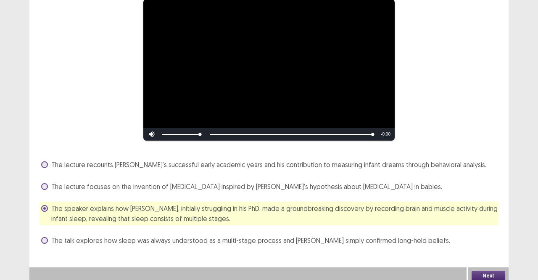
click at [478, 271] on button "Next" at bounding box center [489, 275] width 34 height 10
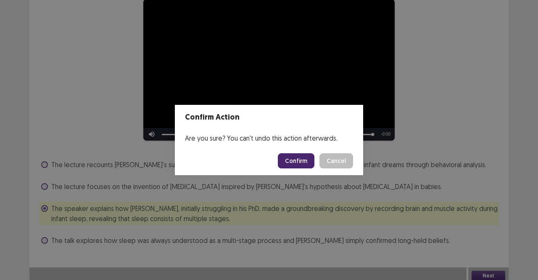
click at [311, 162] on button "Confirm" at bounding box center [296, 160] width 37 height 15
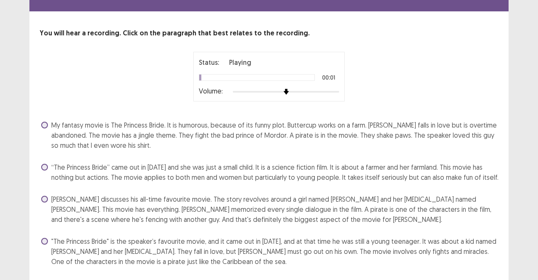
scroll to position [49, 0]
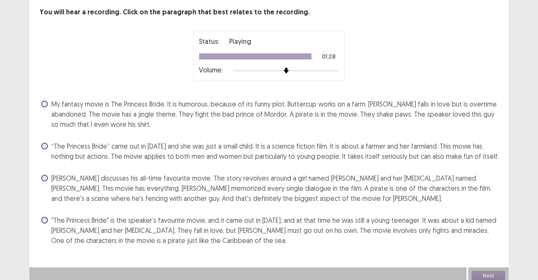
click at [45, 174] on span at bounding box center [44, 177] width 7 height 7
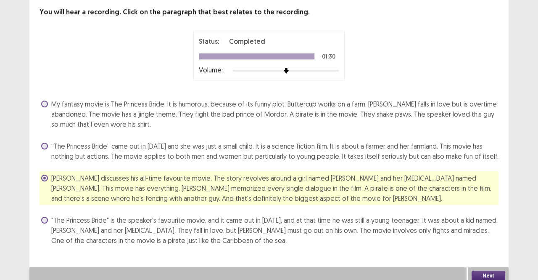
click at [495, 272] on button "Next" at bounding box center [489, 275] width 34 height 10
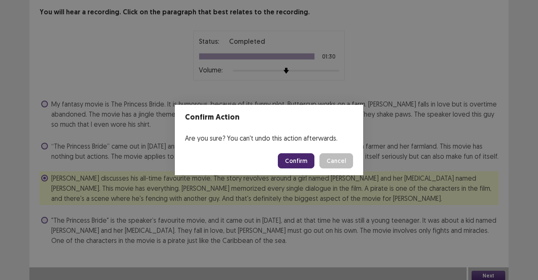
click at [296, 158] on button "Confirm" at bounding box center [296, 160] width 37 height 15
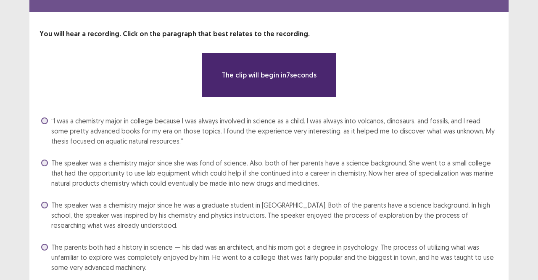
scroll to position [42, 0]
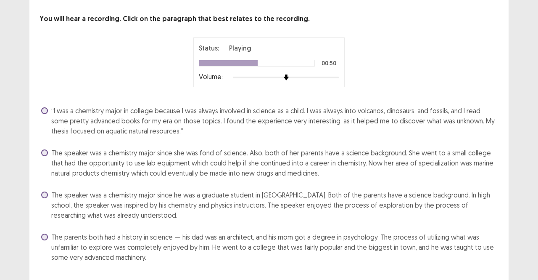
click at [46, 151] on span at bounding box center [44, 152] width 7 height 7
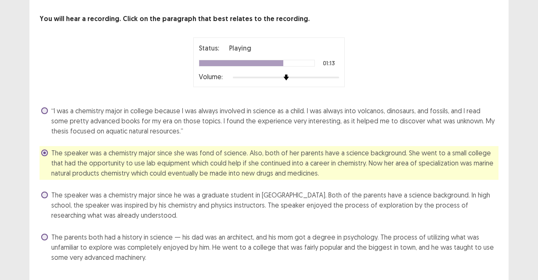
click at [42, 191] on span at bounding box center [44, 194] width 7 height 7
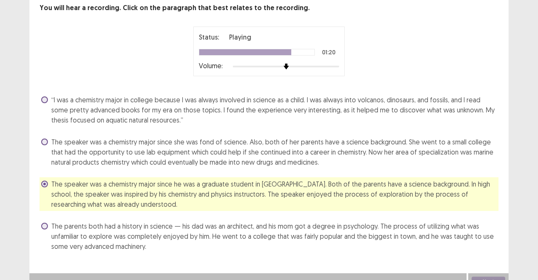
scroll to position [59, 0]
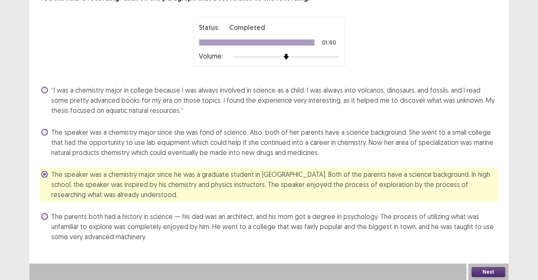
click at [483, 271] on button "Next" at bounding box center [489, 271] width 34 height 10
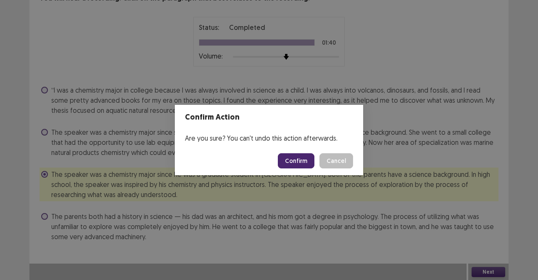
click at [308, 164] on button "Confirm" at bounding box center [296, 160] width 37 height 15
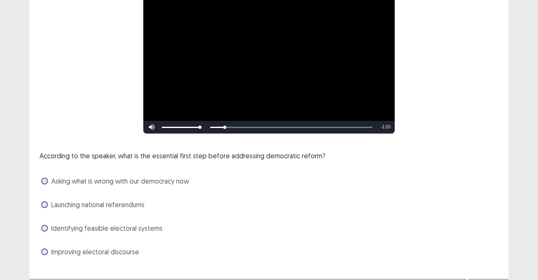
scroll to position [99, 0]
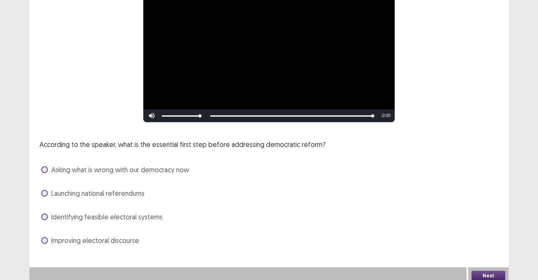
click at [43, 213] on span at bounding box center [44, 216] width 7 height 7
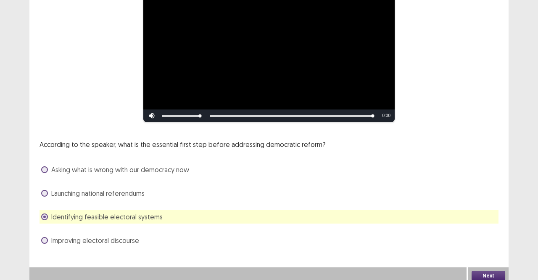
click at [479, 270] on button "Next" at bounding box center [489, 275] width 34 height 10
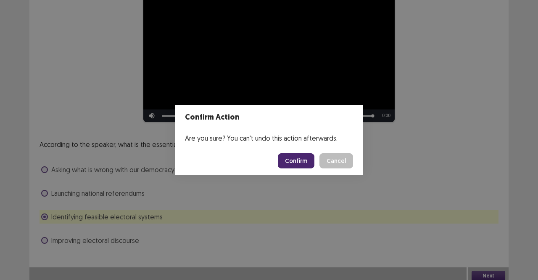
click at [287, 160] on button "Confirm" at bounding box center [296, 160] width 37 height 15
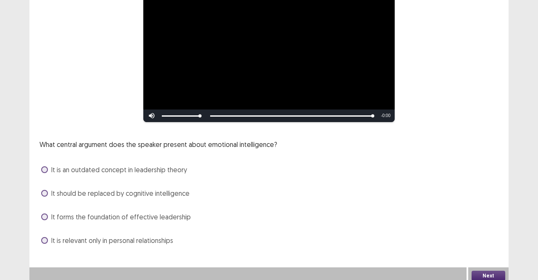
click at [42, 190] on span at bounding box center [44, 193] width 7 height 7
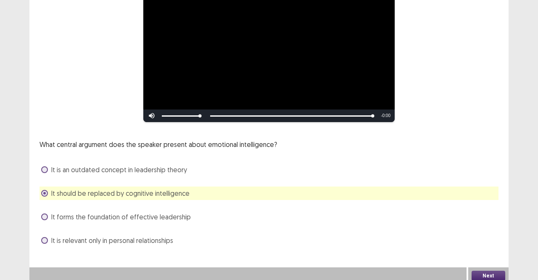
click at [477, 270] on button "Next" at bounding box center [489, 275] width 34 height 10
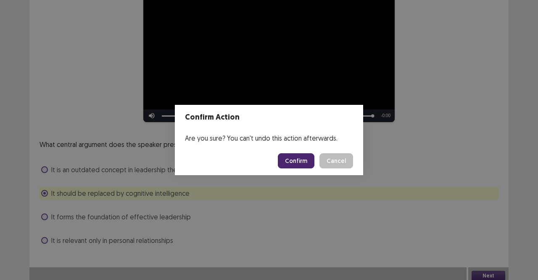
click at [295, 164] on button "Confirm" at bounding box center [296, 160] width 37 height 15
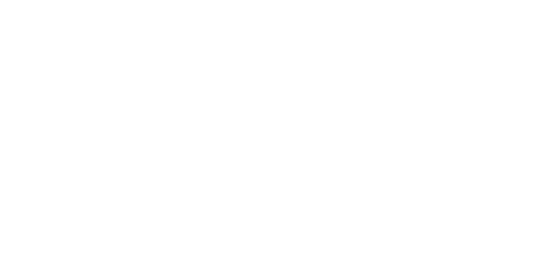
scroll to position [0, 0]
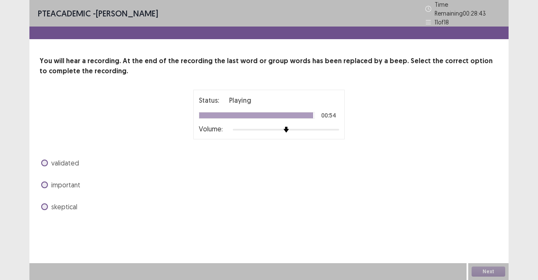
click at [44, 181] on span at bounding box center [44, 184] width 7 height 7
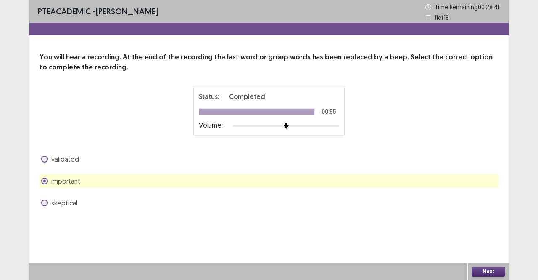
click at [486, 274] on button "Next" at bounding box center [489, 271] width 34 height 10
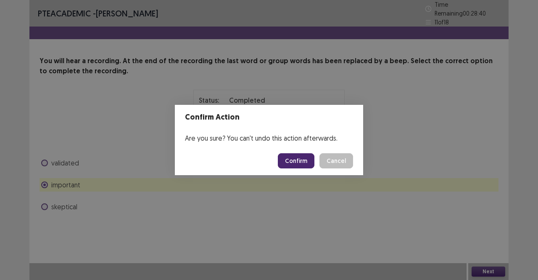
click at [299, 162] on button "Confirm" at bounding box center [296, 160] width 37 height 15
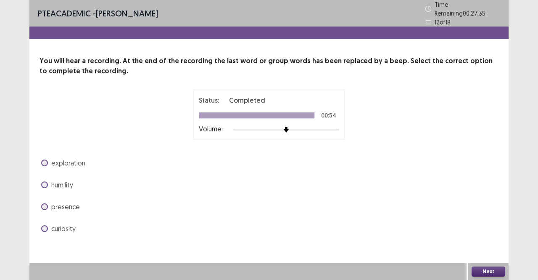
click at [43, 227] on span at bounding box center [44, 228] width 7 height 7
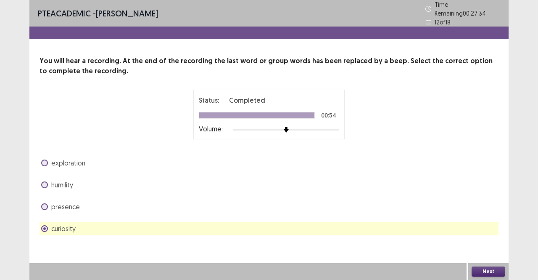
click at [483, 273] on button "Next" at bounding box center [489, 271] width 34 height 10
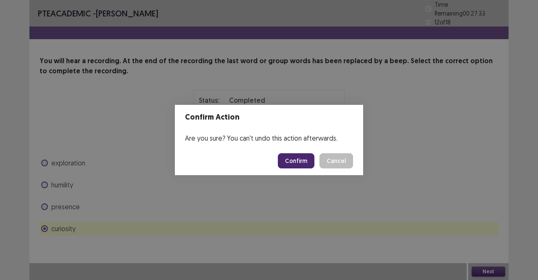
click at [292, 161] on button "Confirm" at bounding box center [296, 160] width 37 height 15
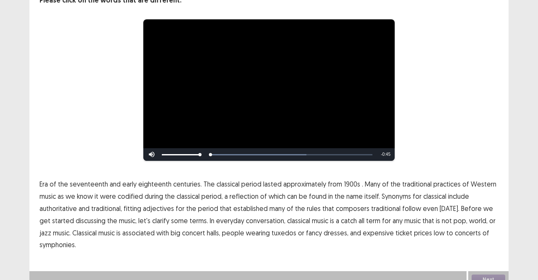
scroll to position [74, 0]
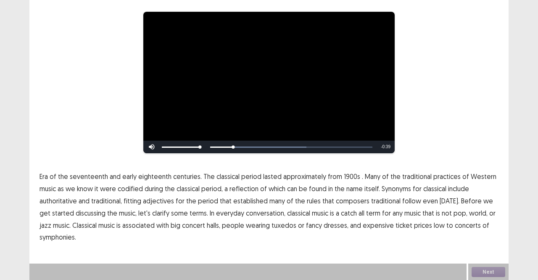
click at [348, 175] on span "1900s" at bounding box center [352, 176] width 16 height 10
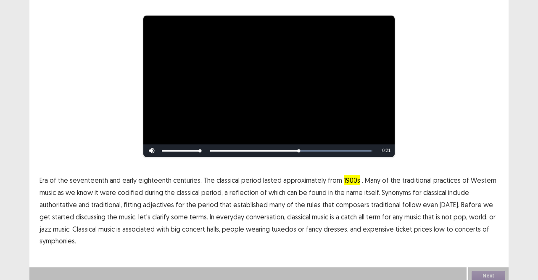
click at [390, 202] on span "traditional" at bounding box center [385, 204] width 29 height 10
click at [434, 227] on span "low" at bounding box center [439, 229] width 11 height 10
click at [481, 270] on button "Next" at bounding box center [489, 275] width 34 height 10
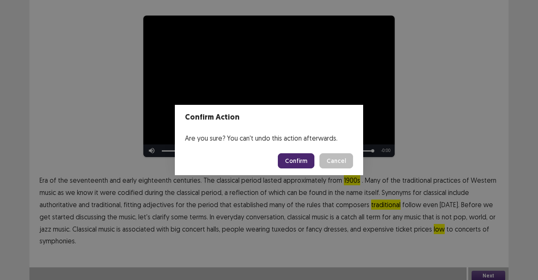
click at [300, 164] on button "Confirm" at bounding box center [296, 160] width 37 height 15
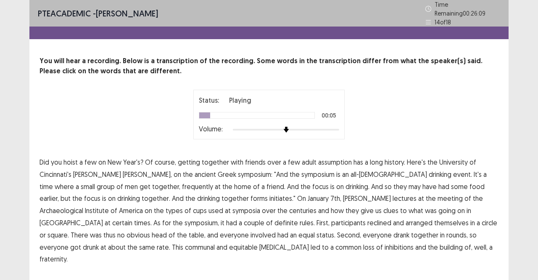
click at [342, 158] on span "assumption" at bounding box center [335, 162] width 34 height 10
click at [182, 184] on span "frequently" at bounding box center [197, 186] width 31 height 10
click at [269, 195] on span "initiates."" at bounding box center [282, 198] width 26 height 10
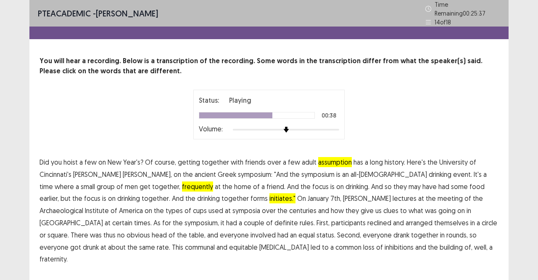
click at [132, 217] on span "certain" at bounding box center [122, 222] width 20 height 10
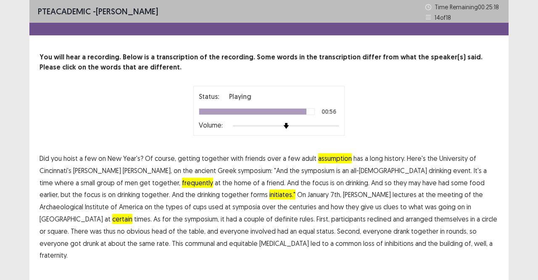
click at [259, 241] on span "[MEDICAL_DATA]" at bounding box center [284, 243] width 50 height 10
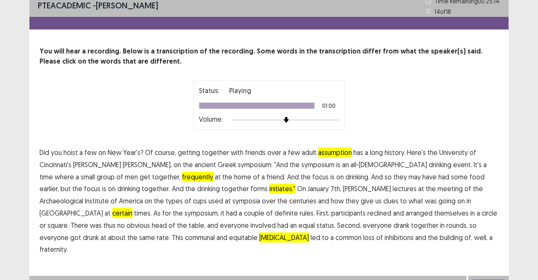
scroll to position [6, 0]
click at [490, 279] on button "Next" at bounding box center [489, 284] width 34 height 10
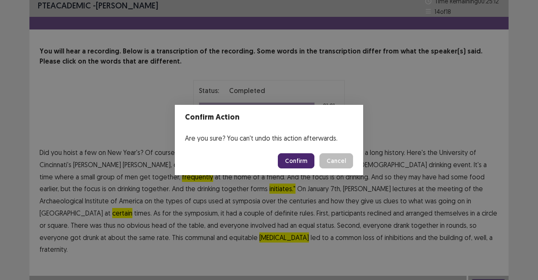
click at [301, 157] on button "Confirm" at bounding box center [296, 160] width 37 height 15
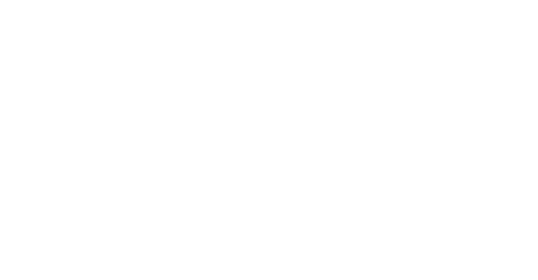
scroll to position [0, 0]
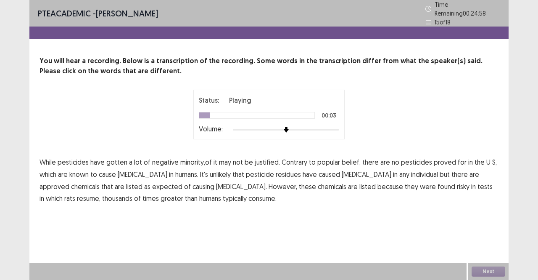
click at [193, 158] on span "minority,of" at bounding box center [196, 162] width 32 height 10
click at [214, 158] on span "it" at bounding box center [216, 162] width 4 height 10
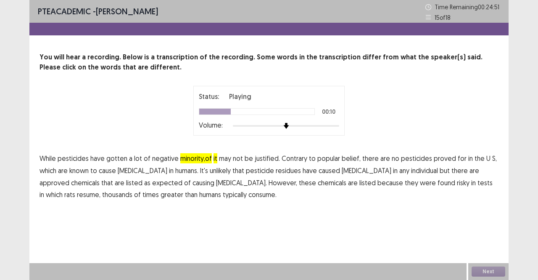
click at [392, 158] on span "no" at bounding box center [396, 158] width 8 height 10
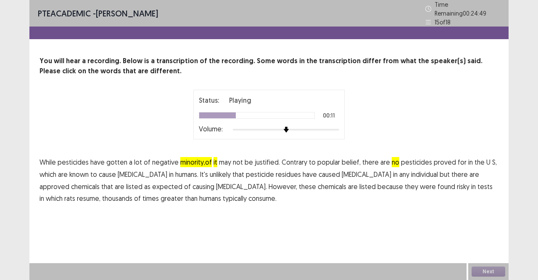
click at [392, 162] on span "no" at bounding box center [396, 162] width 8 height 10
click at [152, 181] on span "expected" at bounding box center [167, 186] width 30 height 10
click at [100, 193] on span "resume," at bounding box center [89, 198] width 24 height 10
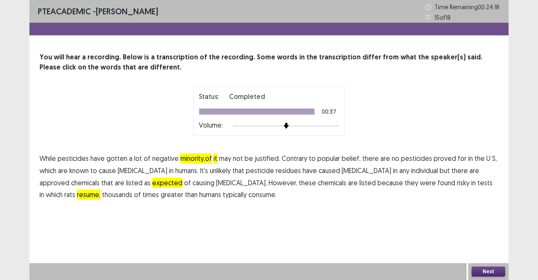
click at [485, 272] on button "Next" at bounding box center [489, 271] width 34 height 10
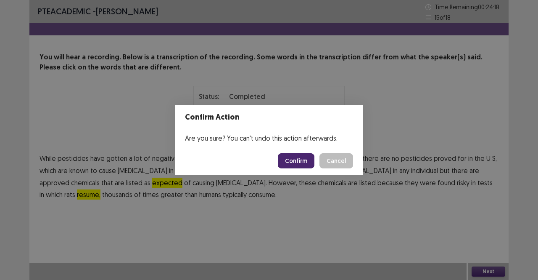
click at [296, 158] on button "Confirm" at bounding box center [296, 160] width 37 height 15
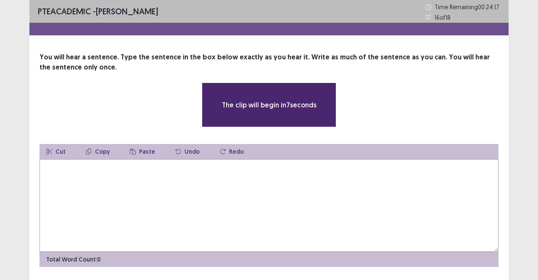
click at [33, 167] on div "You will hear a sentence. Type the sentence in the box below exactly as you hea…" at bounding box center [268, 159] width 479 height 214
click at [81, 171] on textarea at bounding box center [269, 205] width 459 height 92
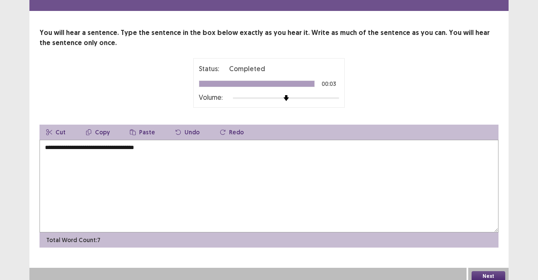
scroll to position [29, 0]
type textarea "**********"
click at [485, 270] on button "Next" at bounding box center [489, 275] width 34 height 10
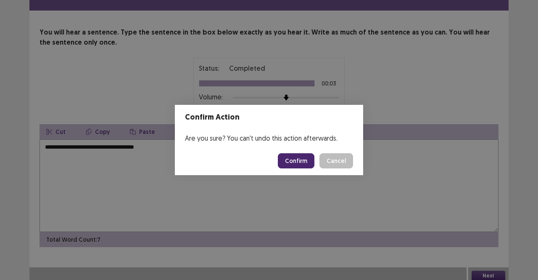
click at [293, 161] on button "Confirm" at bounding box center [296, 160] width 37 height 15
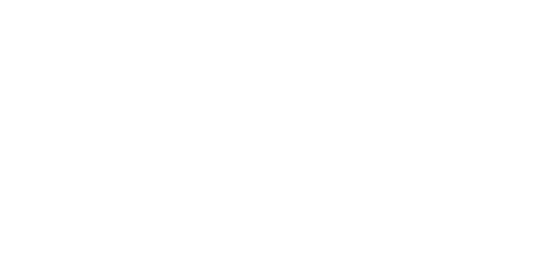
scroll to position [0, 0]
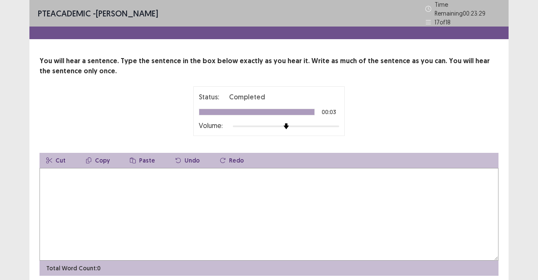
click at [70, 186] on textarea at bounding box center [269, 214] width 459 height 92
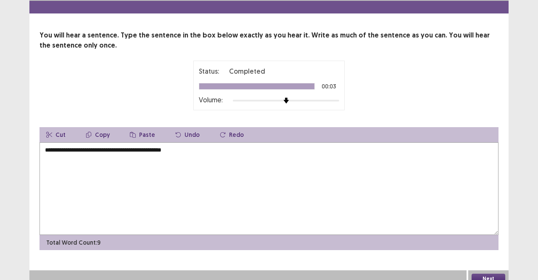
scroll to position [29, 0]
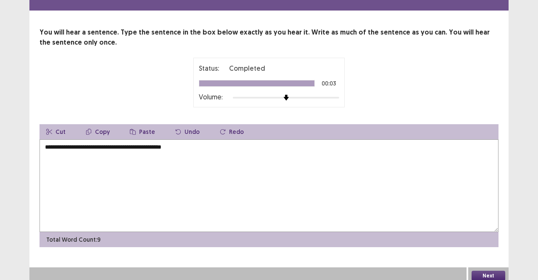
type textarea "**********"
click at [482, 270] on button "Next" at bounding box center [489, 275] width 34 height 10
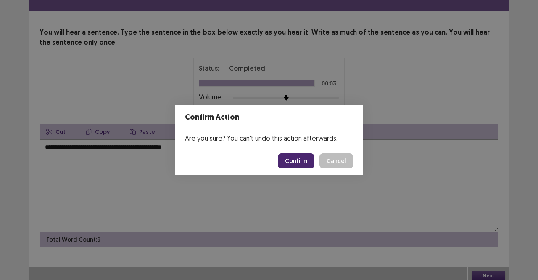
click at [304, 160] on button "Confirm" at bounding box center [296, 160] width 37 height 15
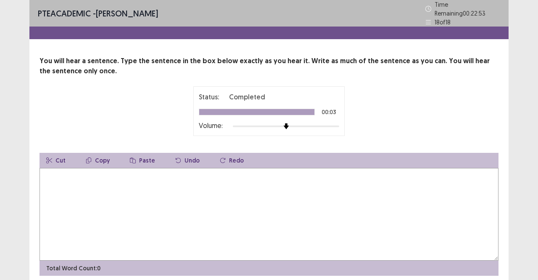
click at [112, 181] on textarea at bounding box center [269, 214] width 459 height 92
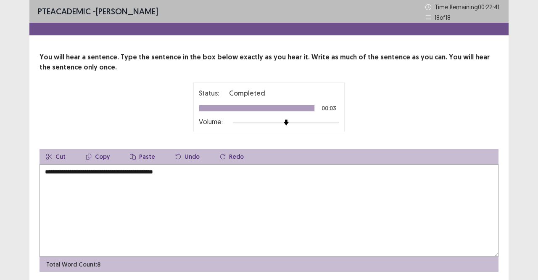
click at [54, 173] on textarea "**********" at bounding box center [269, 210] width 459 height 92
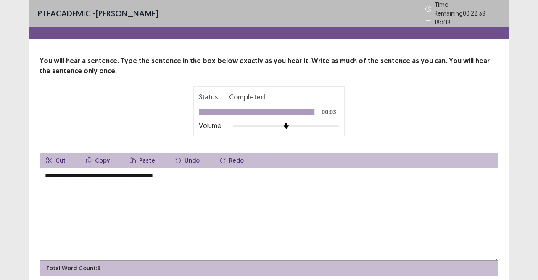
click at [150, 171] on textarea "**********" at bounding box center [269, 214] width 459 height 92
click at [64, 171] on textarea "**********" at bounding box center [269, 214] width 459 height 92
click at [182, 174] on textarea "**********" at bounding box center [269, 214] width 459 height 92
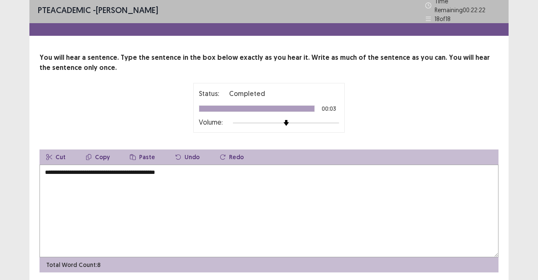
scroll to position [29, 0]
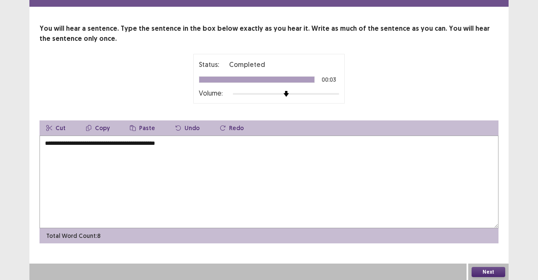
type textarea "**********"
click at [483, 269] on button "Next" at bounding box center [489, 271] width 34 height 10
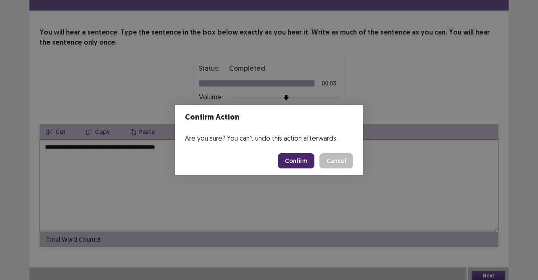
click at [293, 164] on button "Confirm" at bounding box center [296, 160] width 37 height 15
